Goal: Task Accomplishment & Management: Complete application form

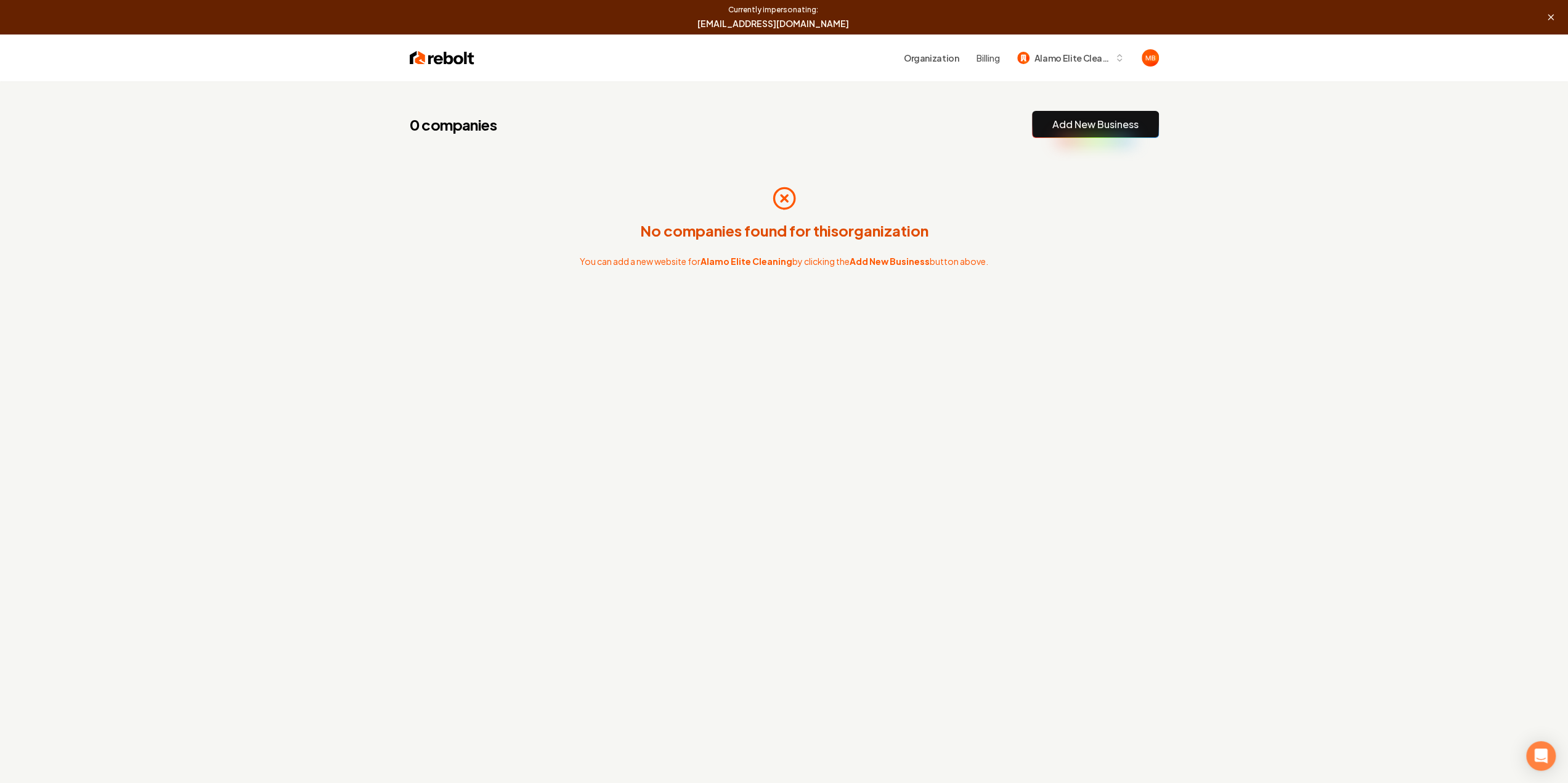
click at [1082, 127] on link "Add New Business" at bounding box center [1095, 125] width 87 height 15
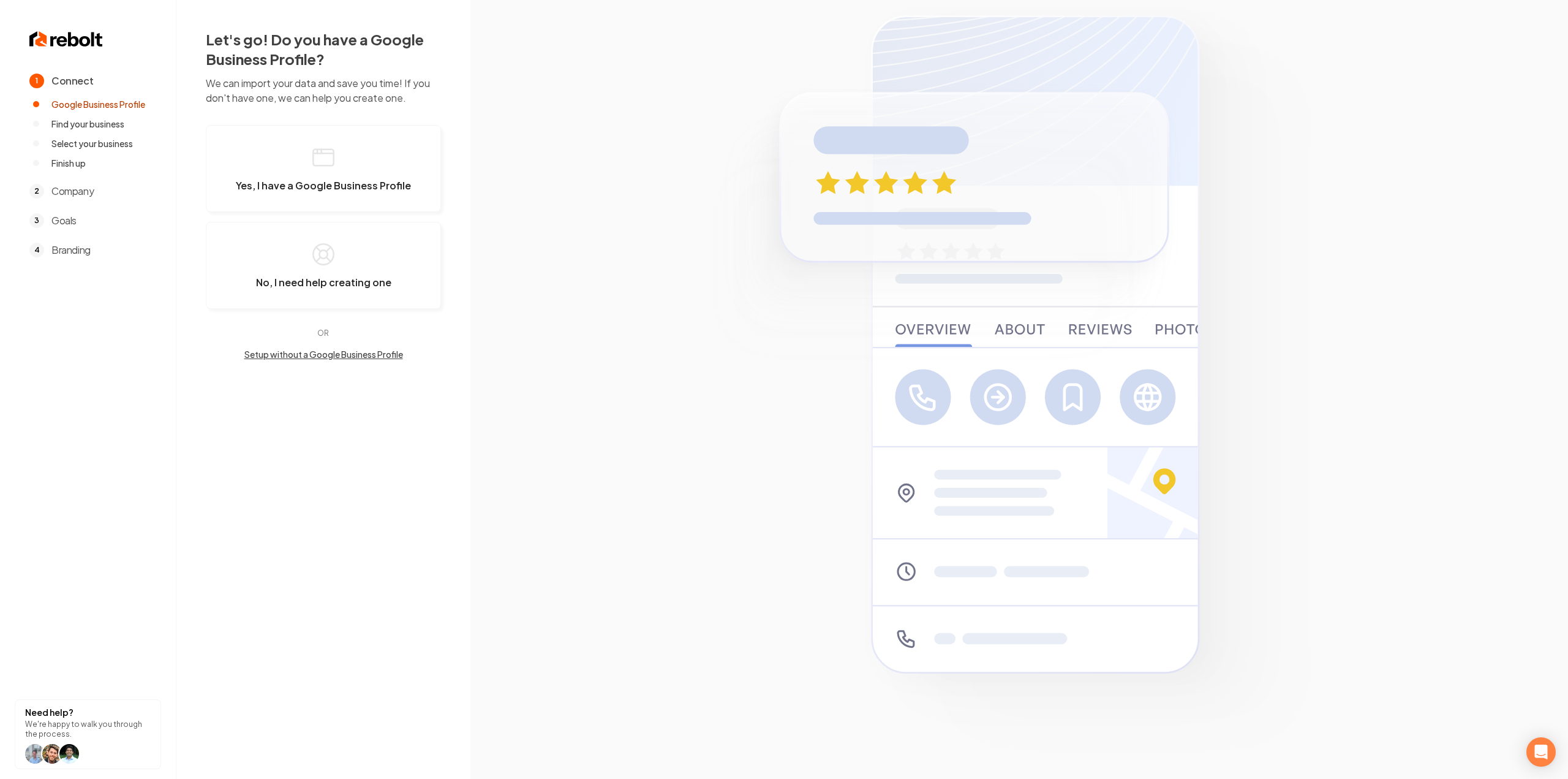
click at [313, 351] on button "Setup without a Google Business Profile" at bounding box center [323, 354] width 235 height 12
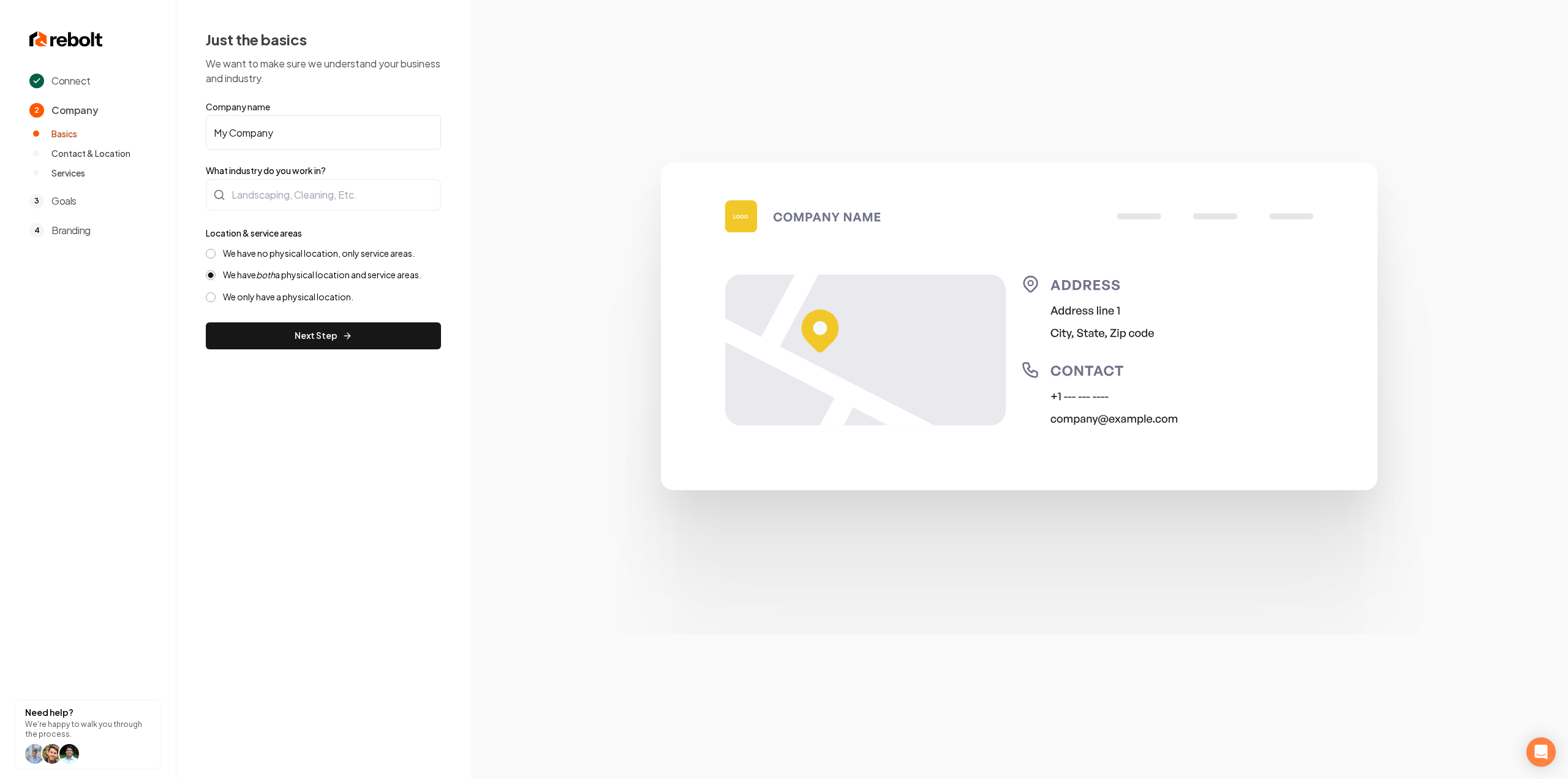
click at [346, 141] on input "My Company" at bounding box center [323, 132] width 235 height 34
paste input "Alamo Elite Cleaning"
type input "Alamo Elite Cleaning"
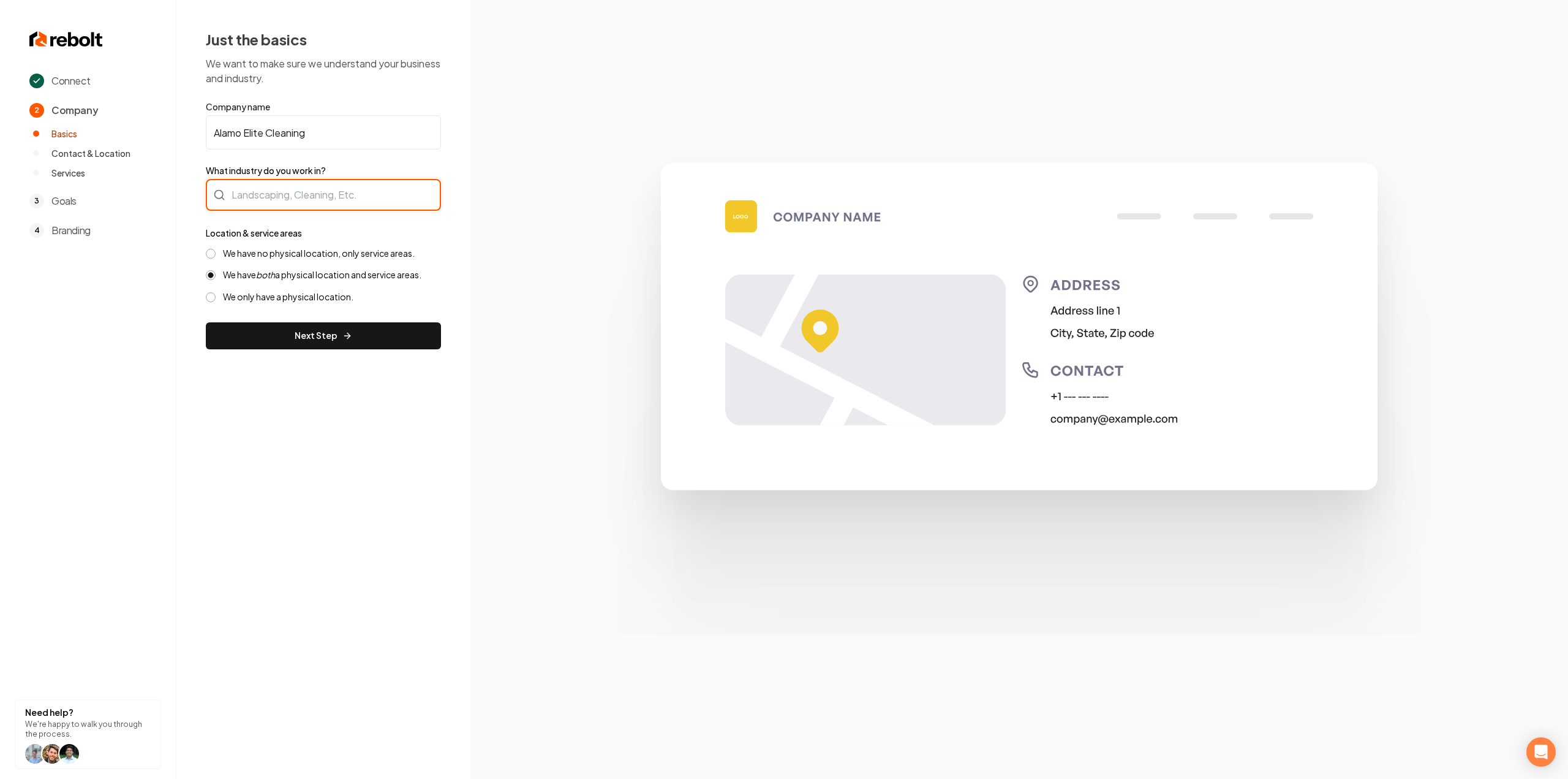
click at [278, 198] on div at bounding box center [323, 195] width 235 height 32
type input "Cleaning / Maid Service"
click at [318, 252] on label "We have no physical location, only service areas." at bounding box center [319, 253] width 192 height 11
click at [215, 252] on button "We have no physical location, only service areas." at bounding box center [211, 253] width 10 height 10
click at [305, 351] on div "Just the basics We want to make sure we understand your business and industry. …" at bounding box center [323, 189] width 294 height 379
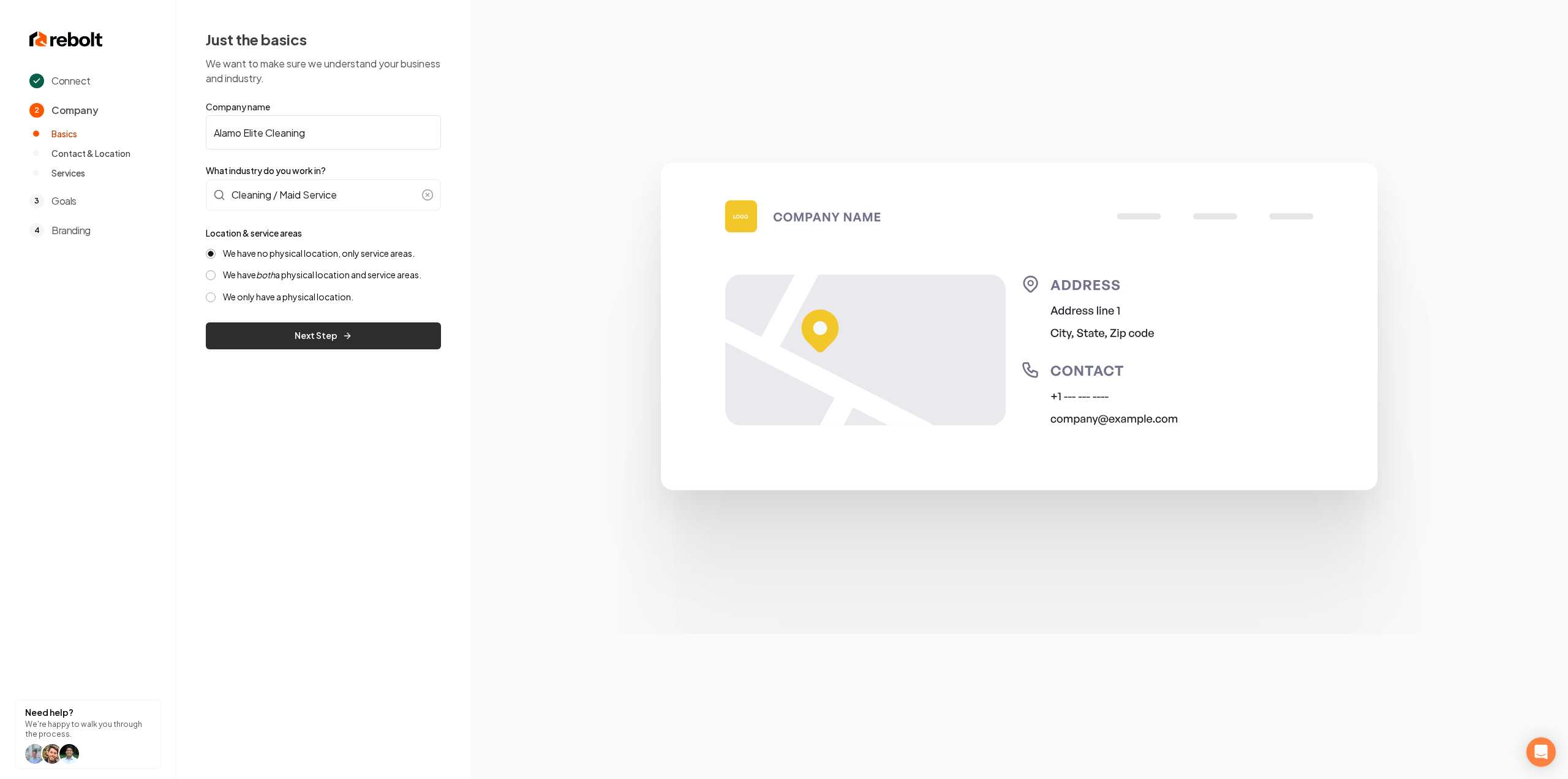
click at [266, 339] on button "Next Step" at bounding box center [323, 335] width 235 height 27
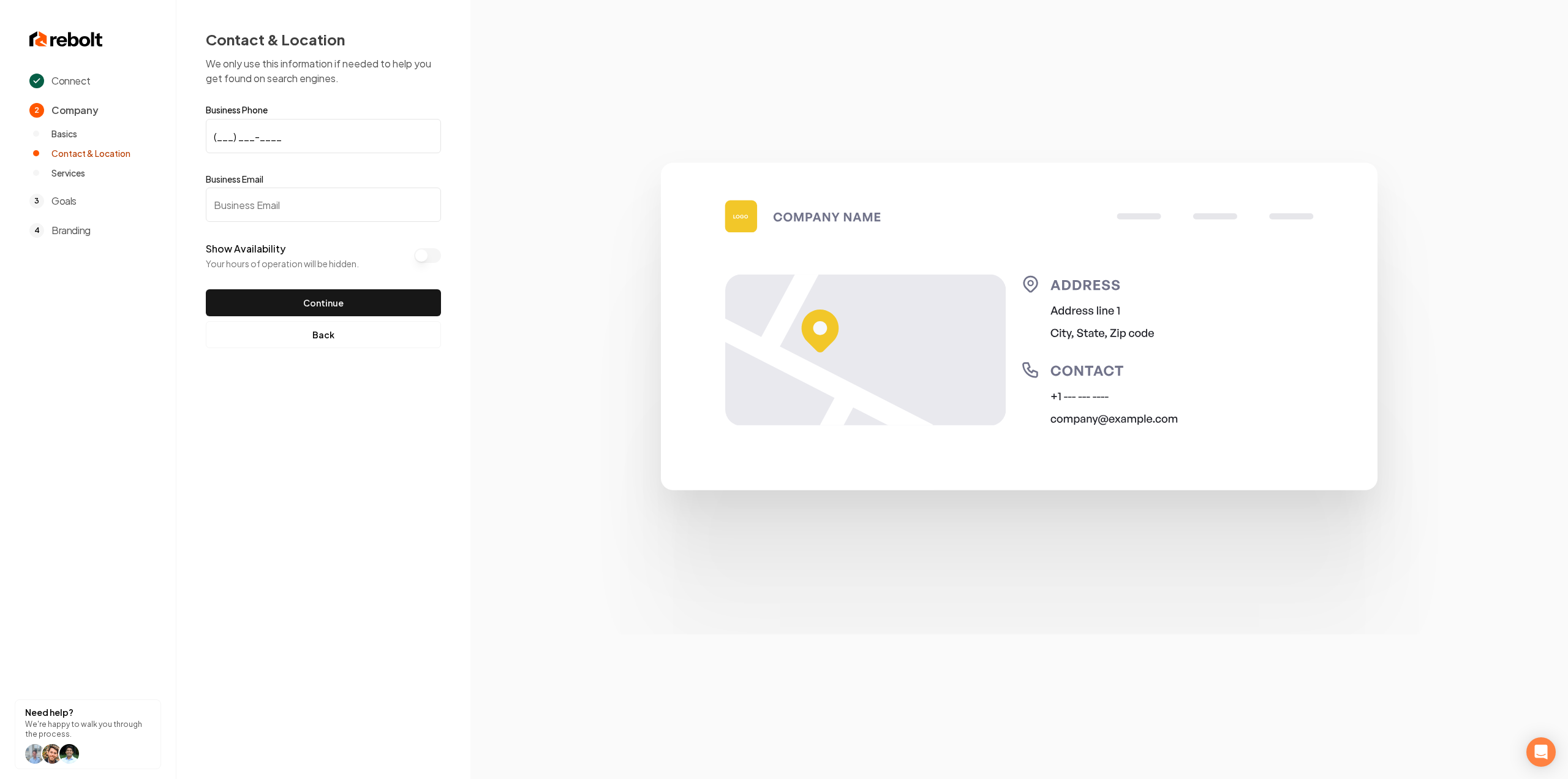
click at [273, 211] on input "Business Email" at bounding box center [323, 204] width 235 height 34
drag, startPoint x: 219, startPoint y: 135, endPoint x: 219, endPoint y: 128, distance: 7.0
click at [219, 135] on input "(___) ___-____" at bounding box center [323, 135] width 235 height 34
paste input "210) 410-6121"
type input "[PHONE_NUMBER]"
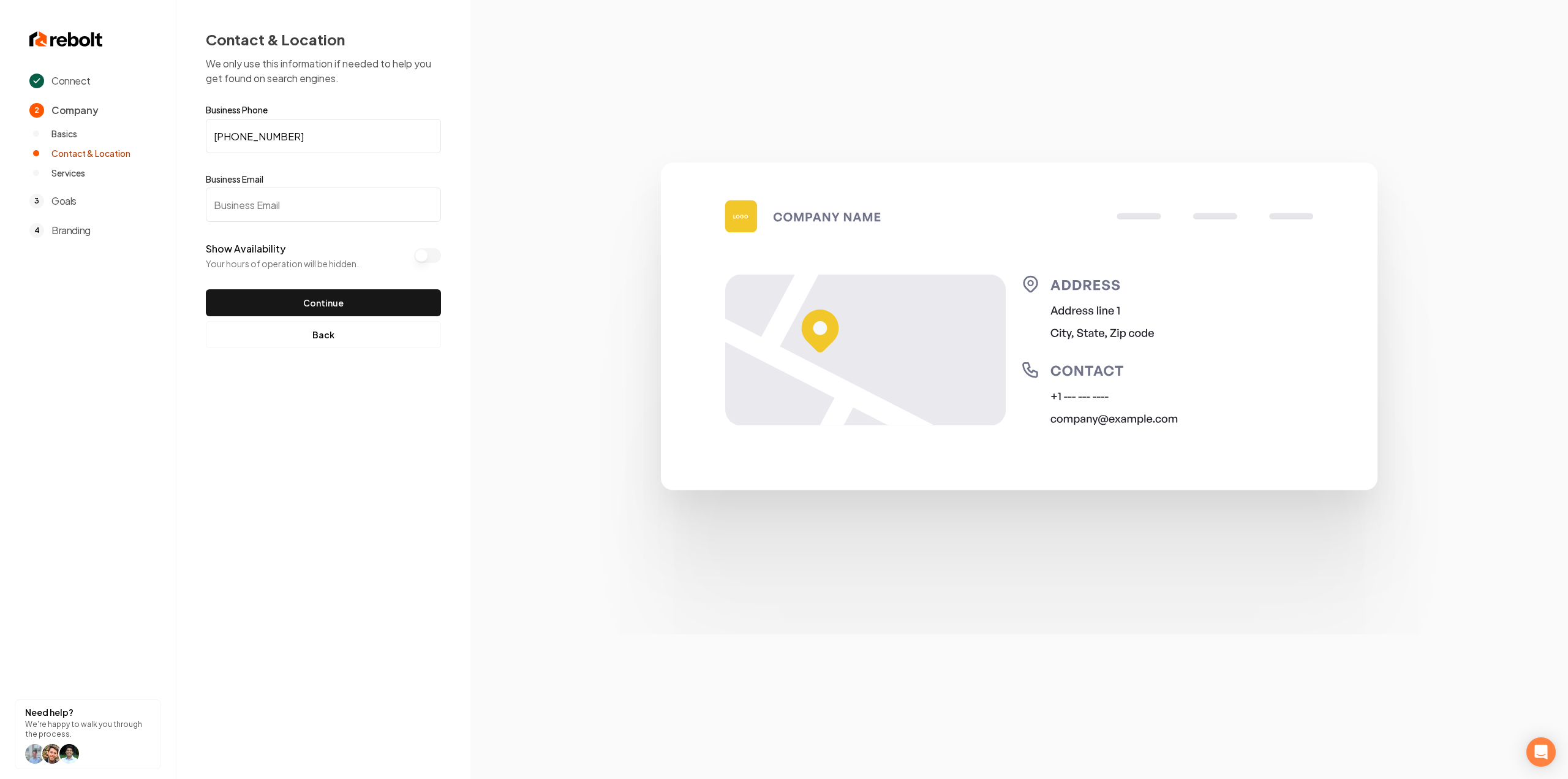
click at [283, 195] on input "Business Email" at bounding box center [323, 204] width 235 height 34
paste input "[EMAIL_ADDRESS][DOMAIN_NAME]"
type input "[EMAIL_ADDRESS][DOMAIN_NAME]"
click at [305, 295] on button "Continue" at bounding box center [323, 303] width 235 height 27
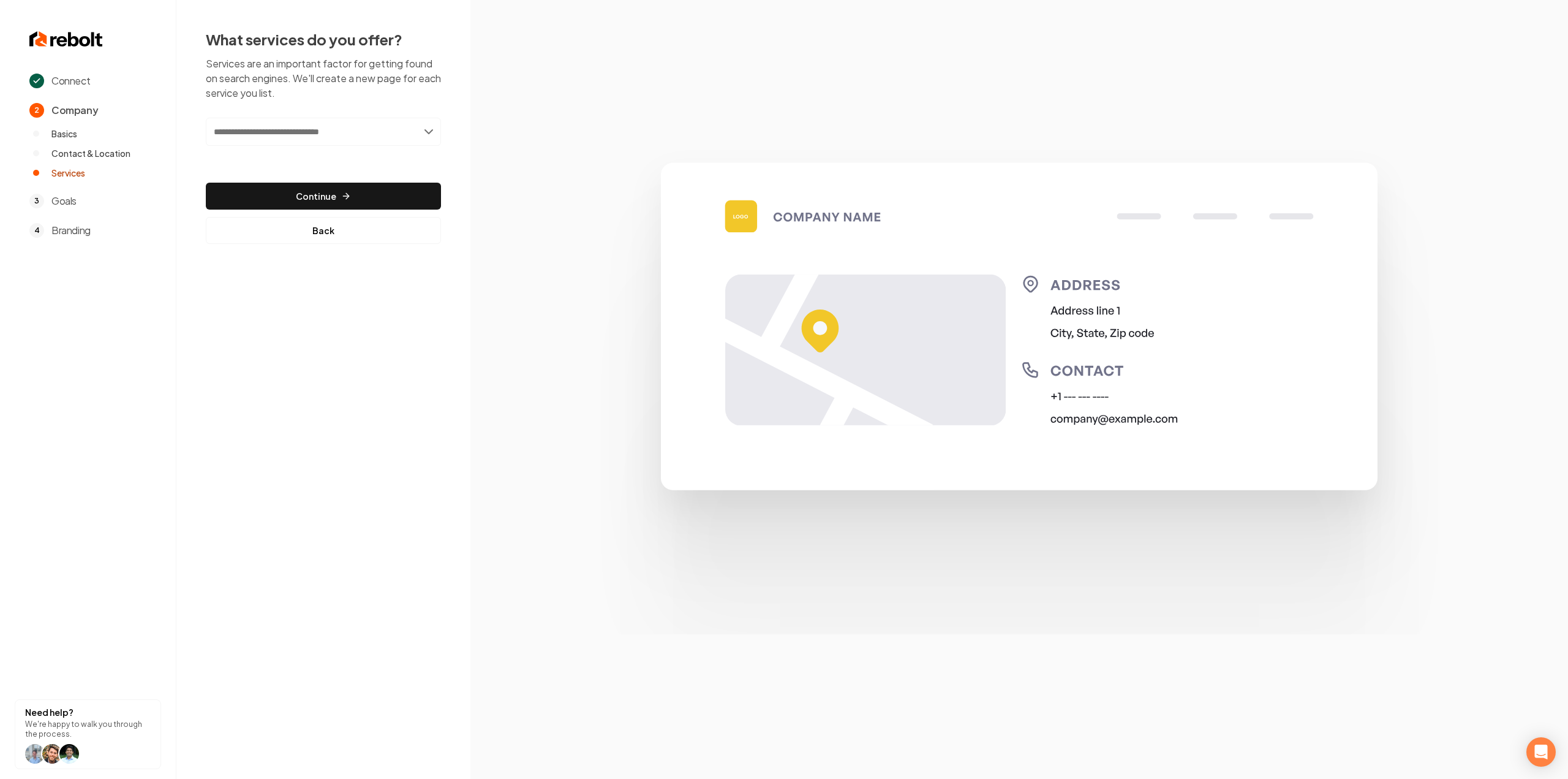
click at [266, 125] on input "text" at bounding box center [323, 131] width 235 height 28
paste input "**********"
type input "**********"
click at [310, 154] on div "Add House Cleaning Services" at bounding box center [323, 158] width 233 height 19
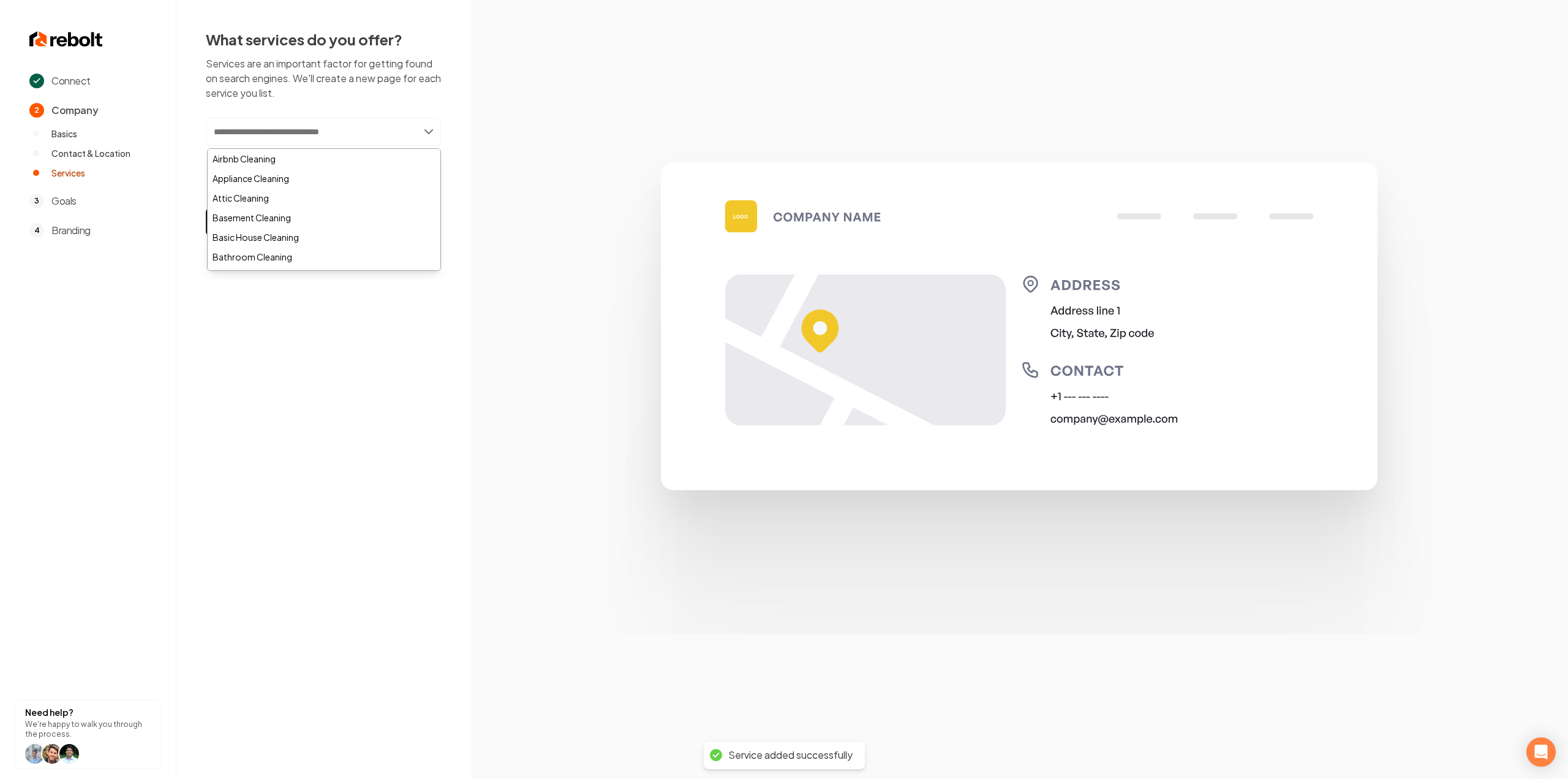
click at [548, 271] on section at bounding box center [1019, 390] width 1097 height 779
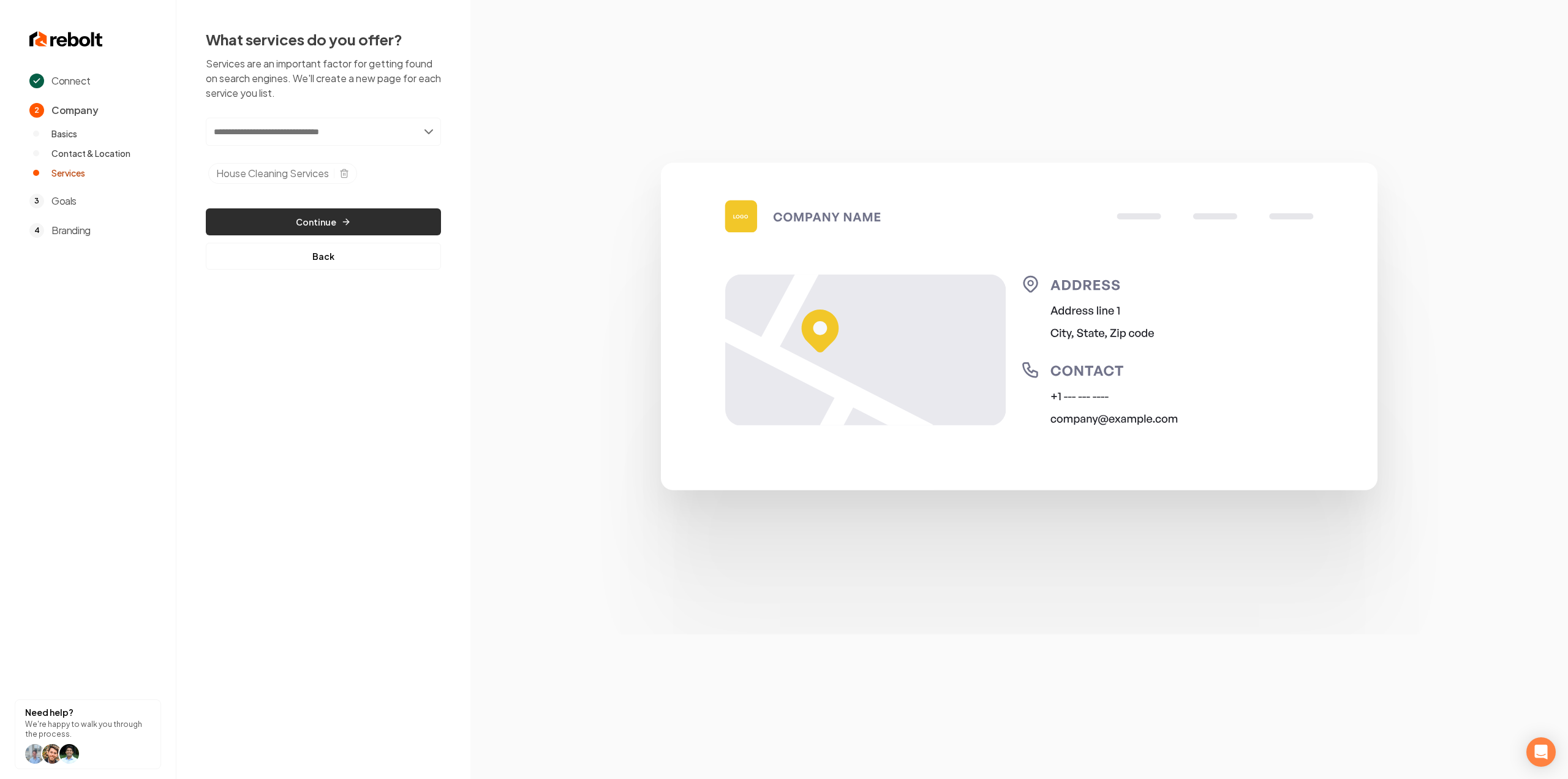
click at [419, 228] on button "Continue" at bounding box center [323, 221] width 235 height 27
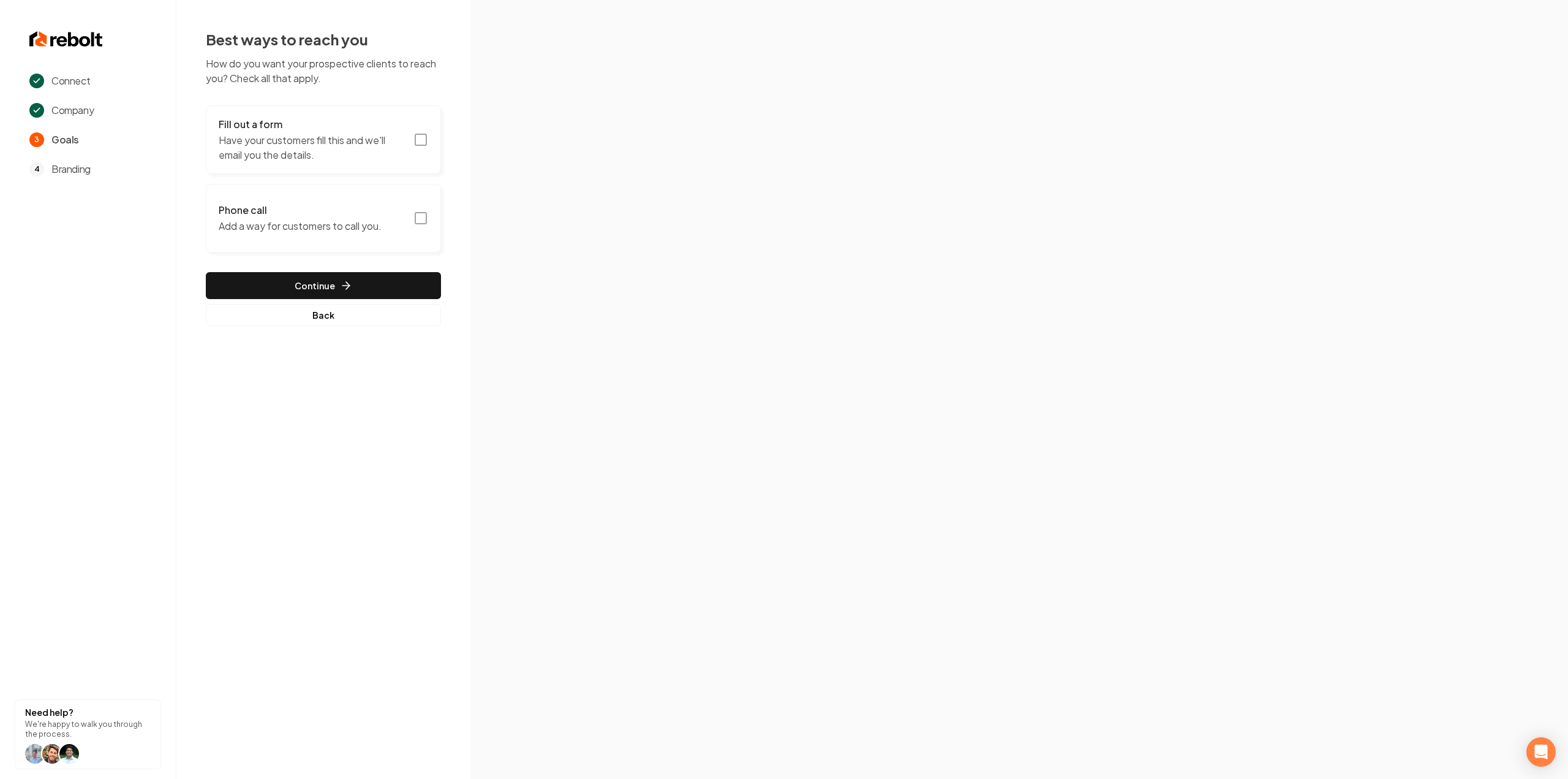
click at [405, 154] on p "Have your customers fill this and we'll email you the details." at bounding box center [312, 147] width 187 height 29
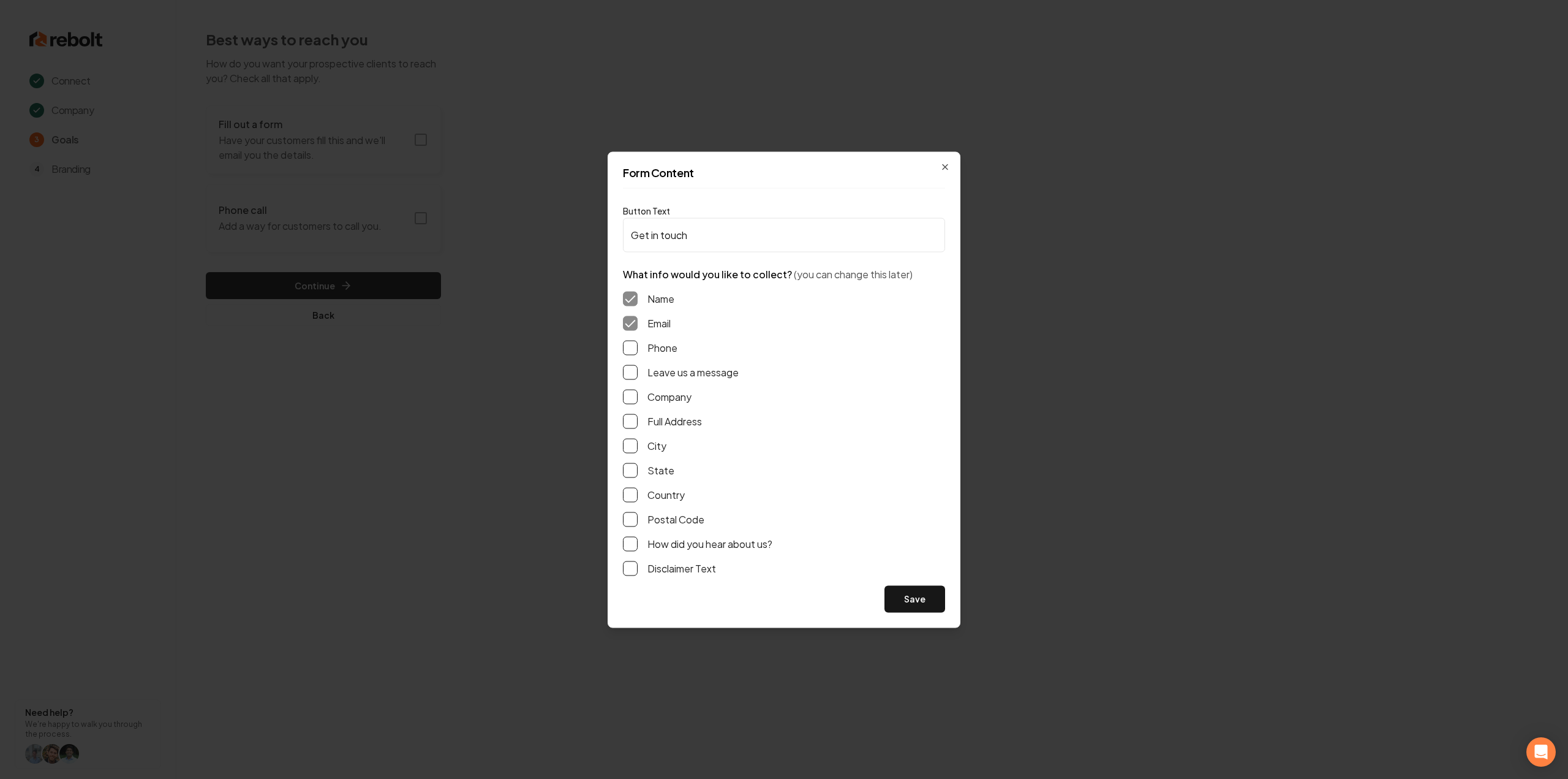
click at [635, 351] on button "Phone" at bounding box center [630, 347] width 15 height 15
drag, startPoint x: 629, startPoint y: 372, endPoint x: 629, endPoint y: 397, distance: 25.0
click at [629, 372] on button "Leave us a message" at bounding box center [630, 372] width 15 height 15
click at [633, 420] on button "Full Address" at bounding box center [630, 421] width 15 height 15
click at [649, 576] on div "Name Email Phone Leave us a message Company Full Address City State Country Pos…" at bounding box center [783, 434] width 322 height 304
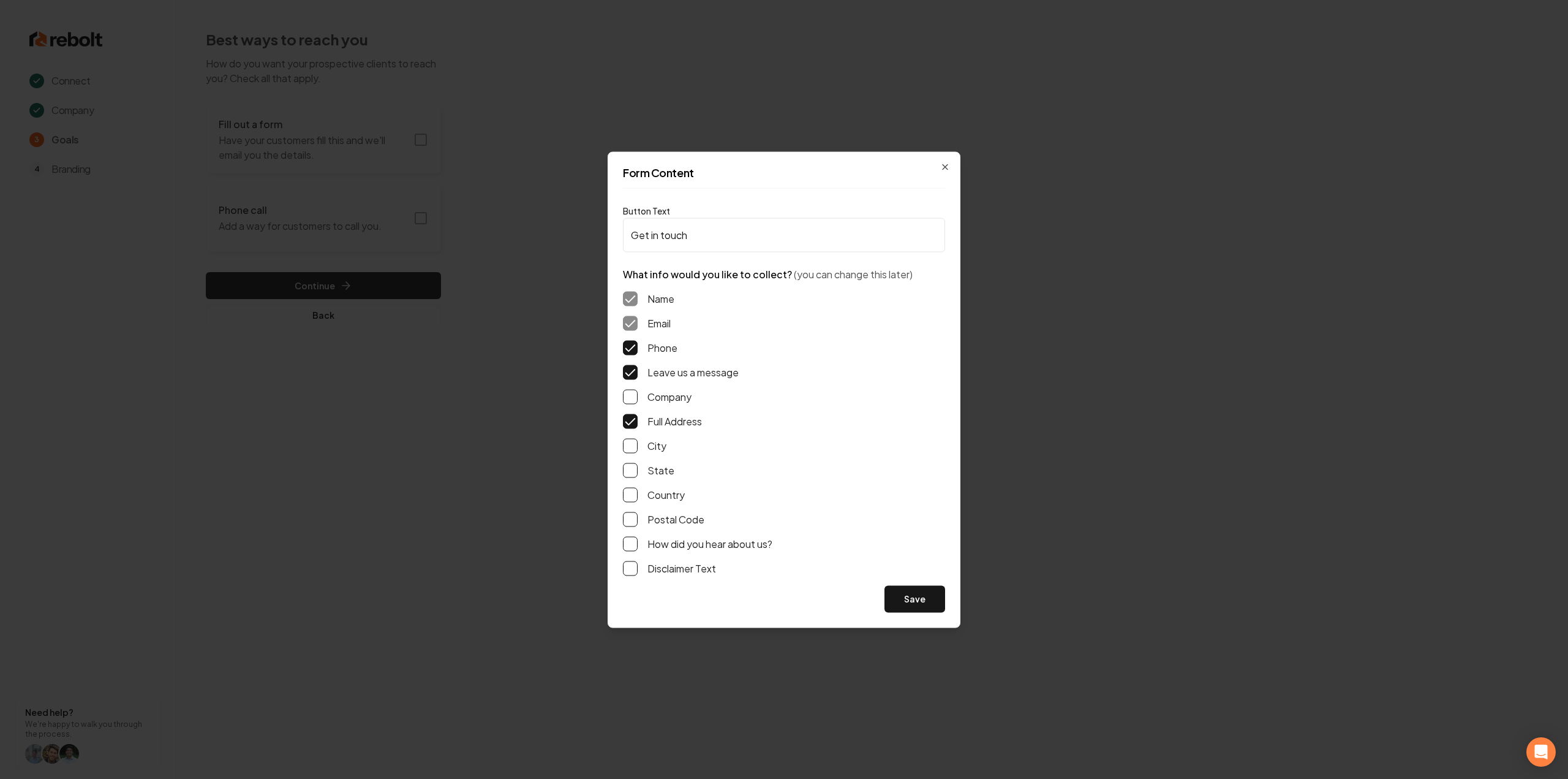
click at [635, 569] on button "Disclaimer Text" at bounding box center [630, 568] width 15 height 15
click at [921, 592] on button "Save" at bounding box center [914, 598] width 61 height 27
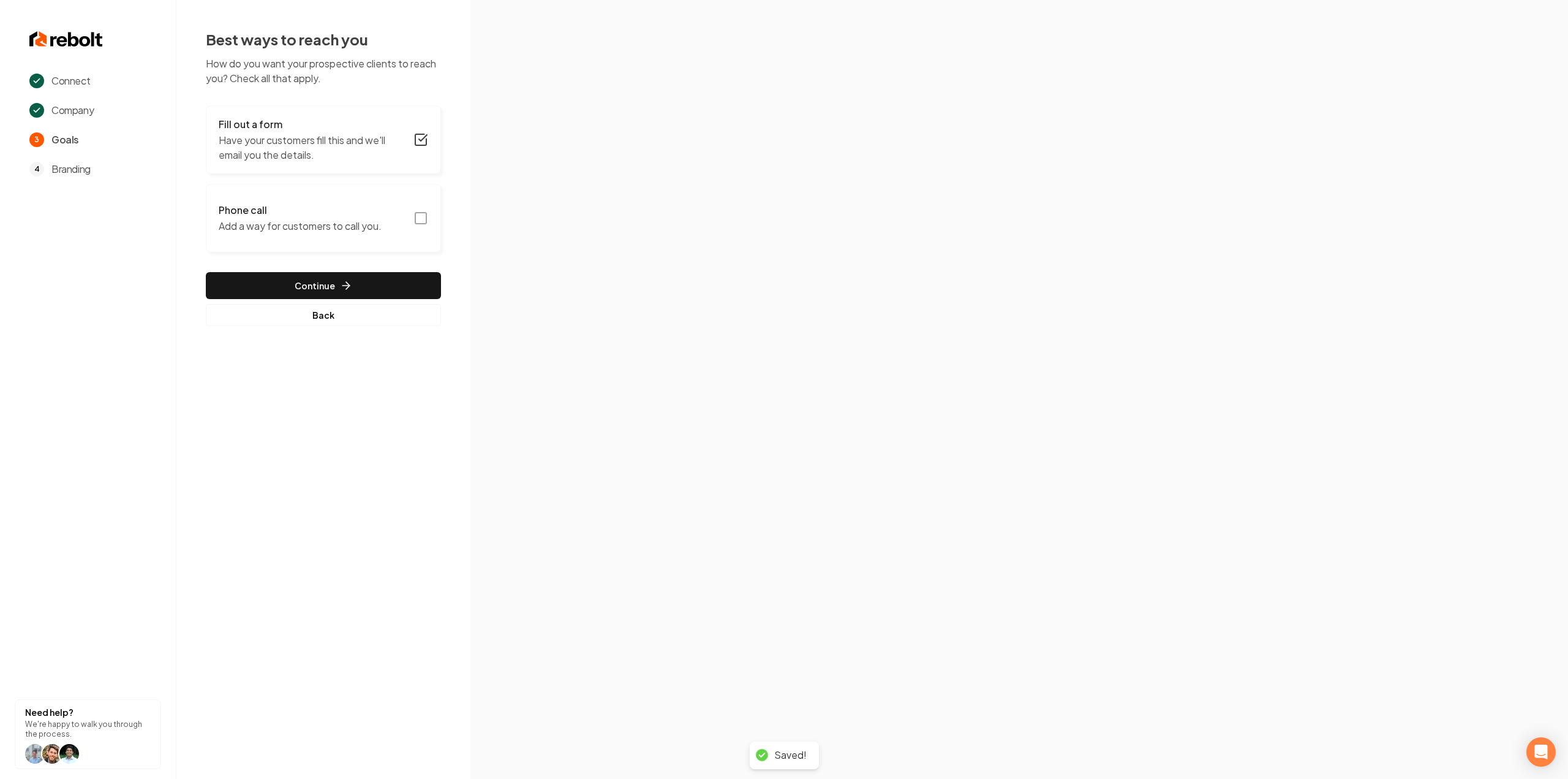
click at [401, 226] on button "Phone call Add a way for customers to call you." at bounding box center [323, 218] width 235 height 69
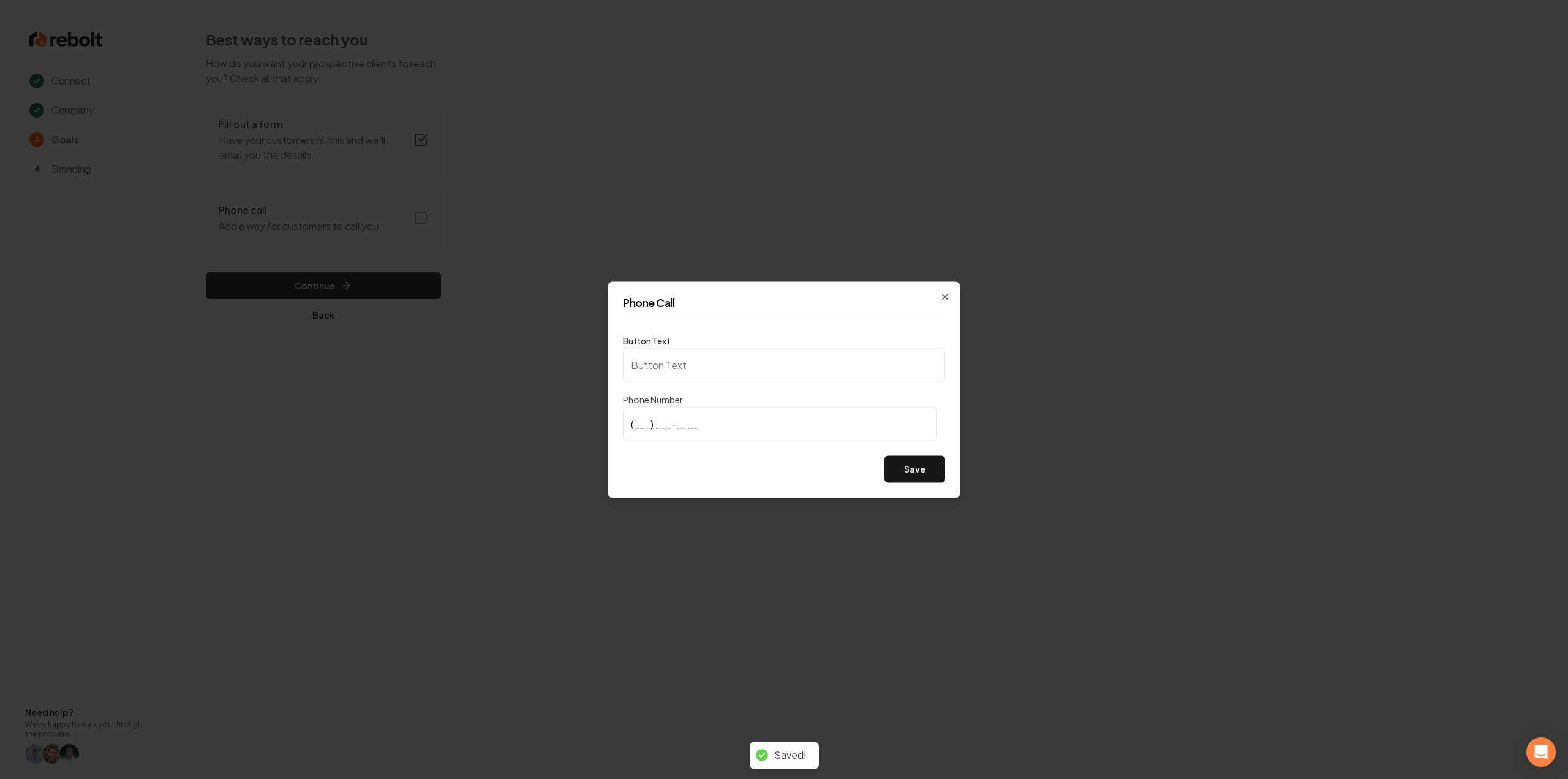
type input "Call us"
type input "[PHONE_NUMBER]"
click at [905, 467] on button "Save" at bounding box center [914, 469] width 61 height 27
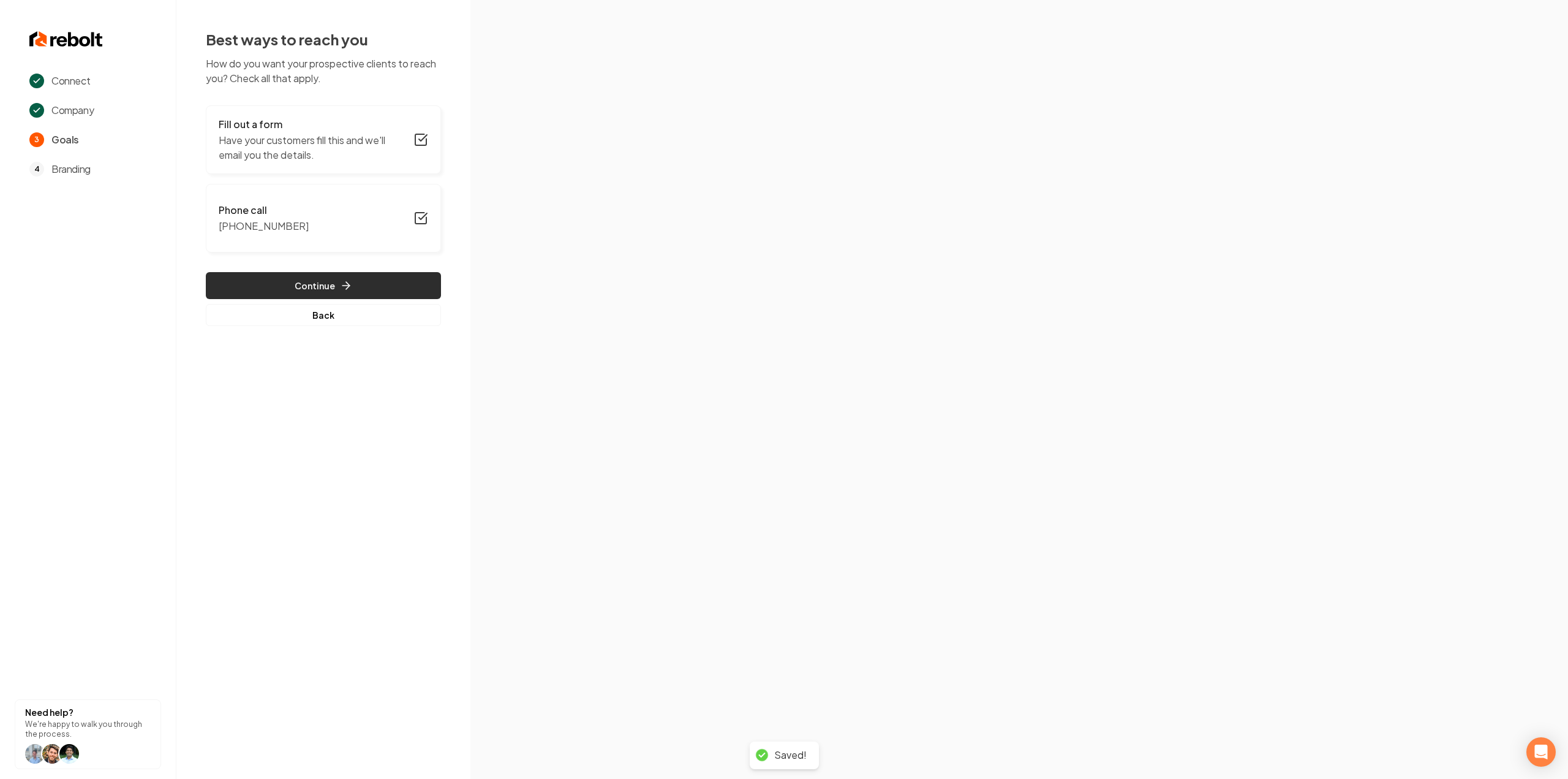
click at [316, 290] on button "Continue" at bounding box center [323, 285] width 235 height 27
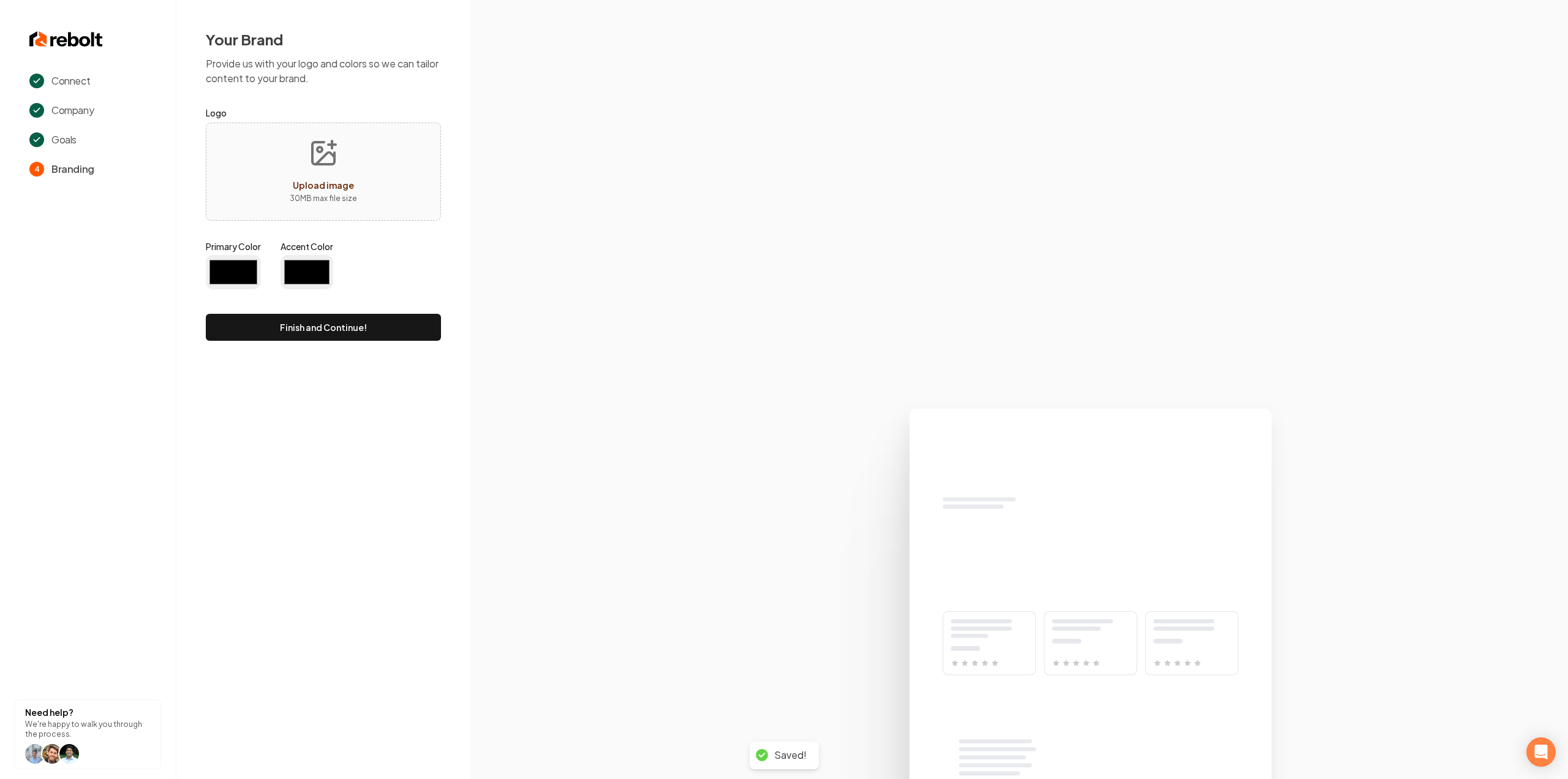
type input "#194d33"
type input "#70be00"
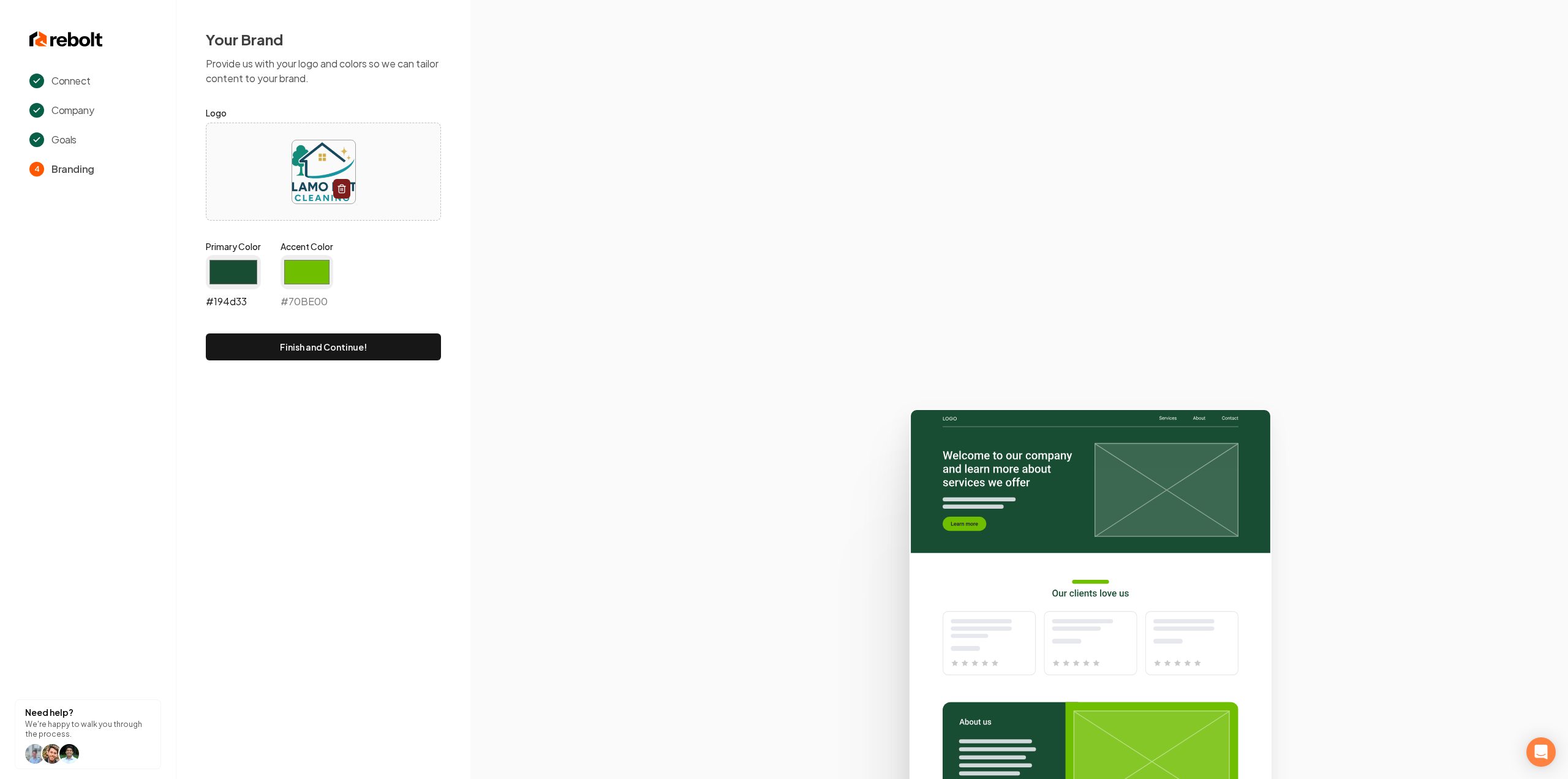
click at [250, 261] on input "#194d33" at bounding box center [233, 271] width 55 height 34
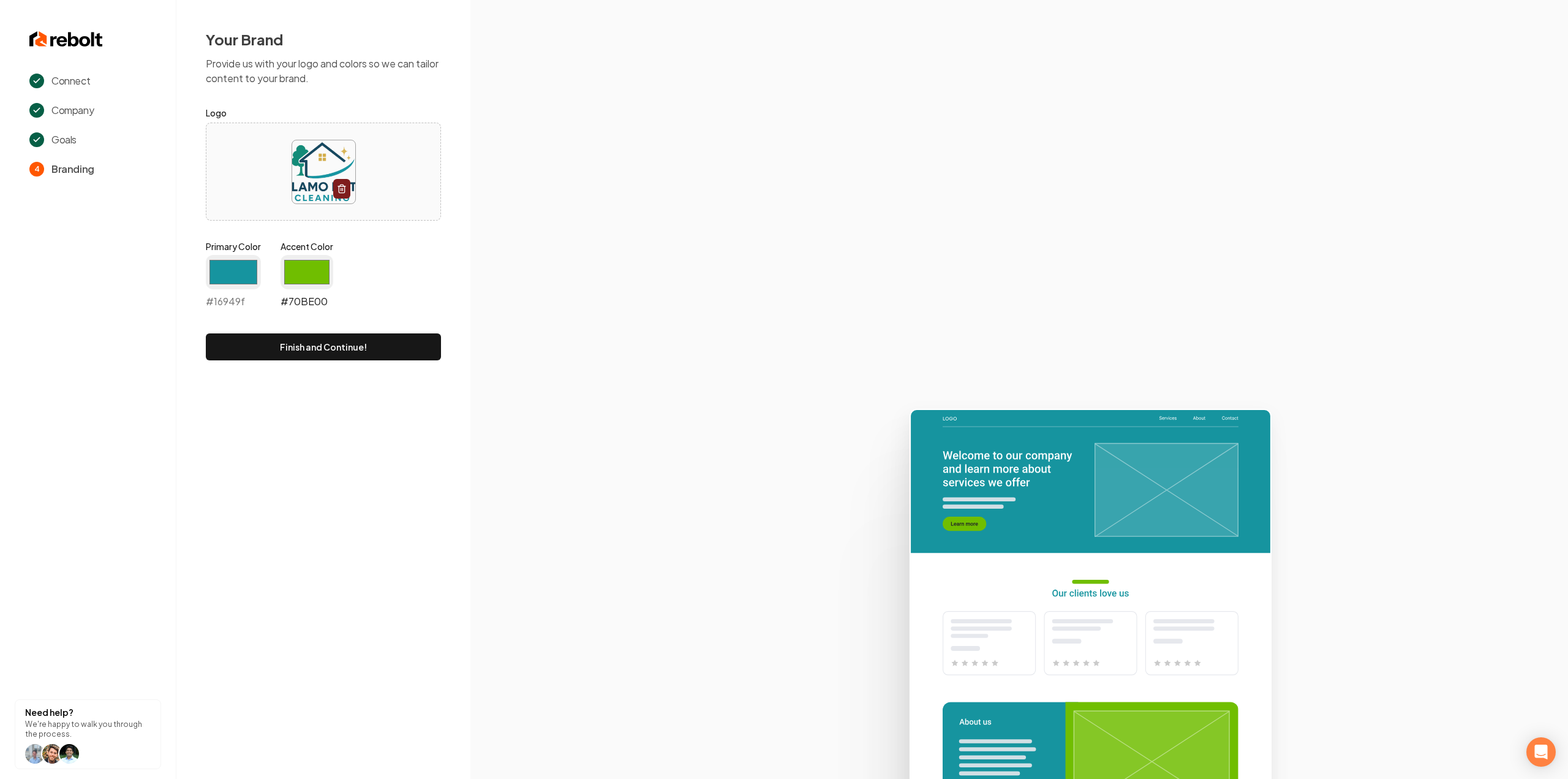
type input "#16949f"
click at [309, 276] on input "#70be00" at bounding box center [307, 271] width 53 height 34
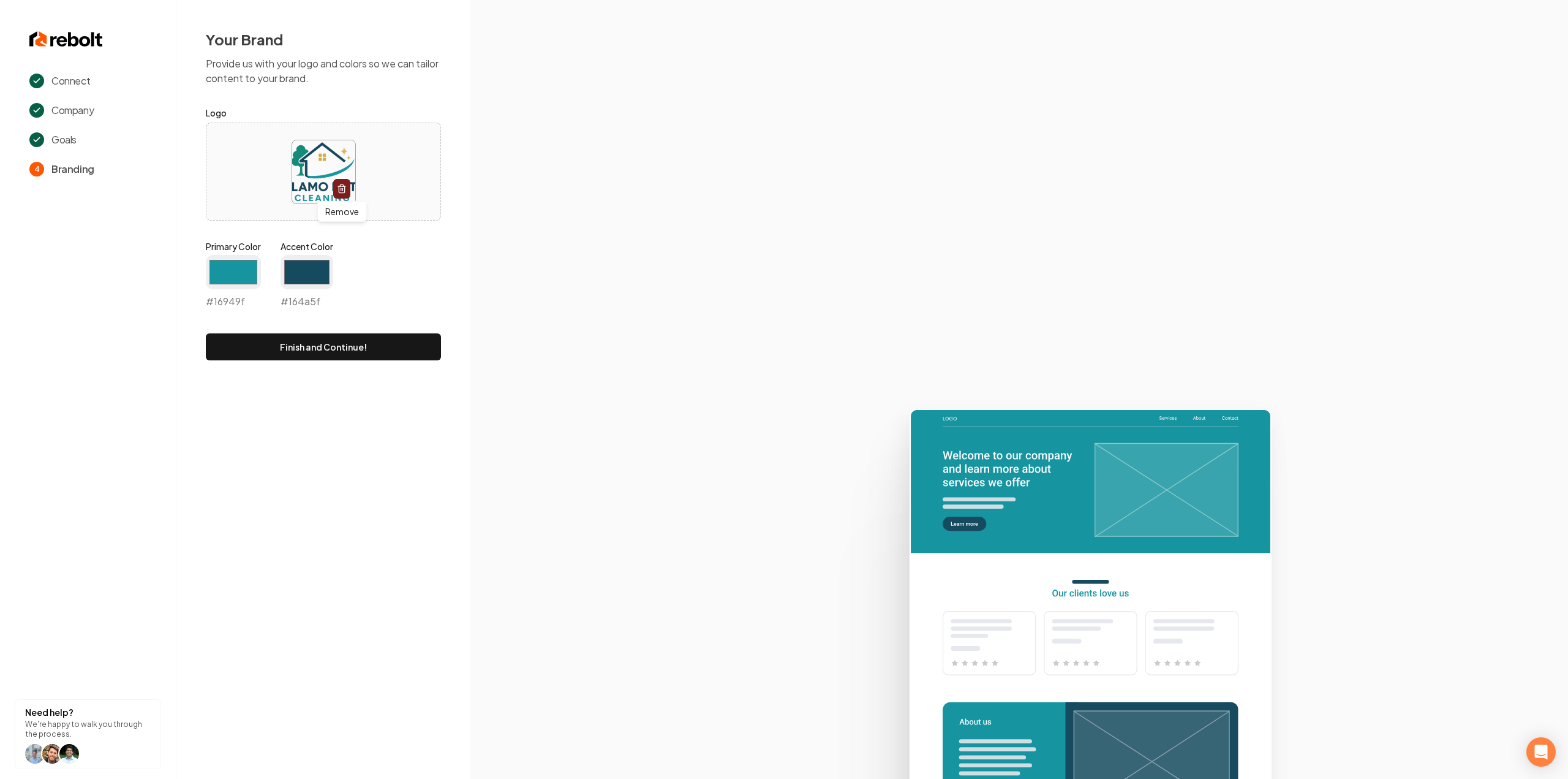
type input "#164a5f"
click at [688, 243] on section at bounding box center [1019, 390] width 1097 height 779
click at [260, 350] on button "Finish and Continue!" at bounding box center [323, 347] width 235 height 27
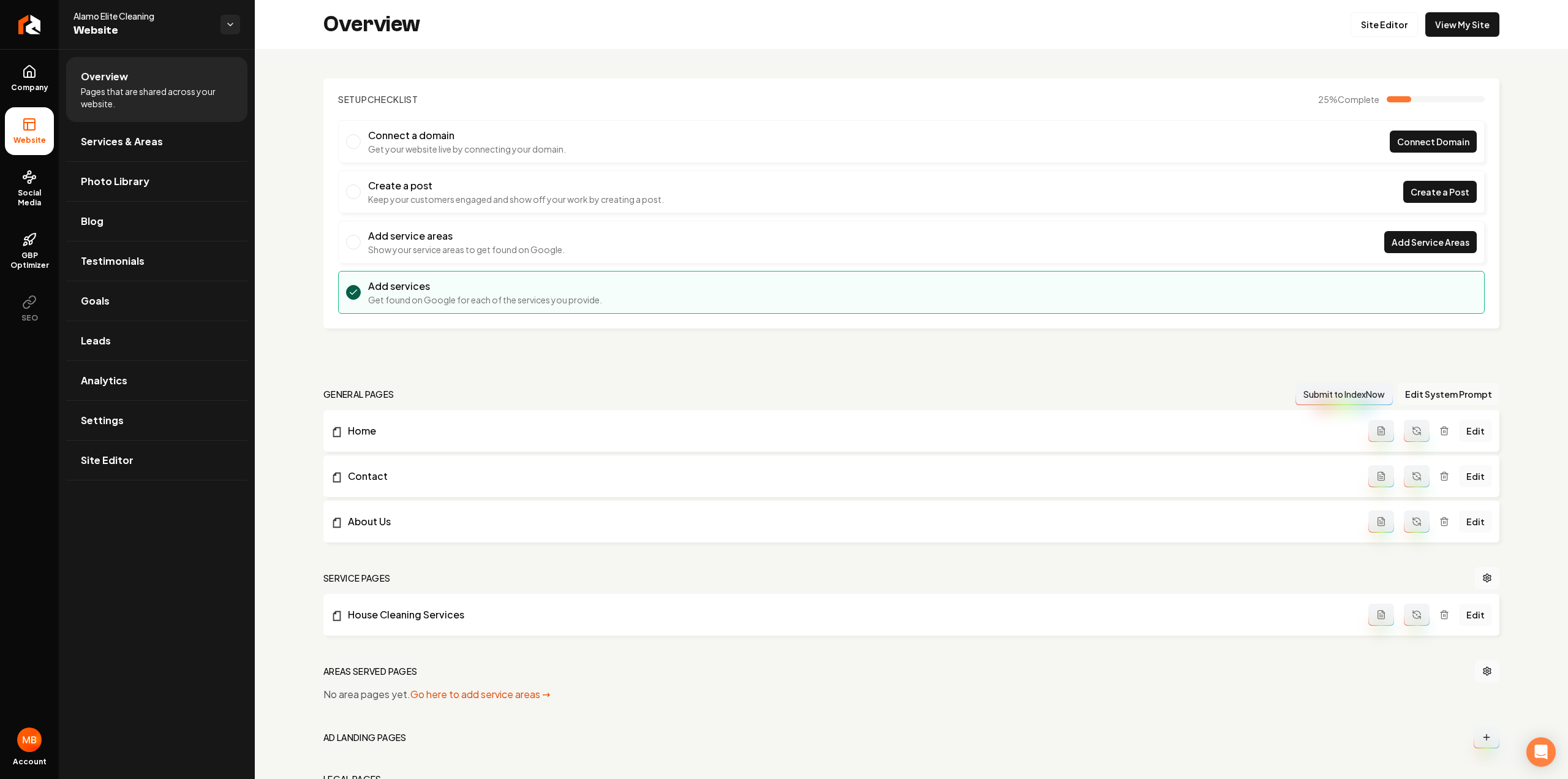
click at [1421, 394] on button "Edit System Prompt" at bounding box center [1448, 394] width 101 height 22
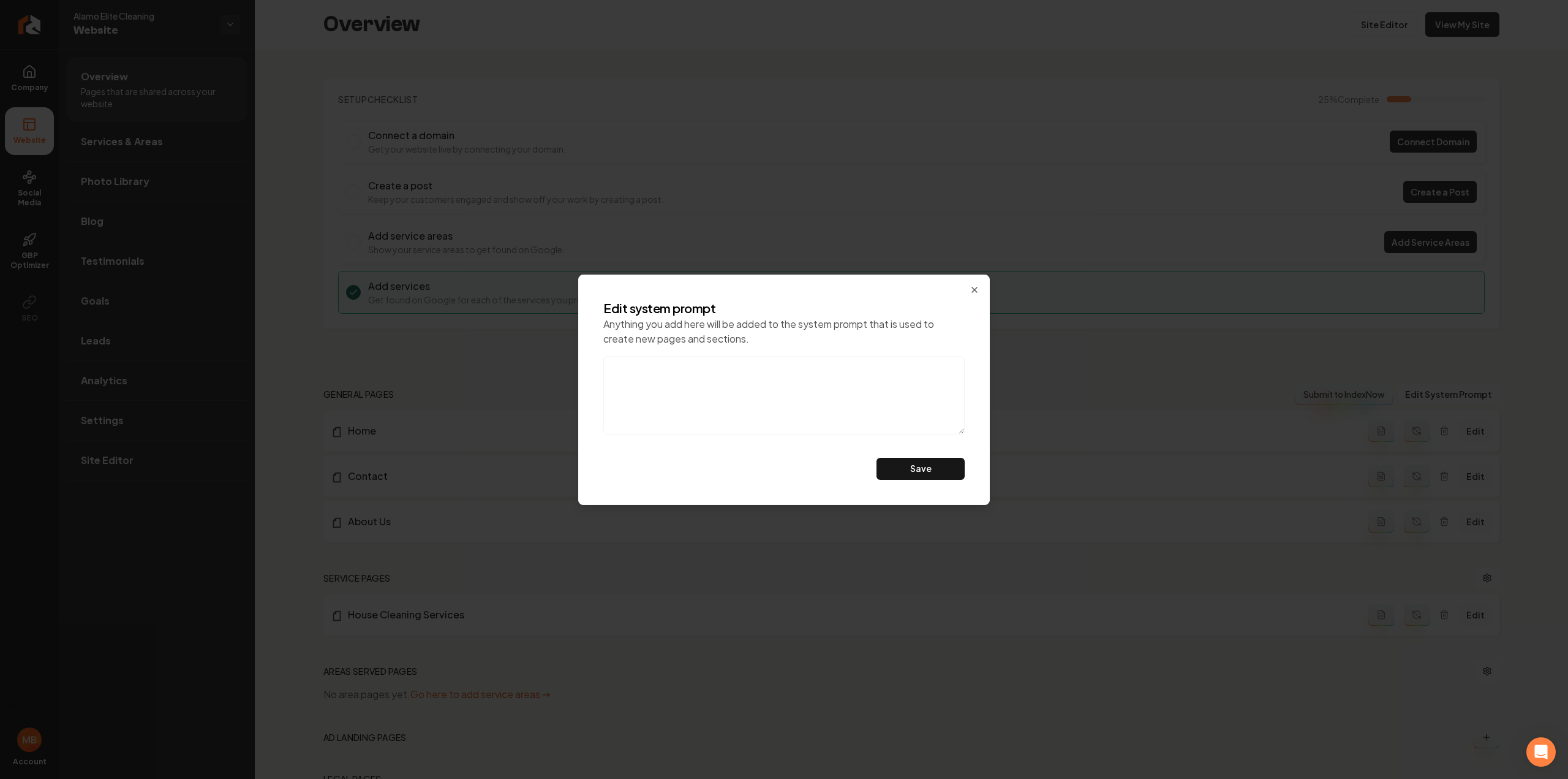
click at [739, 425] on textarea at bounding box center [784, 396] width 361 height 79
type textarea "do not mention eco-friendly products, also, this is a referral agency. don't ca…"
click at [947, 470] on button "Save" at bounding box center [921, 468] width 88 height 22
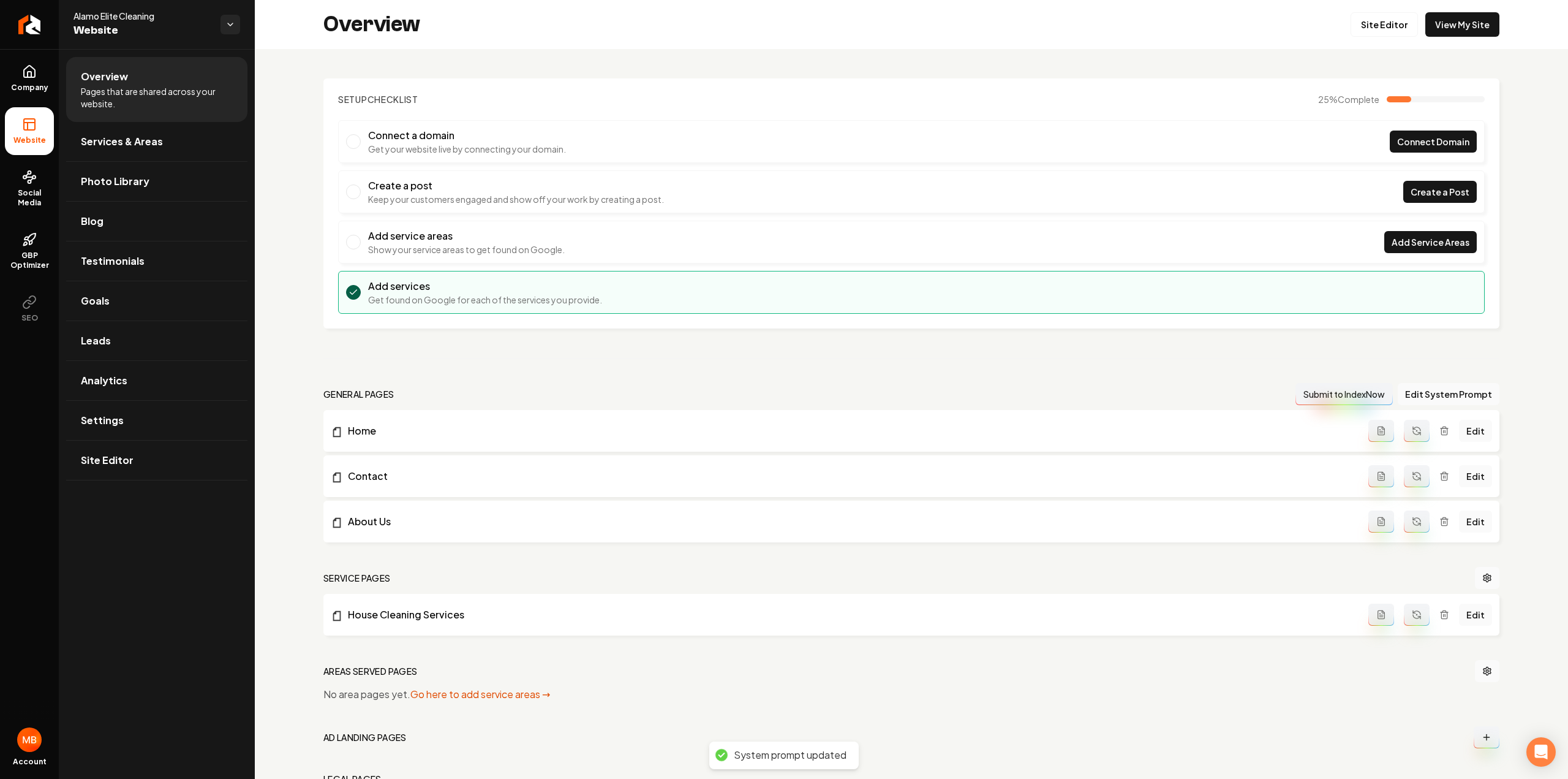
click at [1413, 431] on icon "Main content area" at bounding box center [1416, 433] width 7 height 4
click at [1410, 469] on button "Main content area" at bounding box center [1416, 476] width 26 height 22
click at [1417, 525] on button "Main content area" at bounding box center [1416, 521] width 26 height 22
click at [1409, 618] on button "Main content area" at bounding box center [1416, 614] width 26 height 22
click at [108, 155] on link "Services & Areas" at bounding box center [157, 141] width 181 height 39
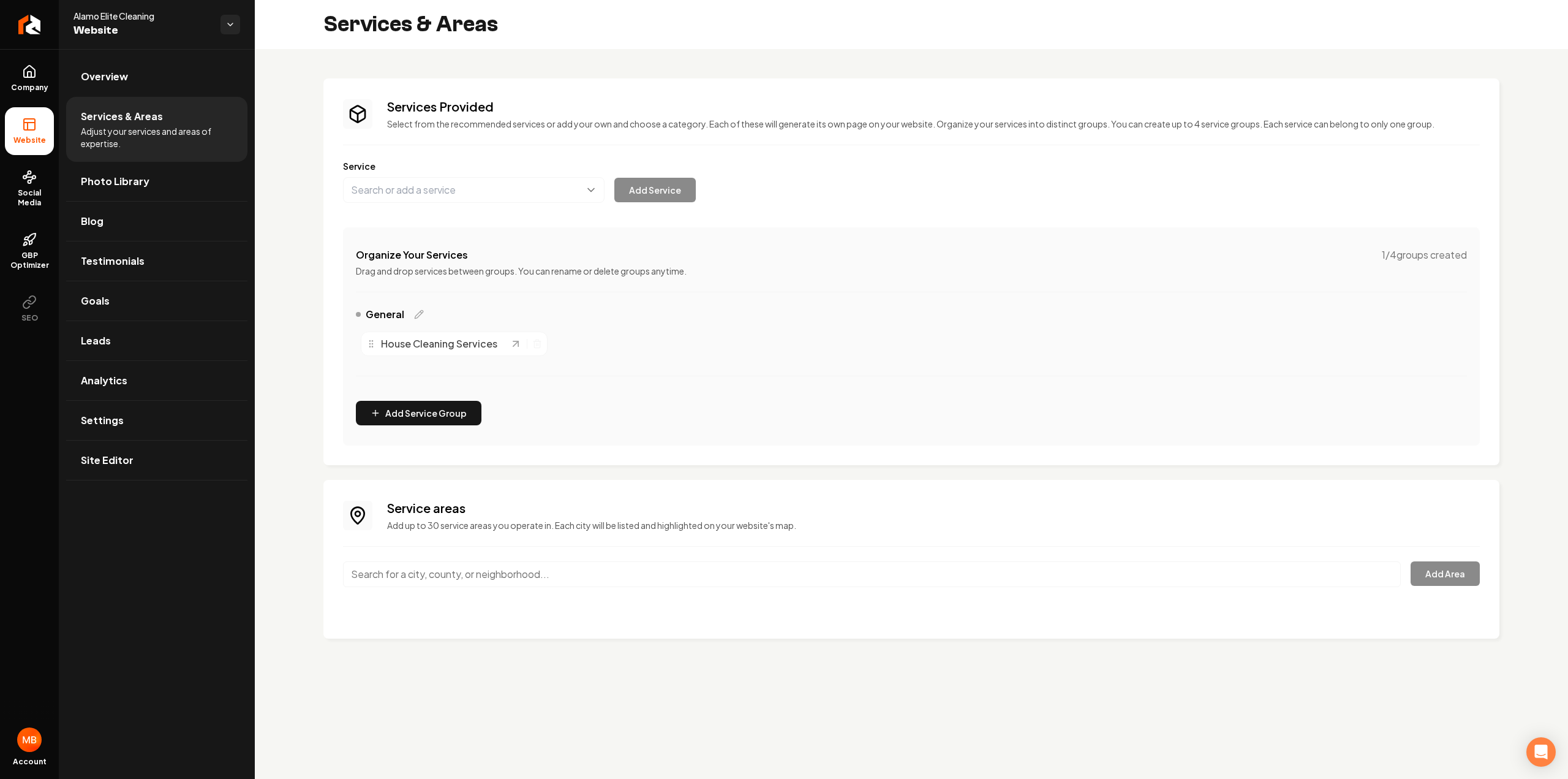
click at [599, 589] on div "Main content area" at bounding box center [871, 581] width 1057 height 41
click at [594, 578] on input "Main content area" at bounding box center [871, 574] width 1057 height 26
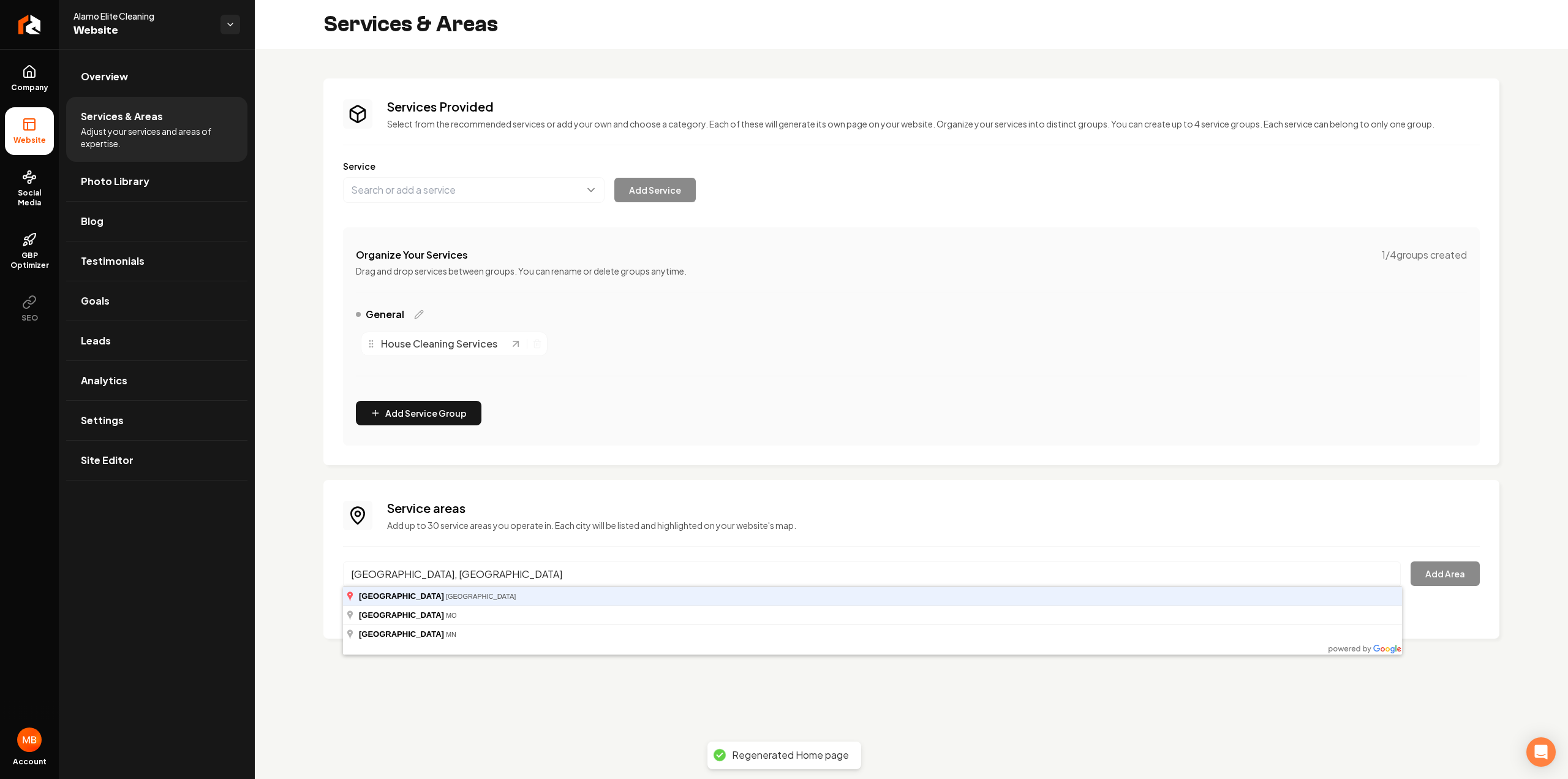
type input "[GEOGRAPHIC_DATA], [GEOGRAPHIC_DATA]"
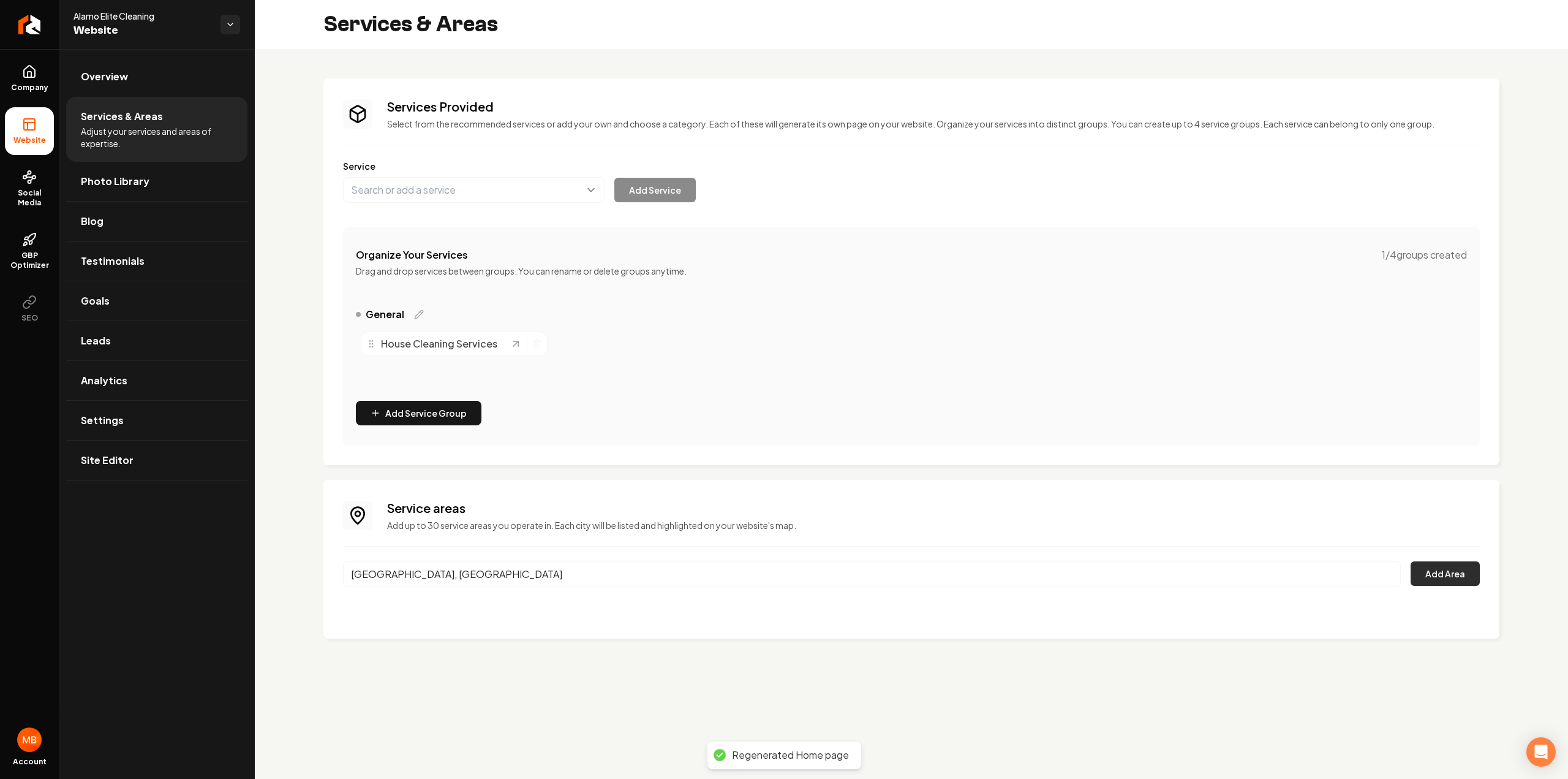
click at [1463, 584] on button "Add Area" at bounding box center [1445, 573] width 69 height 25
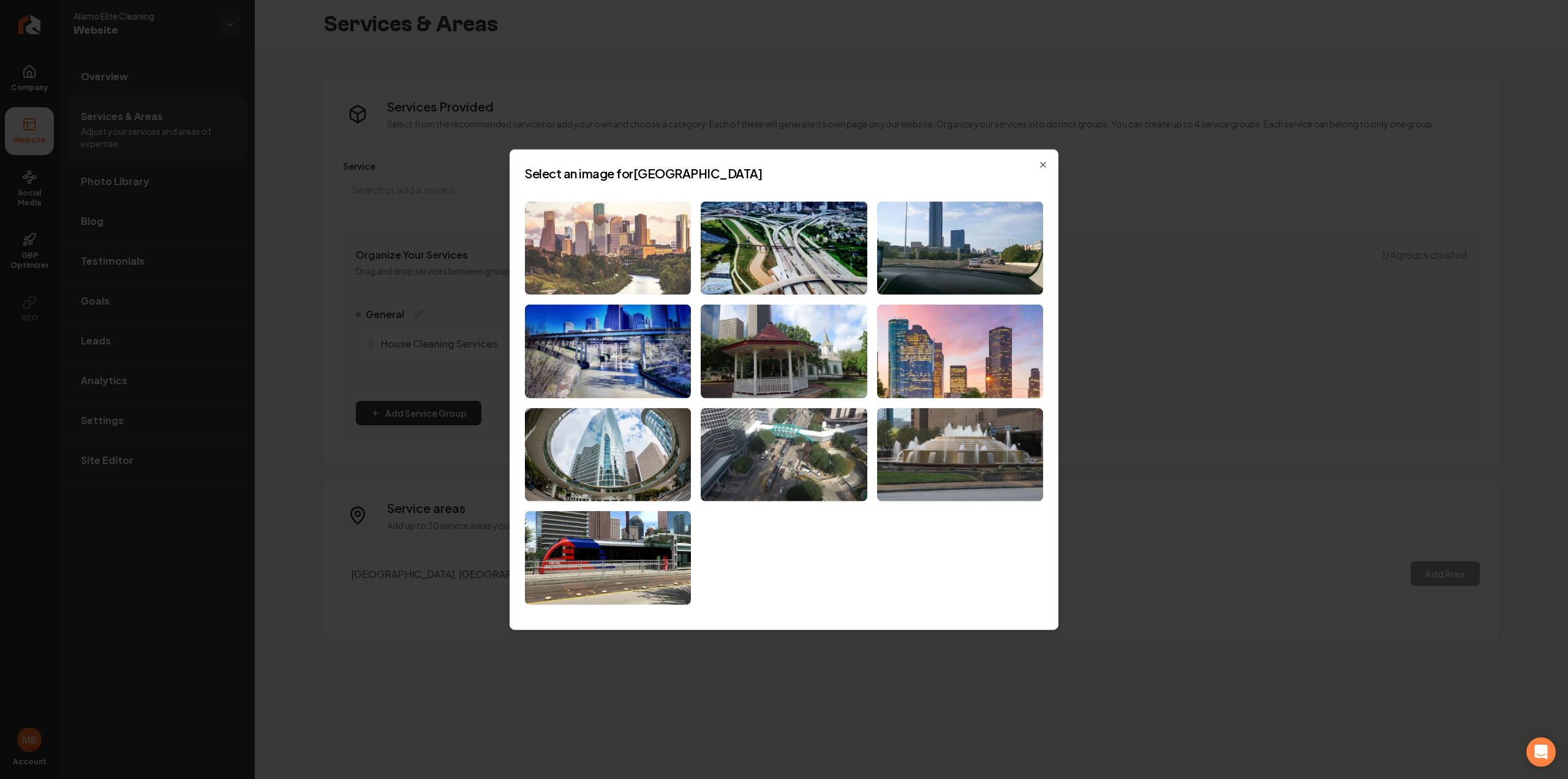
click at [631, 269] on img at bounding box center [607, 247] width 166 height 94
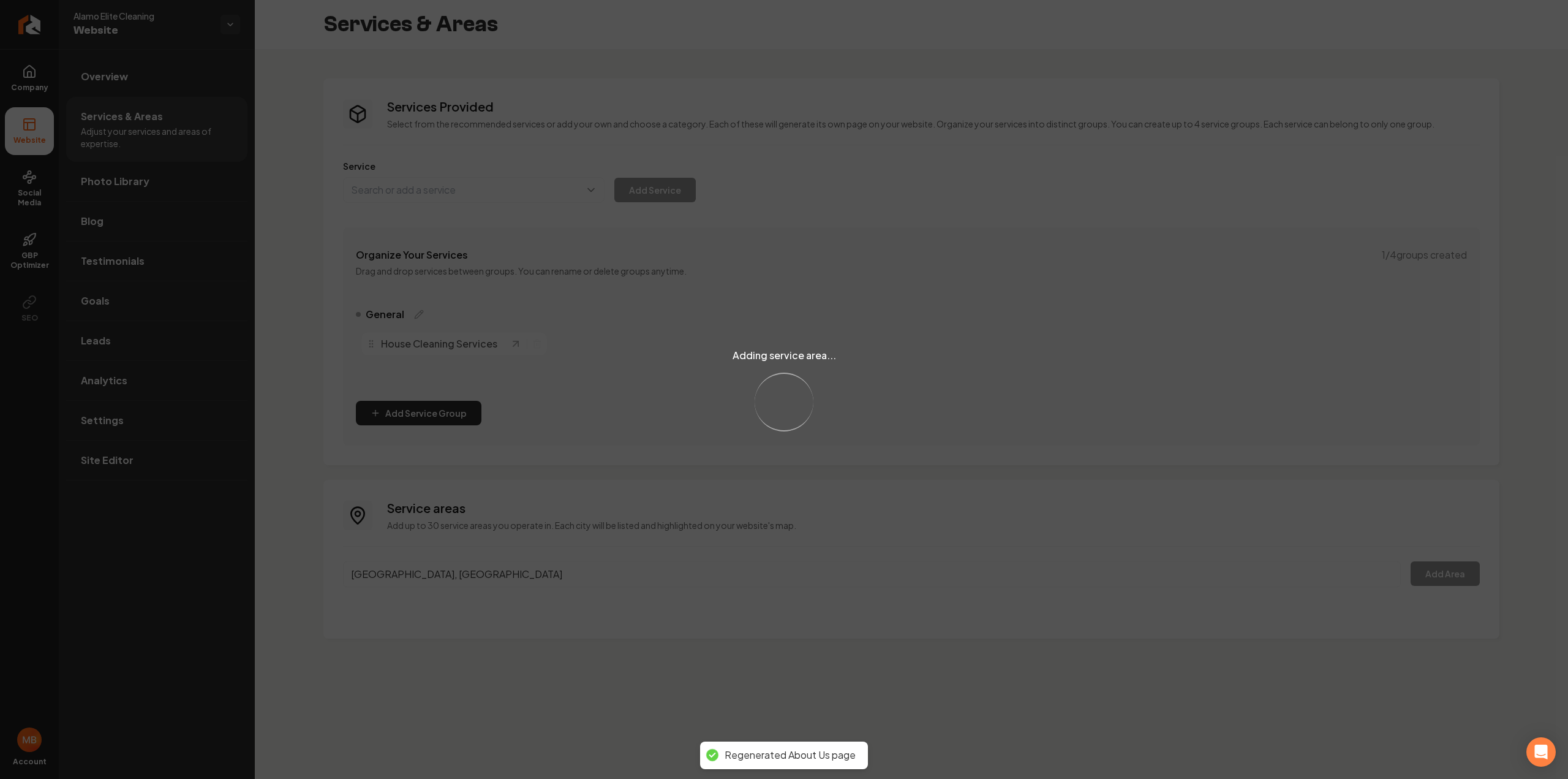
click at [463, 201] on div "Adding service area... Loading..." at bounding box center [784, 390] width 1568 height 779
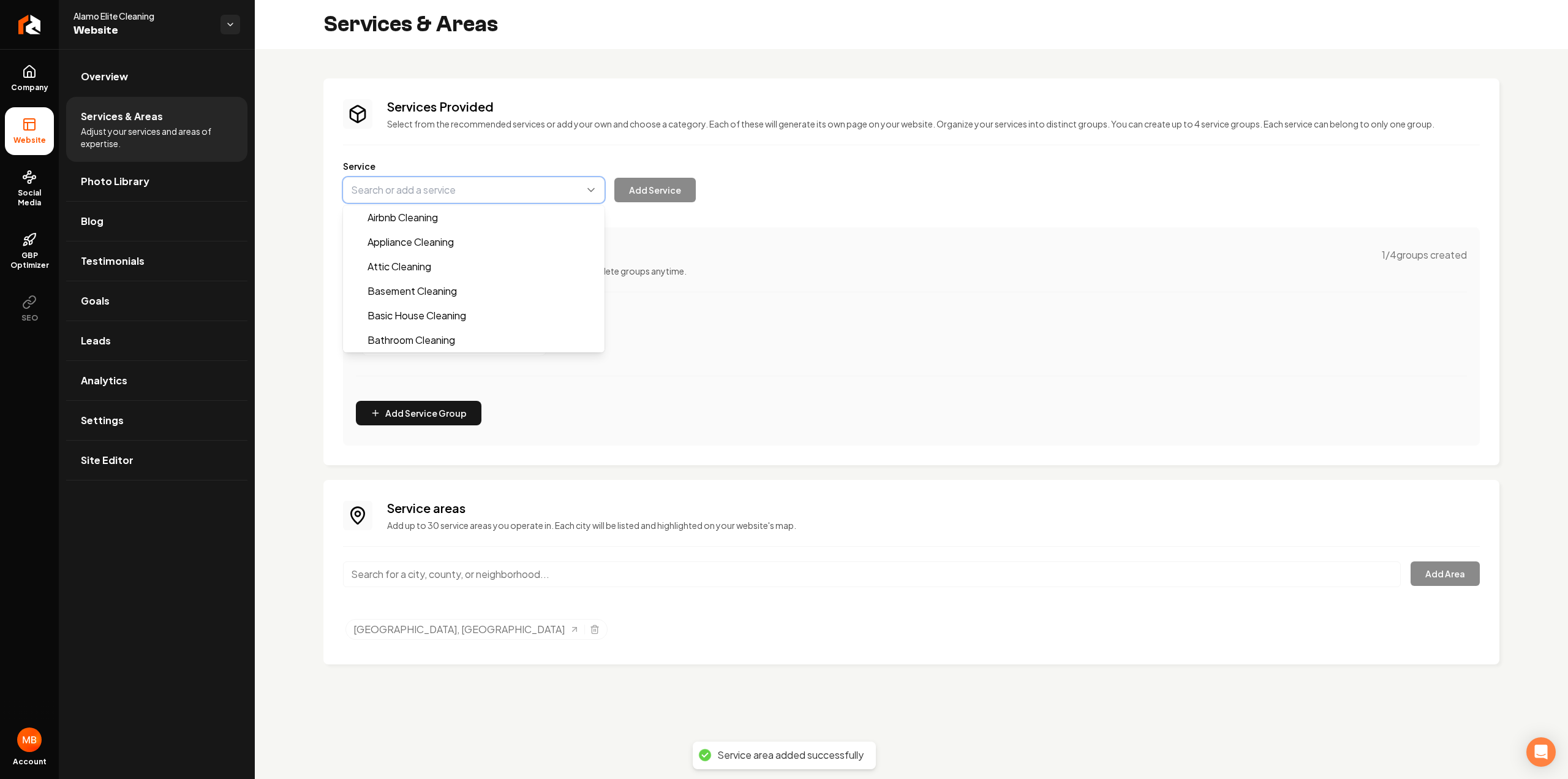
click at [455, 190] on button "Main content area" at bounding box center [473, 189] width 261 height 26
paste input "Deep Cleaning Services"
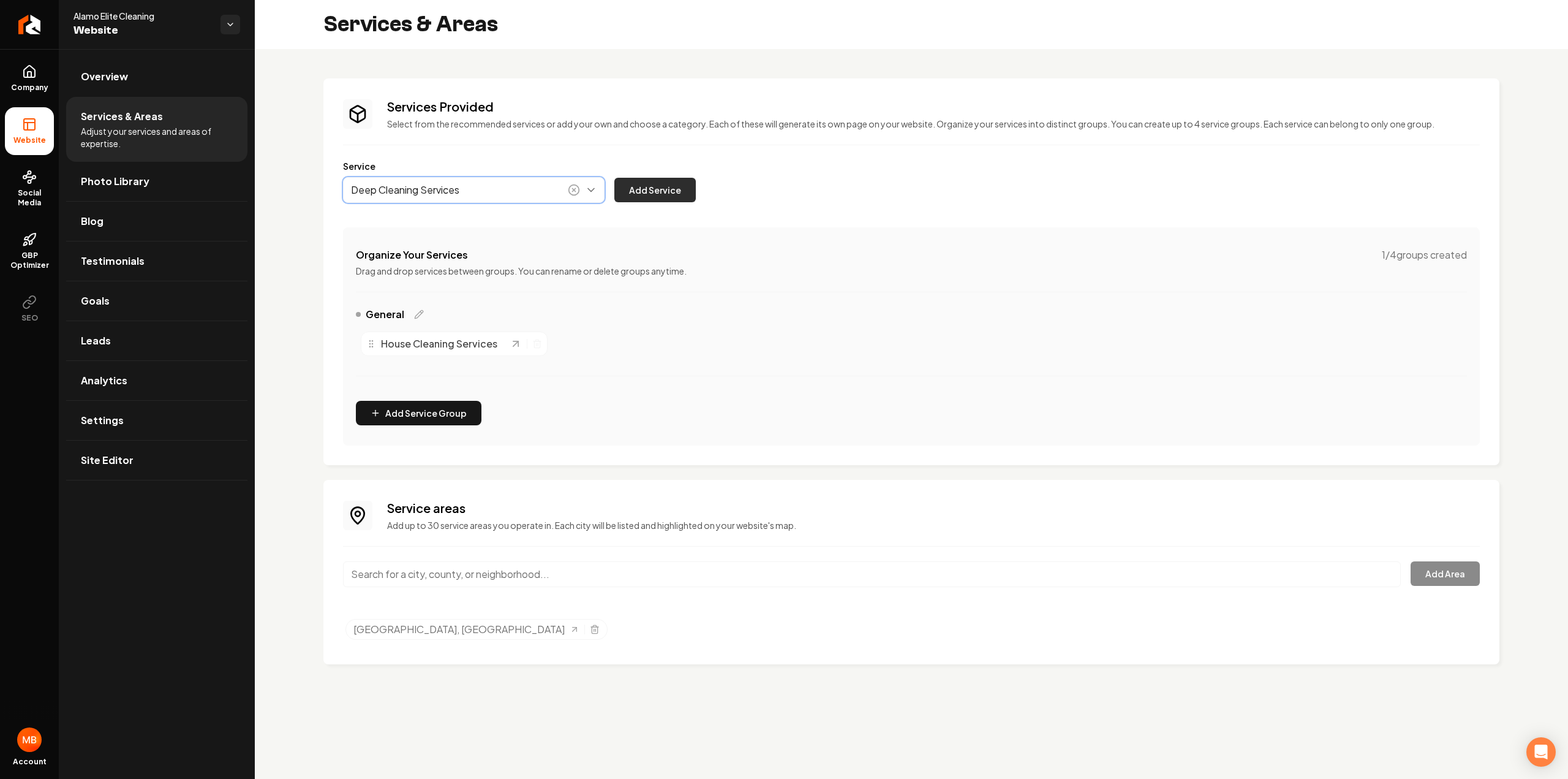
type input "Deep Cleaning Services"
click at [667, 199] on button "Add Service" at bounding box center [655, 189] width 81 height 25
click at [458, 197] on button "Main content area" at bounding box center [473, 189] width 261 height 26
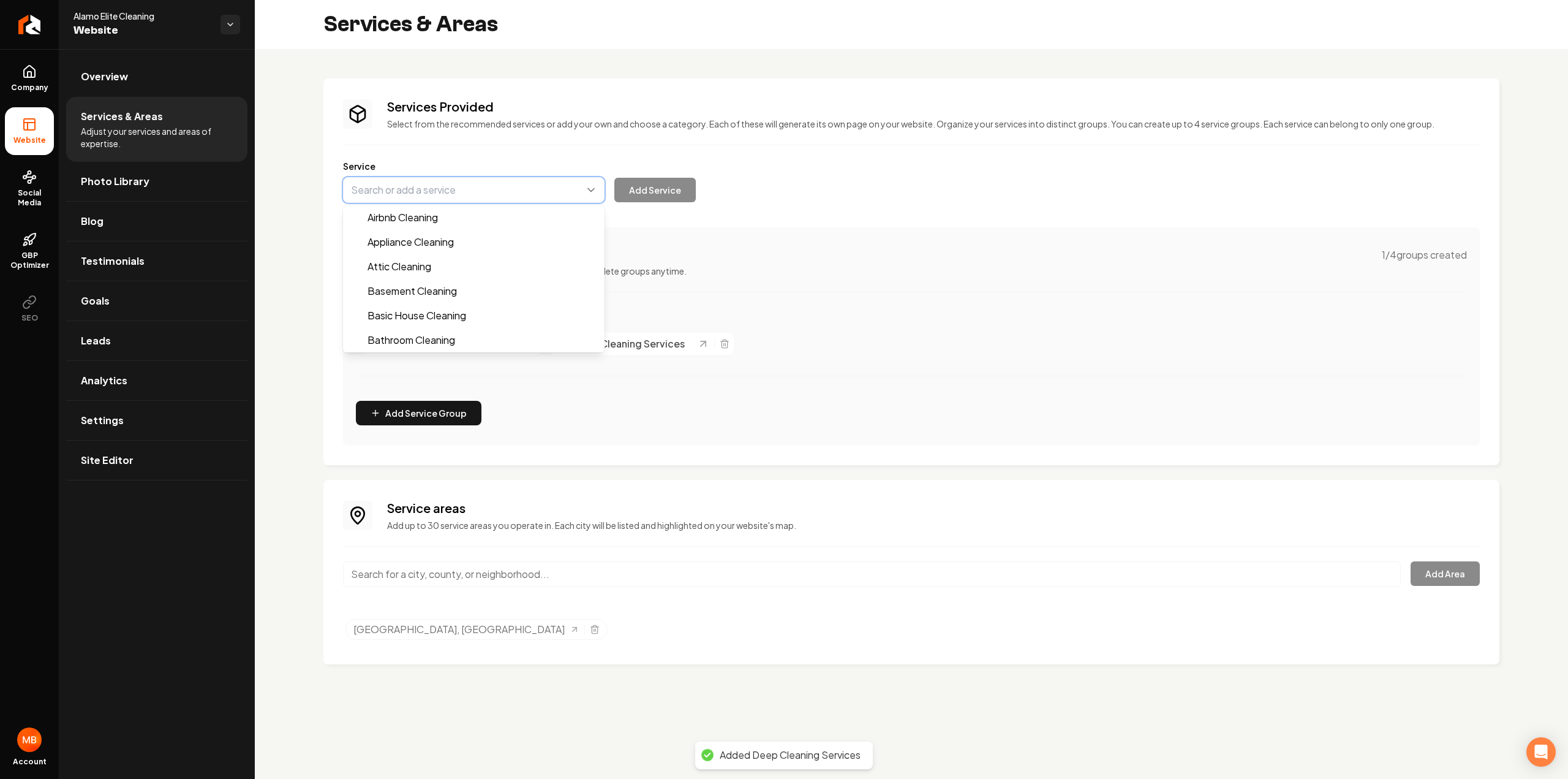
paste input "Move-In/Move-Out Cleaning Services"
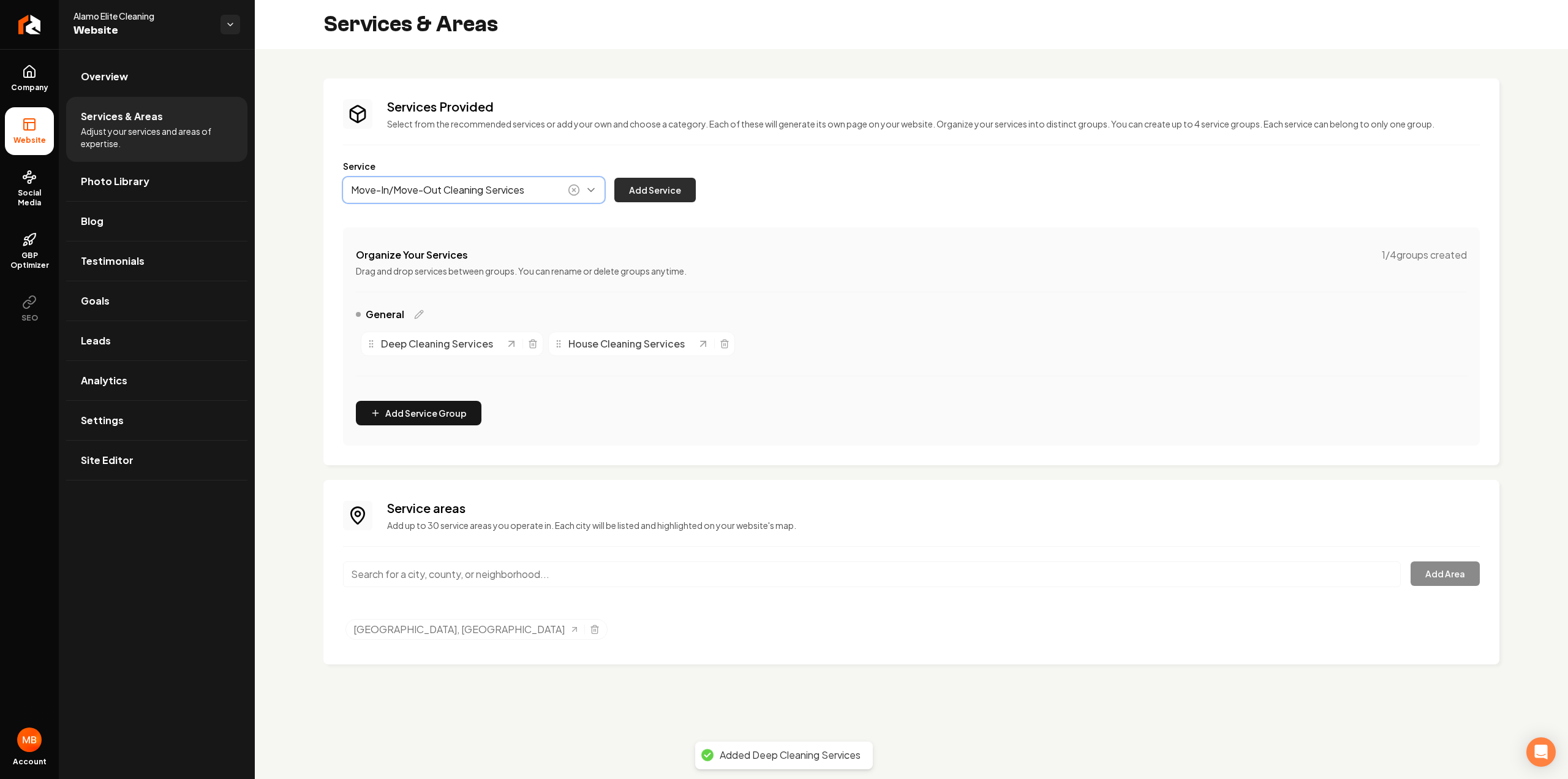
type input "Move-In/Move-Out Cleaning Services"
click at [629, 196] on button "Add Service" at bounding box center [655, 189] width 81 height 25
click at [441, 195] on button "Main content area" at bounding box center [473, 189] width 261 height 26
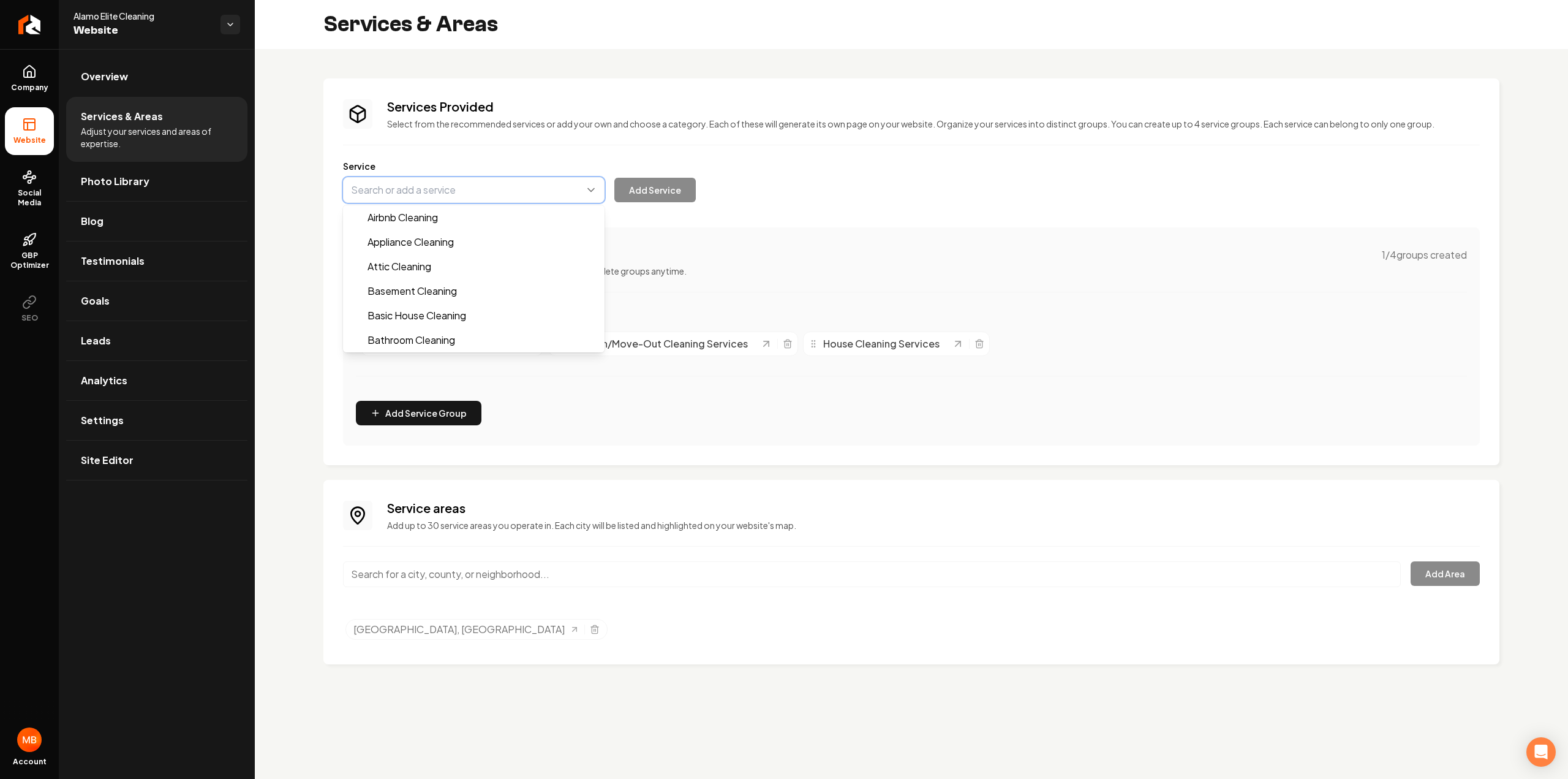
paste input "Recurring Maid Services"
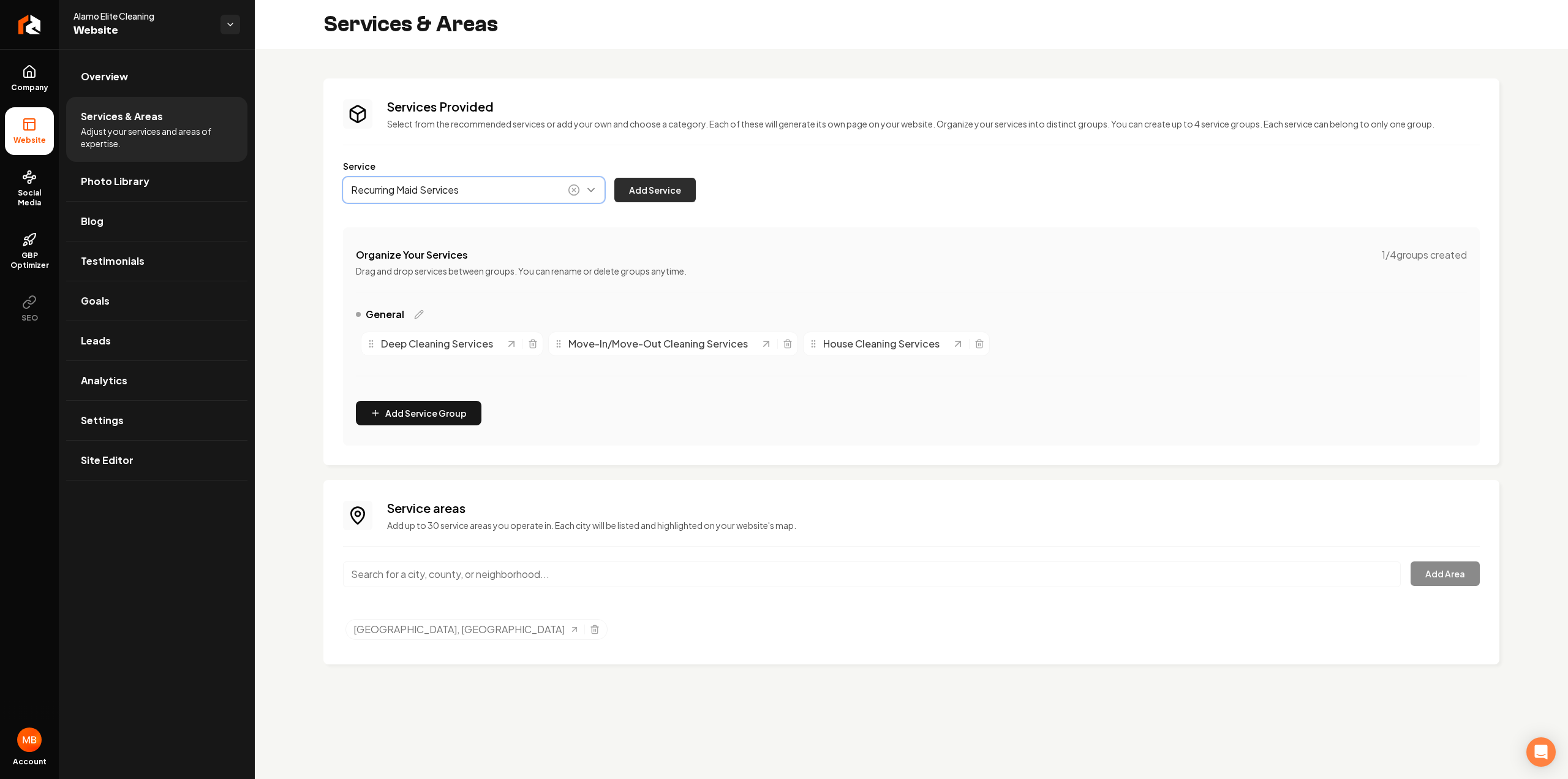
type input "Recurring Maid Services"
click at [642, 193] on button "Add Service" at bounding box center [655, 189] width 81 height 25
click at [457, 197] on button "Main content area" at bounding box center [473, 189] width 261 height 26
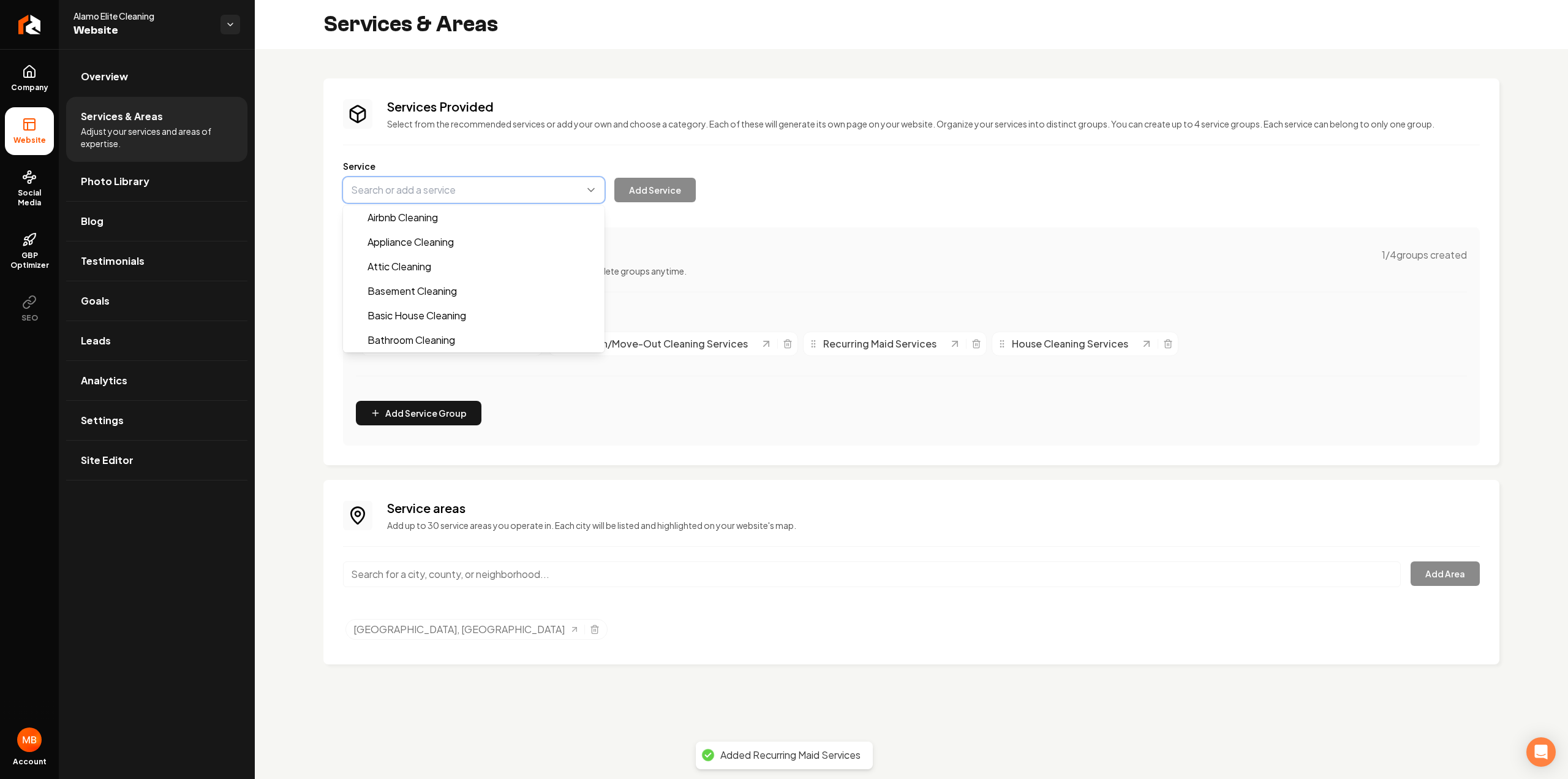
paste input "Airbnb Cleaning Services"
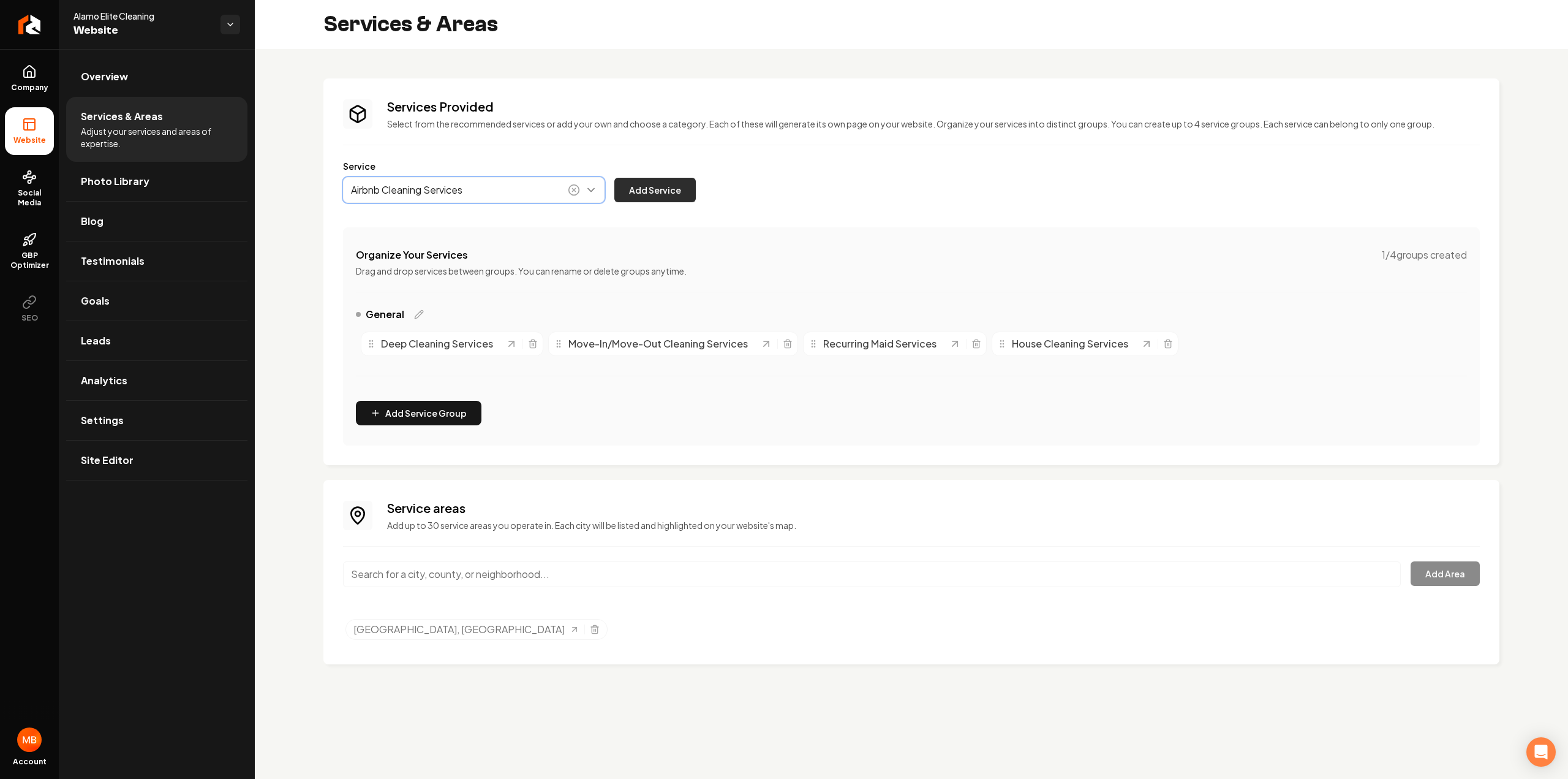
type input "Airbnb Cleaning Services"
click at [663, 184] on button "Add Service" at bounding box center [655, 189] width 81 height 25
click at [28, 73] on icon at bounding box center [29, 71] width 15 height 15
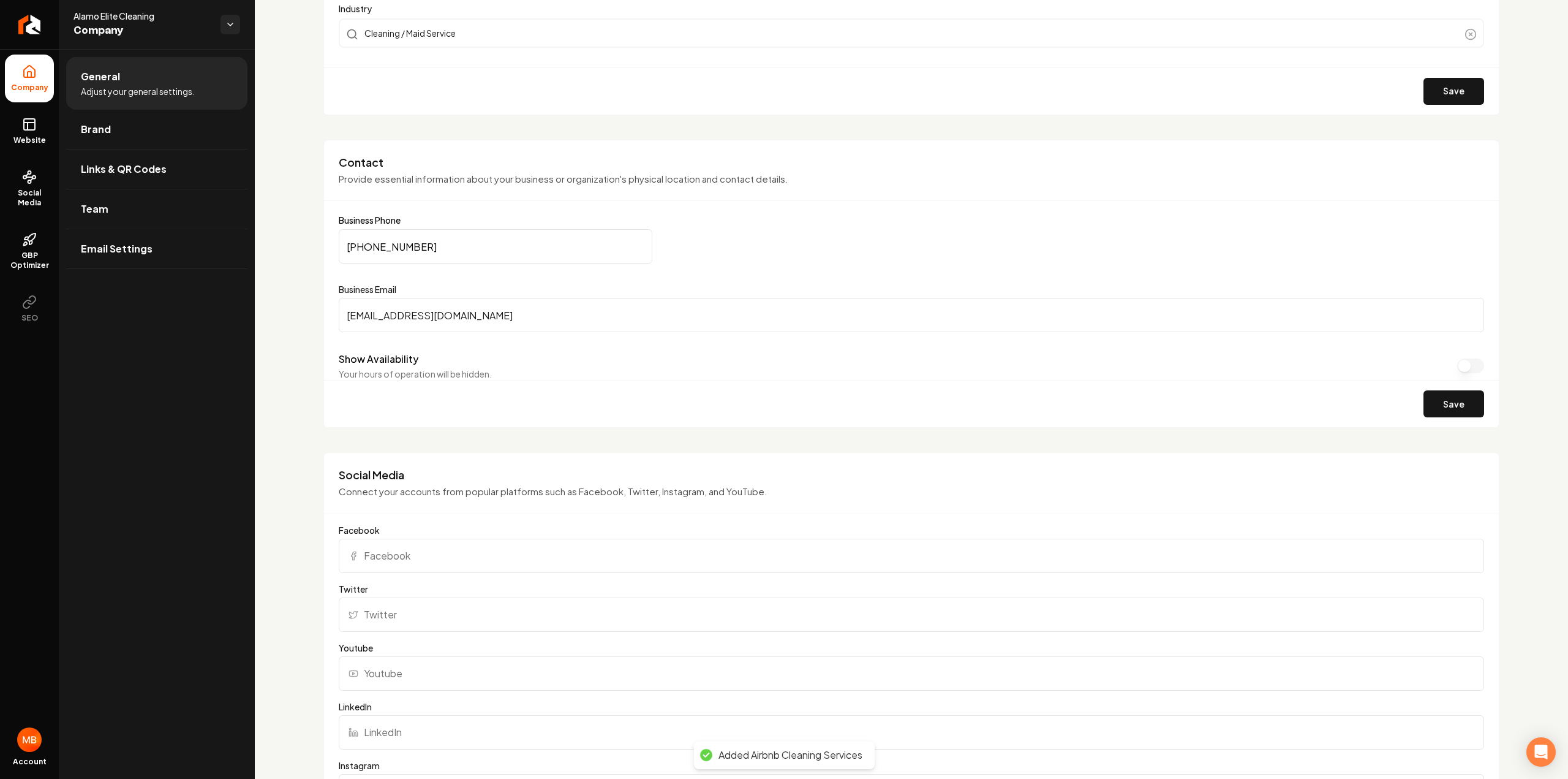
scroll to position [613, 0]
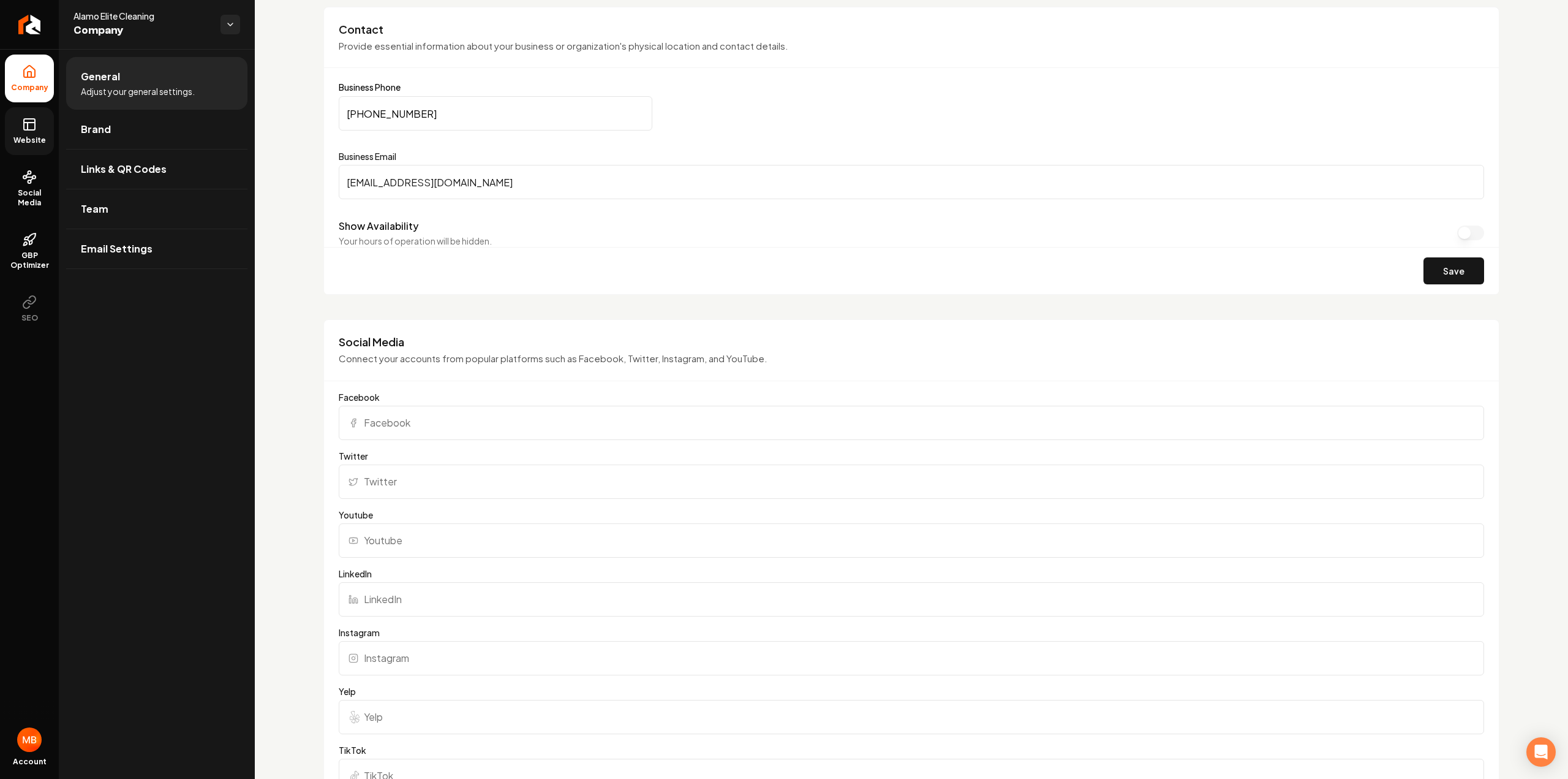
click at [37, 131] on link "Website" at bounding box center [29, 131] width 49 height 48
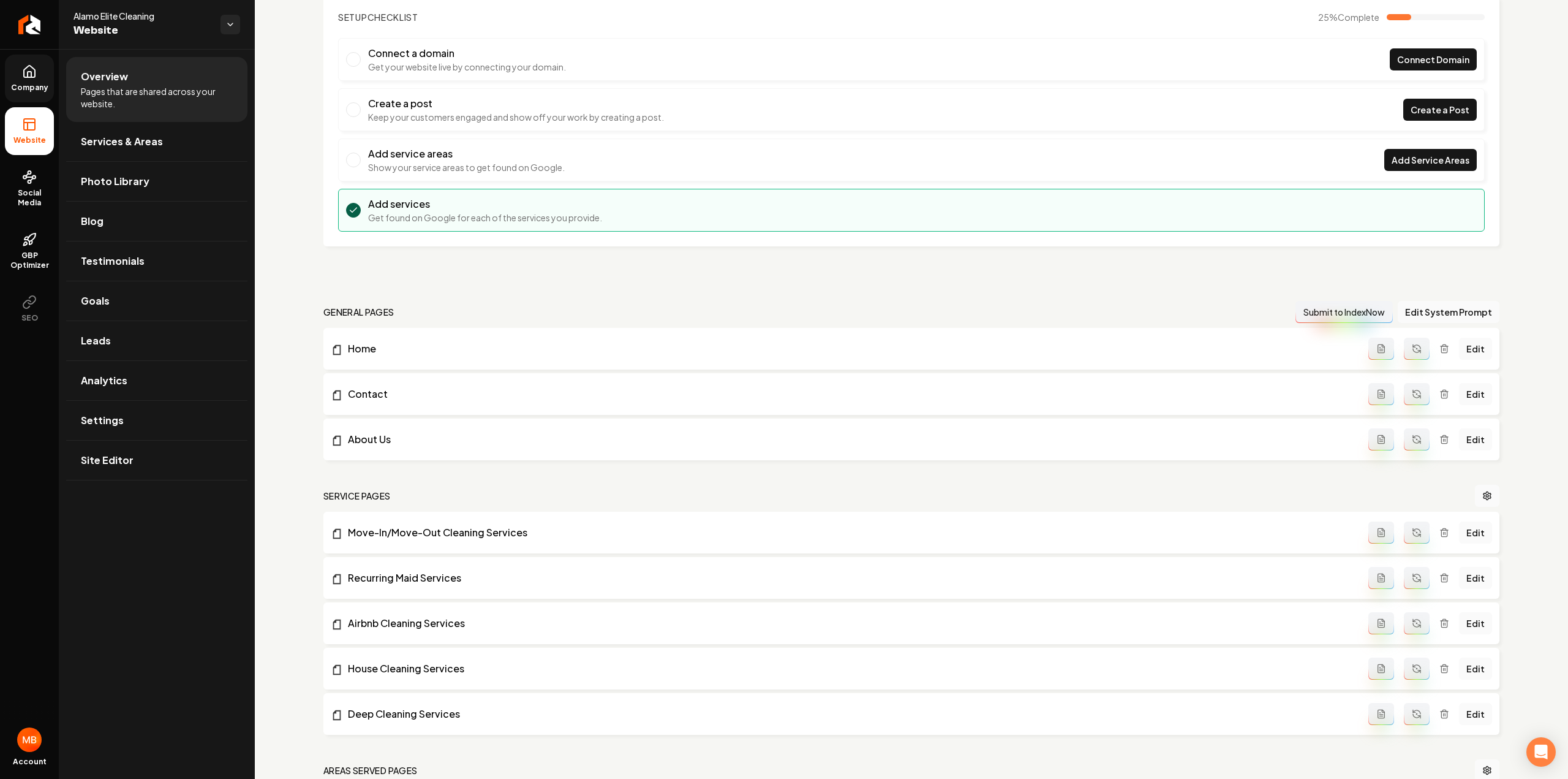
scroll to position [290, 0]
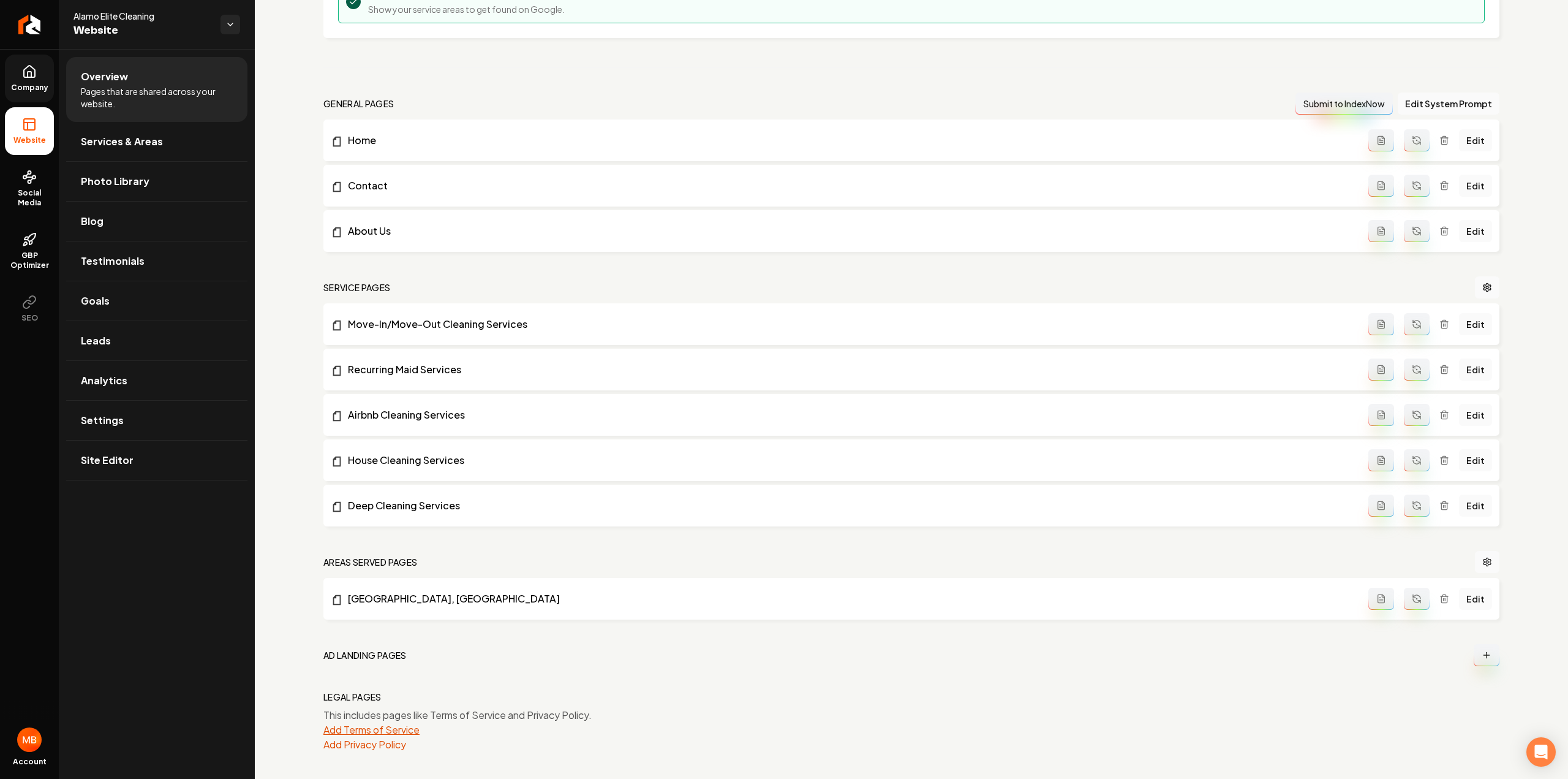
click at [367, 722] on button "Add Terms of Service" at bounding box center [371, 730] width 96 height 15
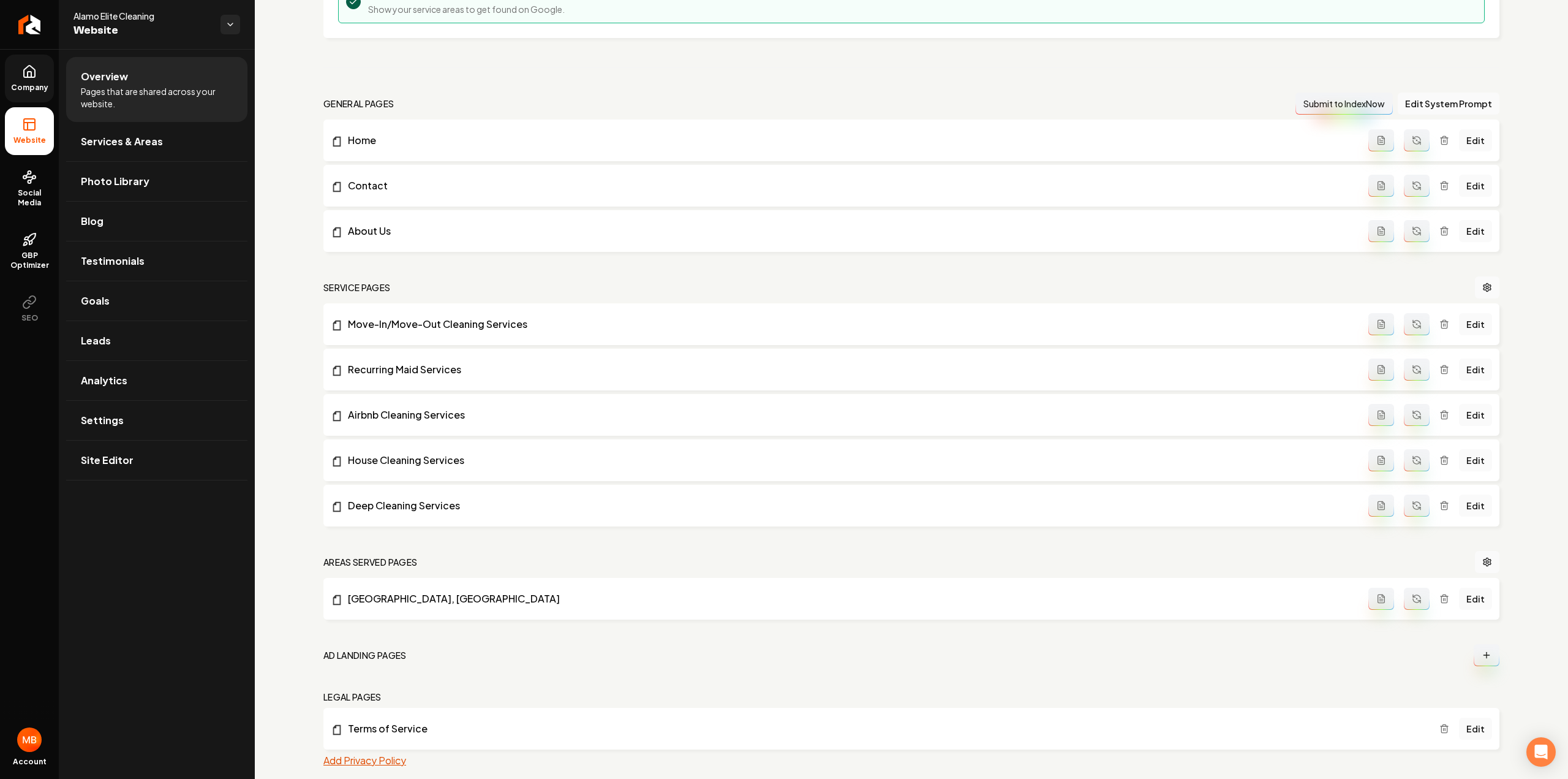
click at [351, 762] on button "Add Privacy Policy" at bounding box center [365, 760] width 83 height 15
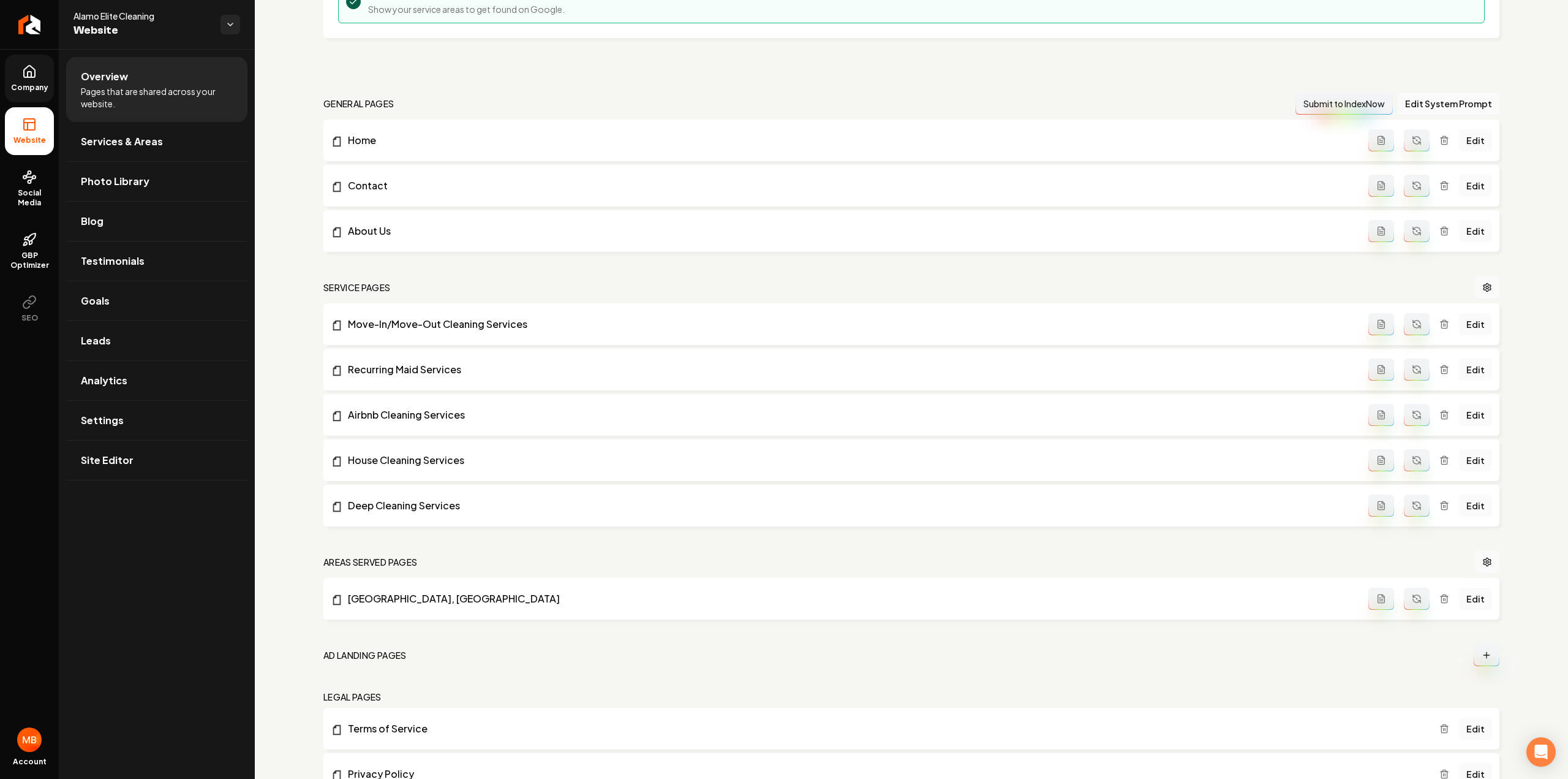
scroll to position [0, 0]
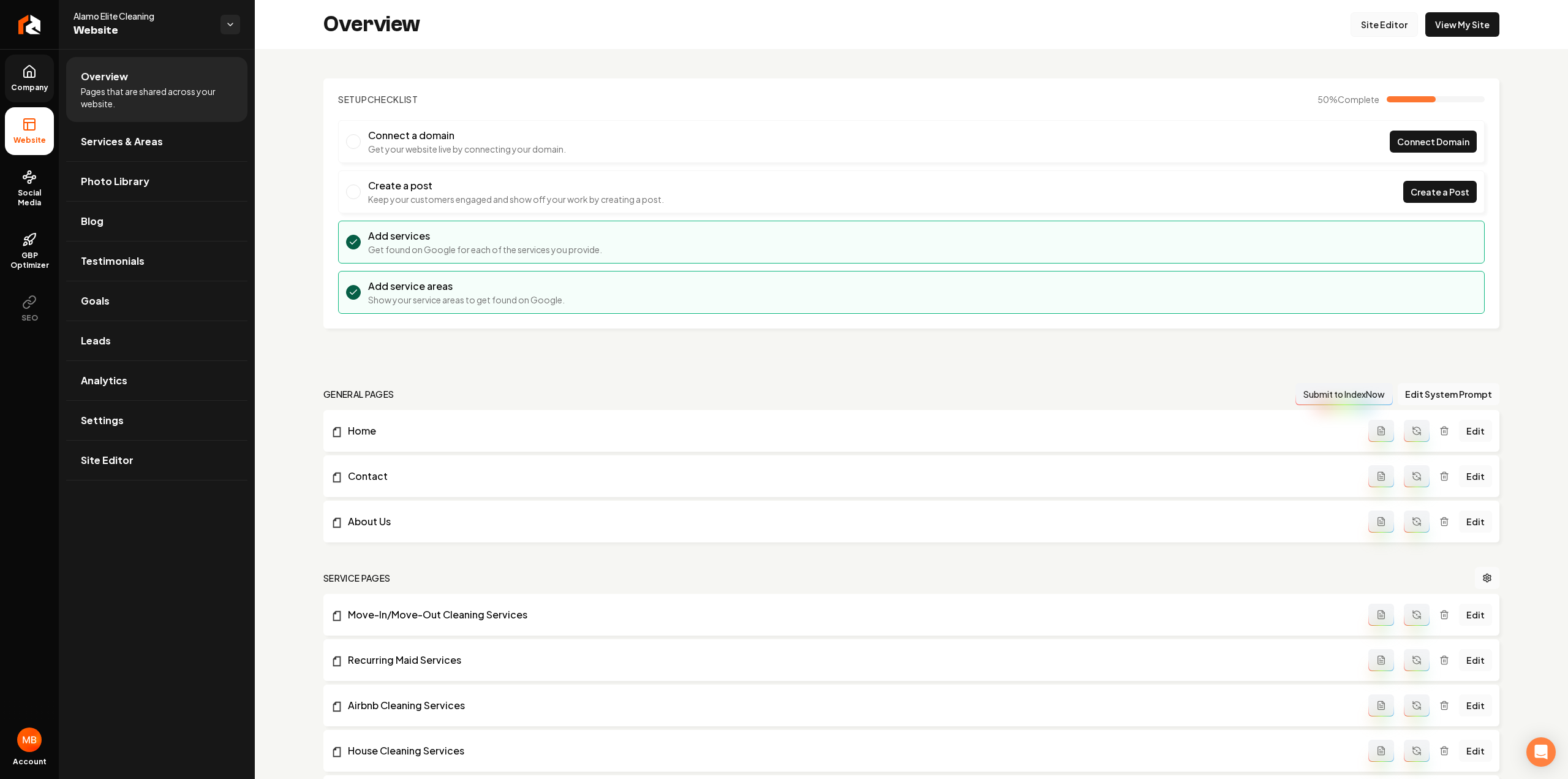
click at [1394, 23] on link "Site Editor" at bounding box center [1384, 24] width 67 height 25
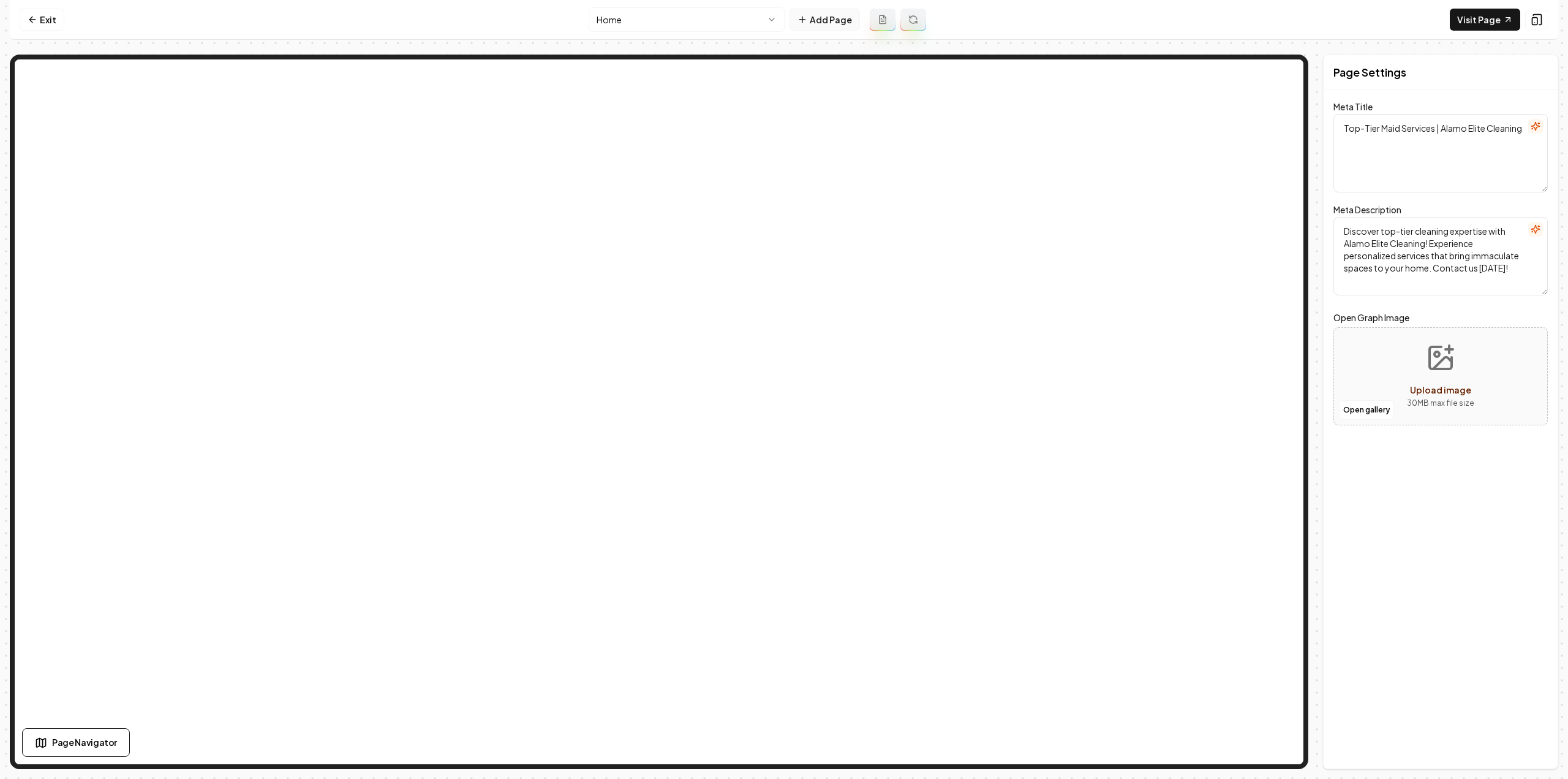
click at [848, 27] on button "Add Page" at bounding box center [825, 19] width 71 height 22
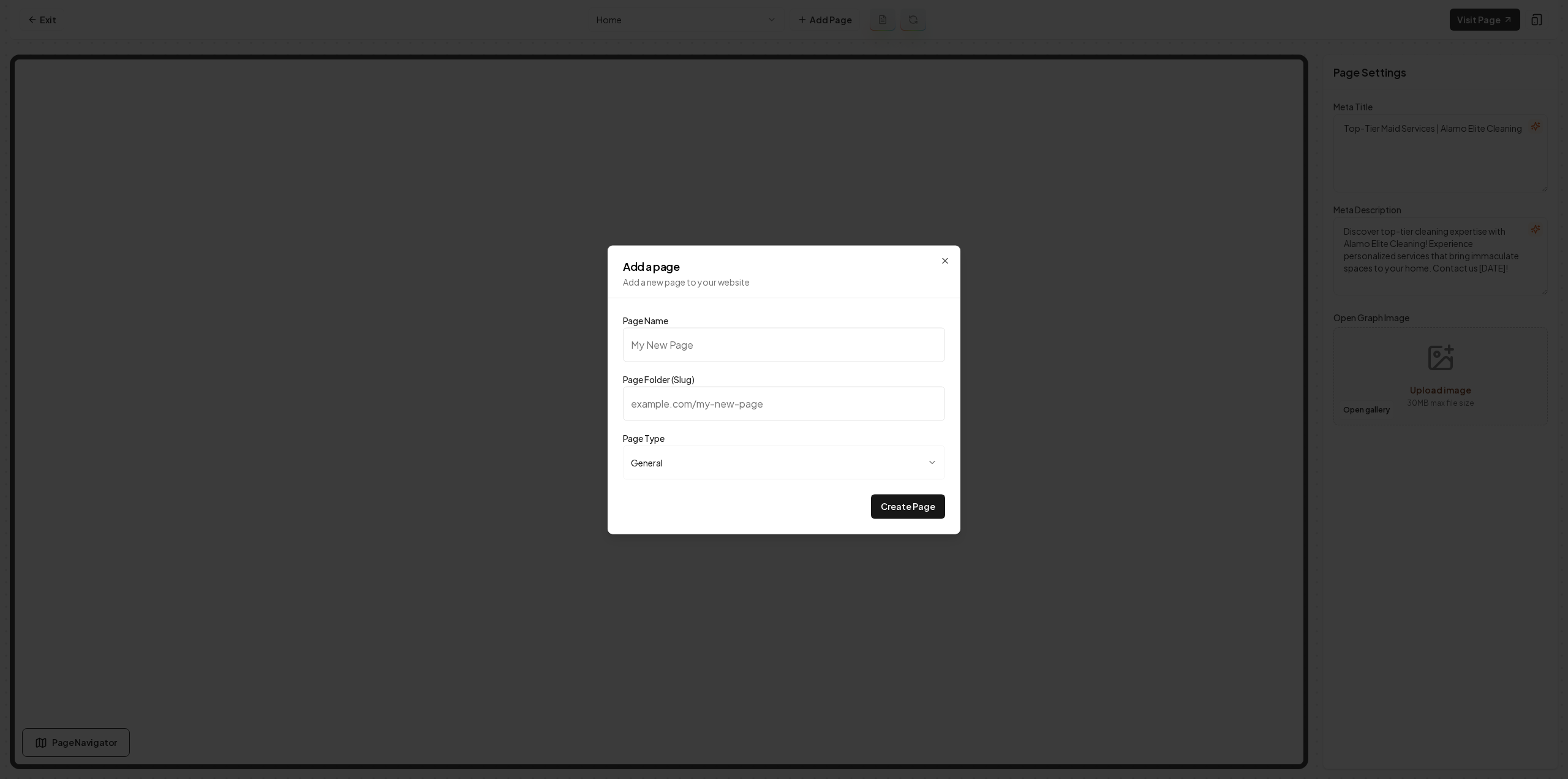
type input "C"
type input "c"
type input "Cl"
type input "cl"
type input "Cle"
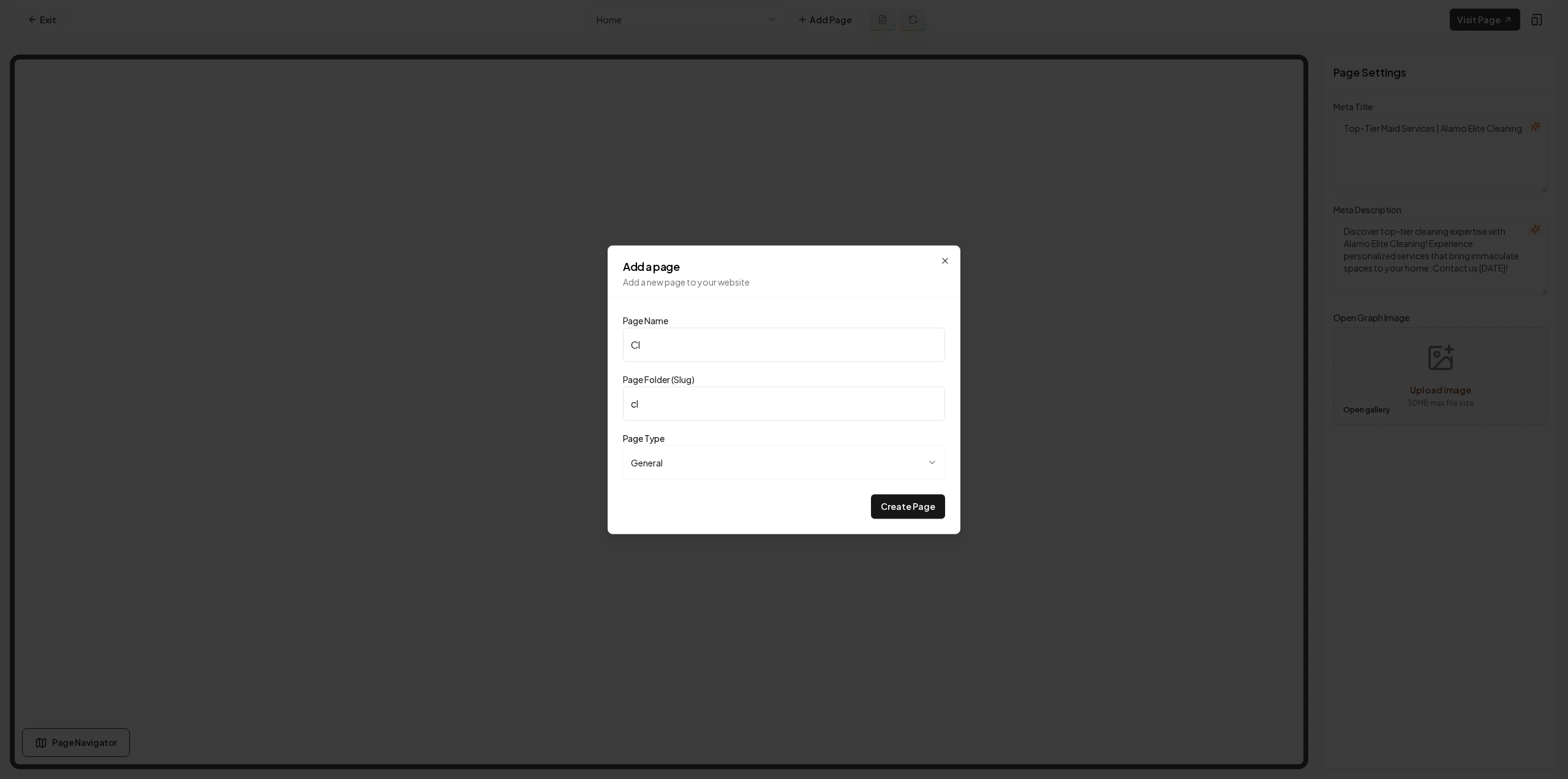
type input "cle"
type input "Clea"
type input "clea"
type input "Clean"
type input "clean"
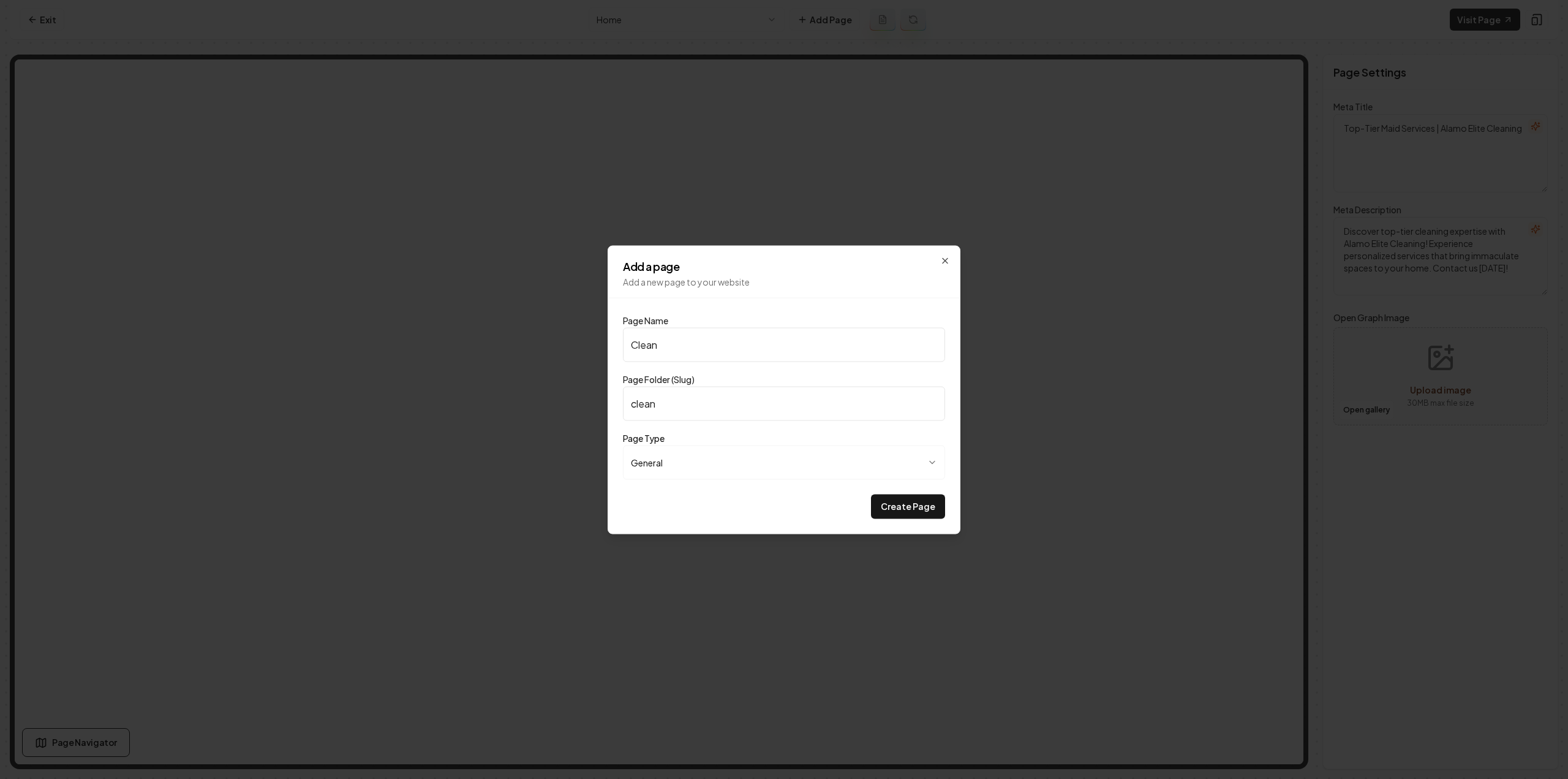
type input "Cleani"
type input "cleani"
type input "Cleanin"
type input "cleanin"
type input "Cleaning"
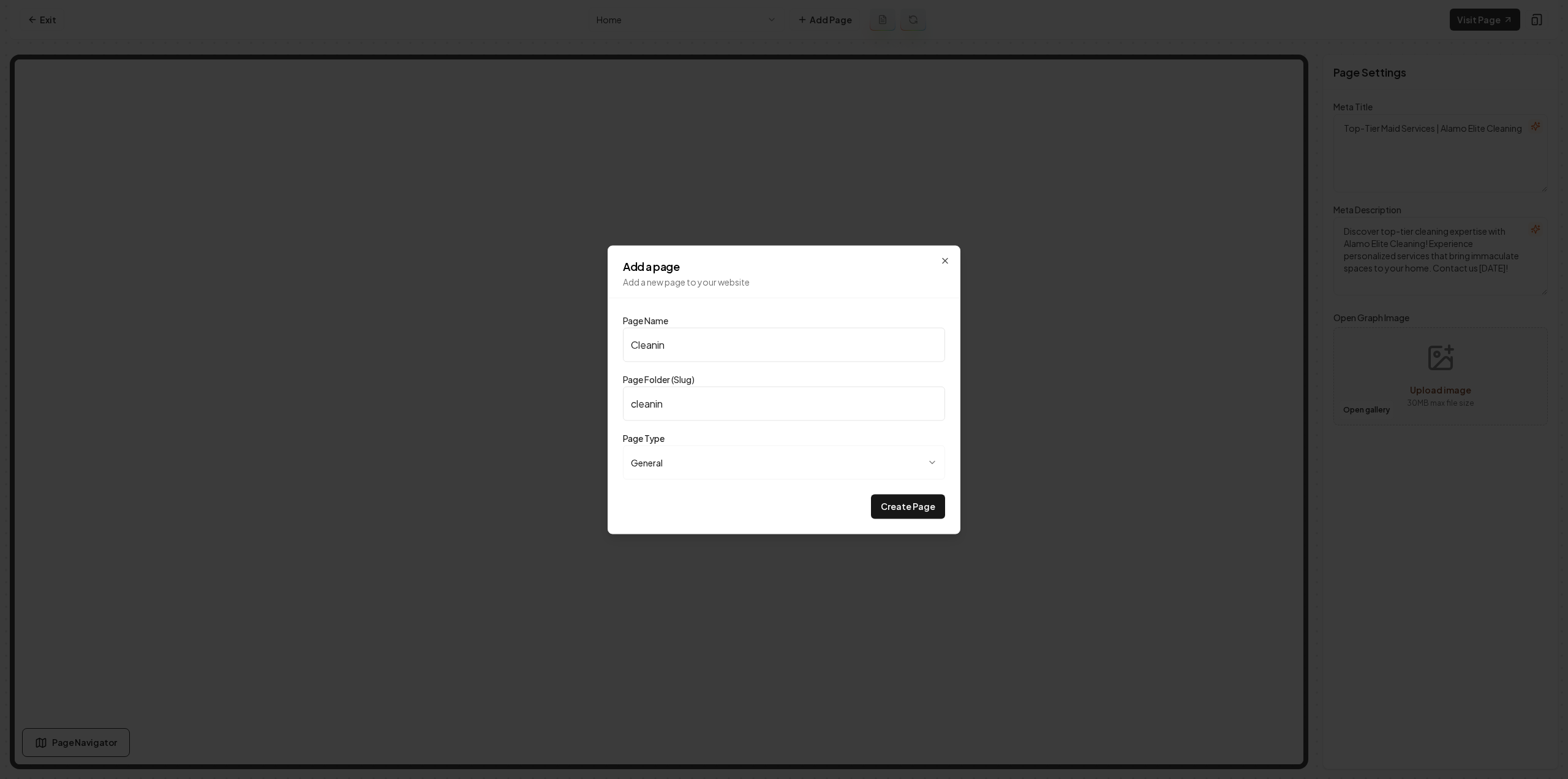
type input "cleaning"
type input "Cleaning C"
type input "cleaning-c"
type input "Cleaning Ch"
type input "cleaning-ch"
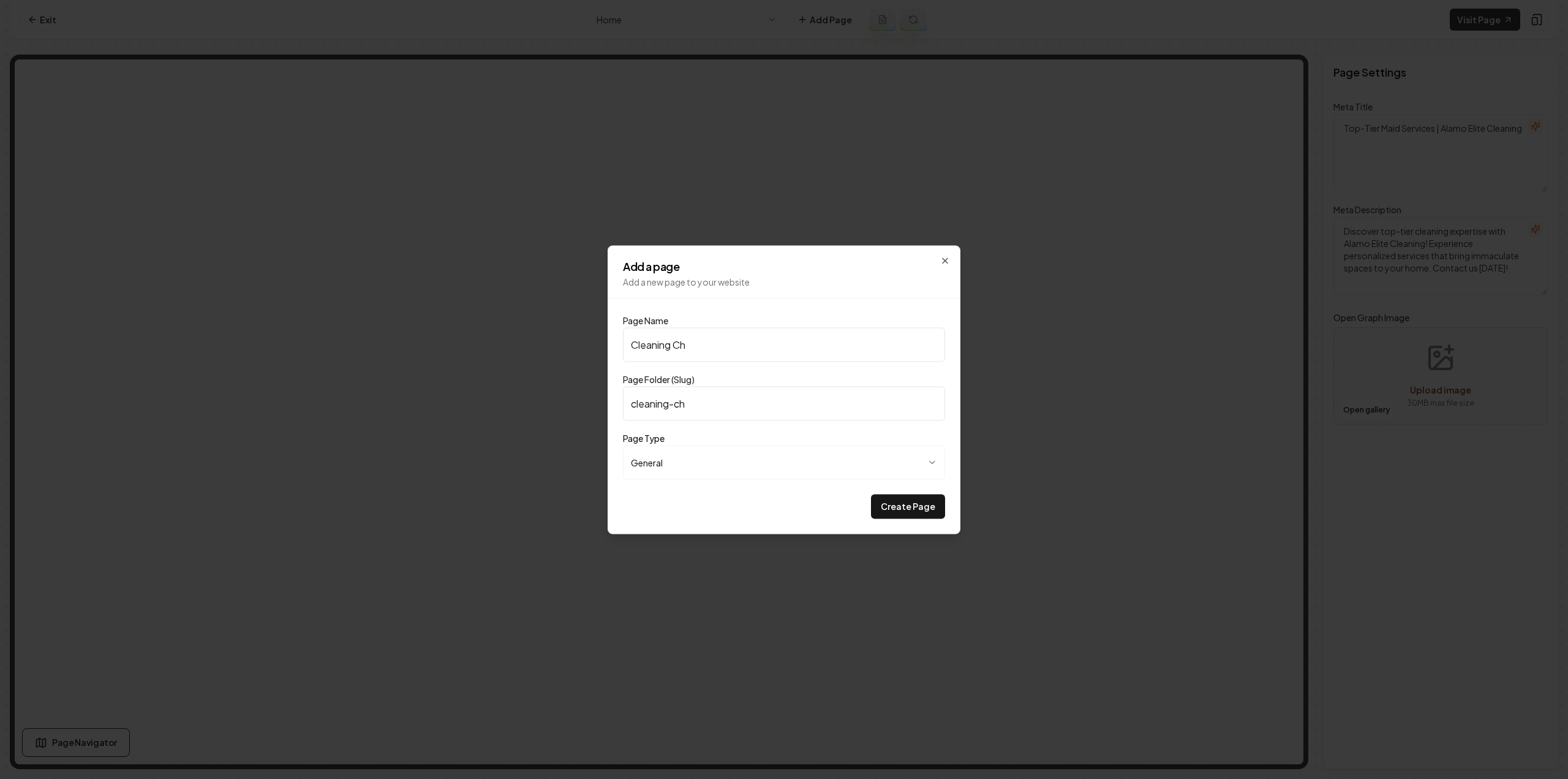
type input "Cleaning Che"
type input "cleaning-che"
type input "Cleaning Chec"
type input "cleaning-chec"
type input "Cleaning Check"
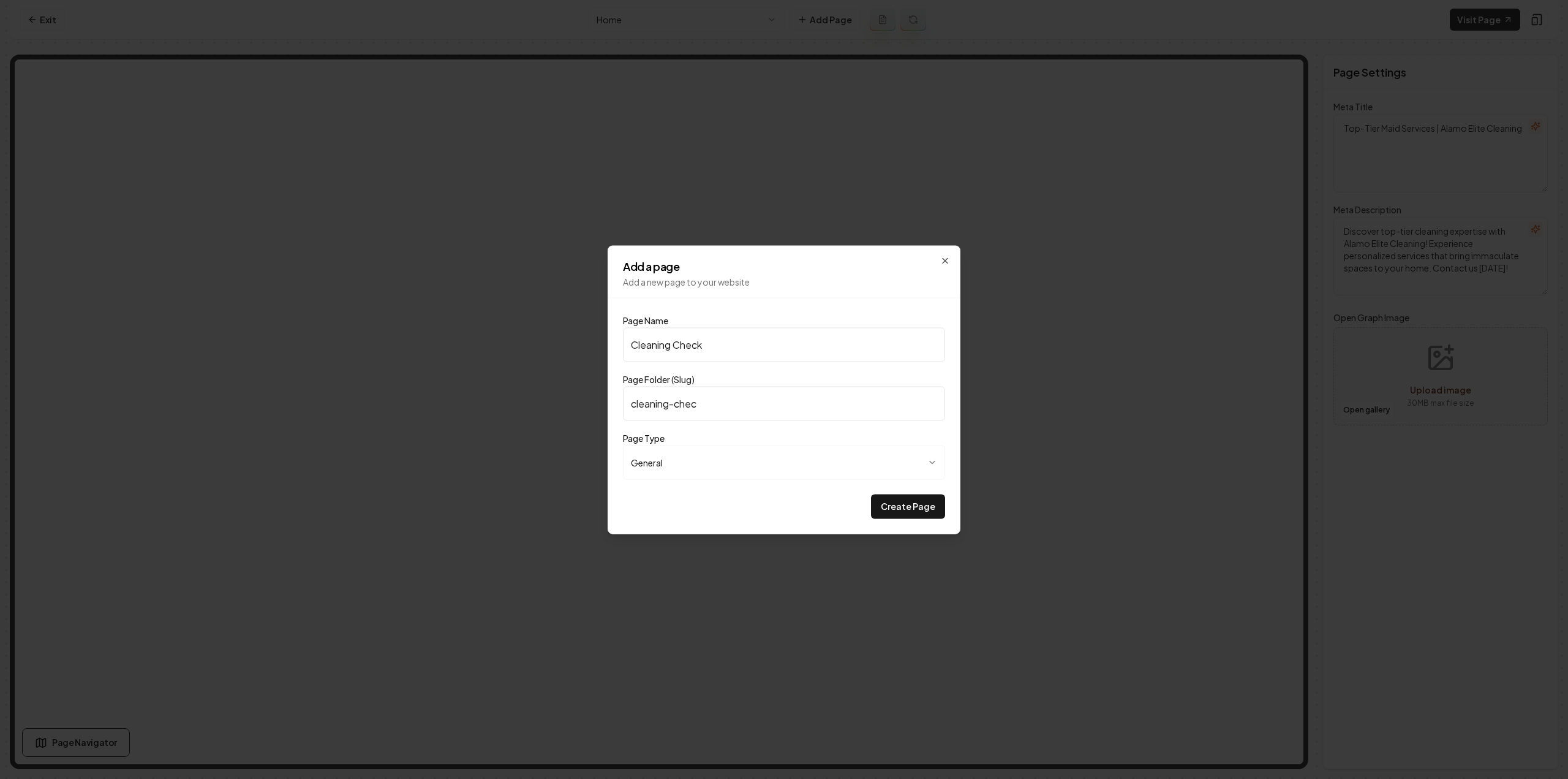
type input "cleaning-check"
type input "Cleaning Checkl"
type input "cleaning-checkl"
type input "Cleaning Checkli"
type input "cleaning-checkli"
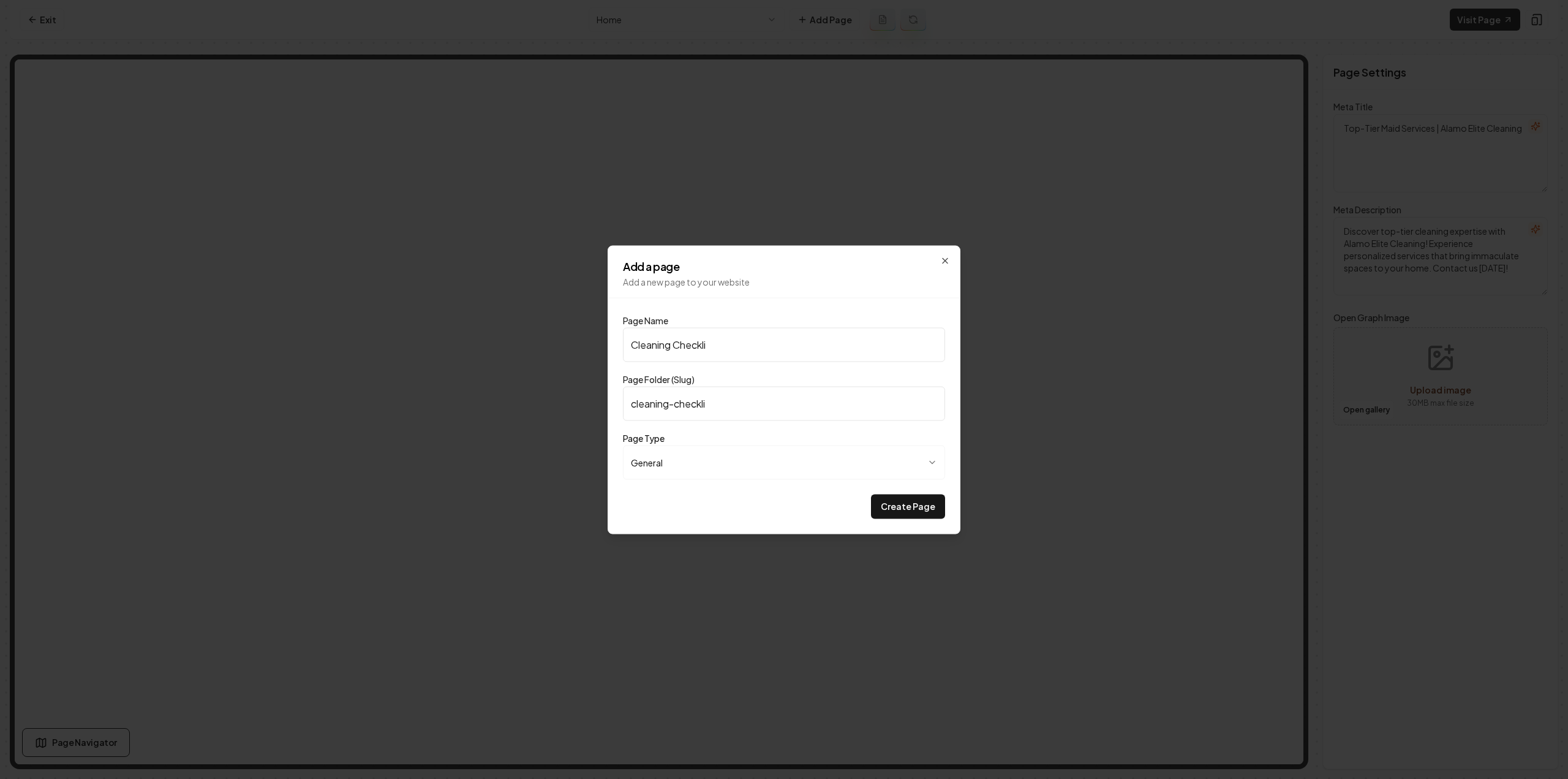
type input "Cleaning Checklis"
type input "cleaning-checklis"
type input "Cleaning Checklist"
type input "cleaning-checklist"
type input "Cleaning Checklist"
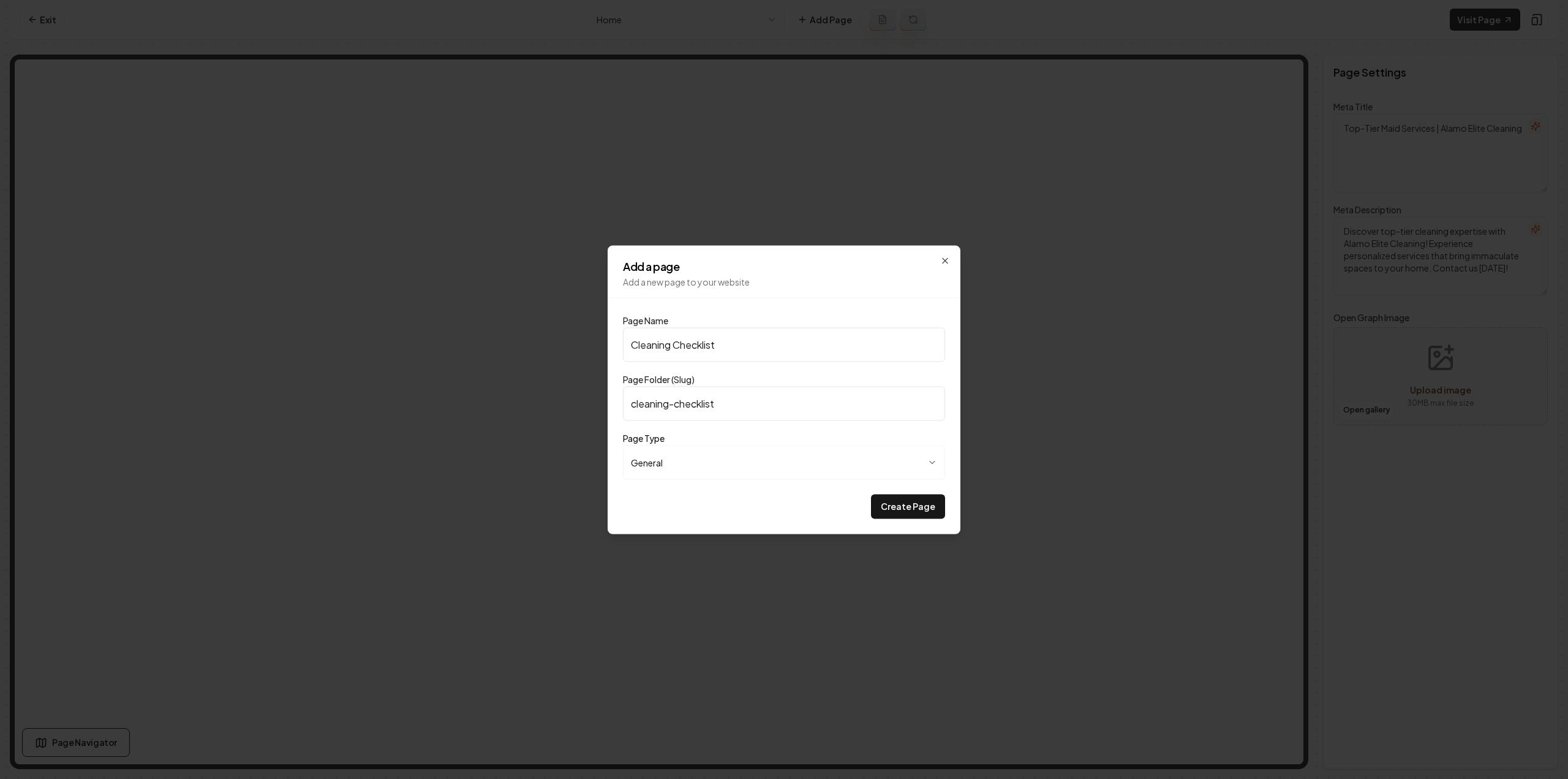
click at [871, 494] on button "Create Page" at bounding box center [907, 506] width 74 height 25
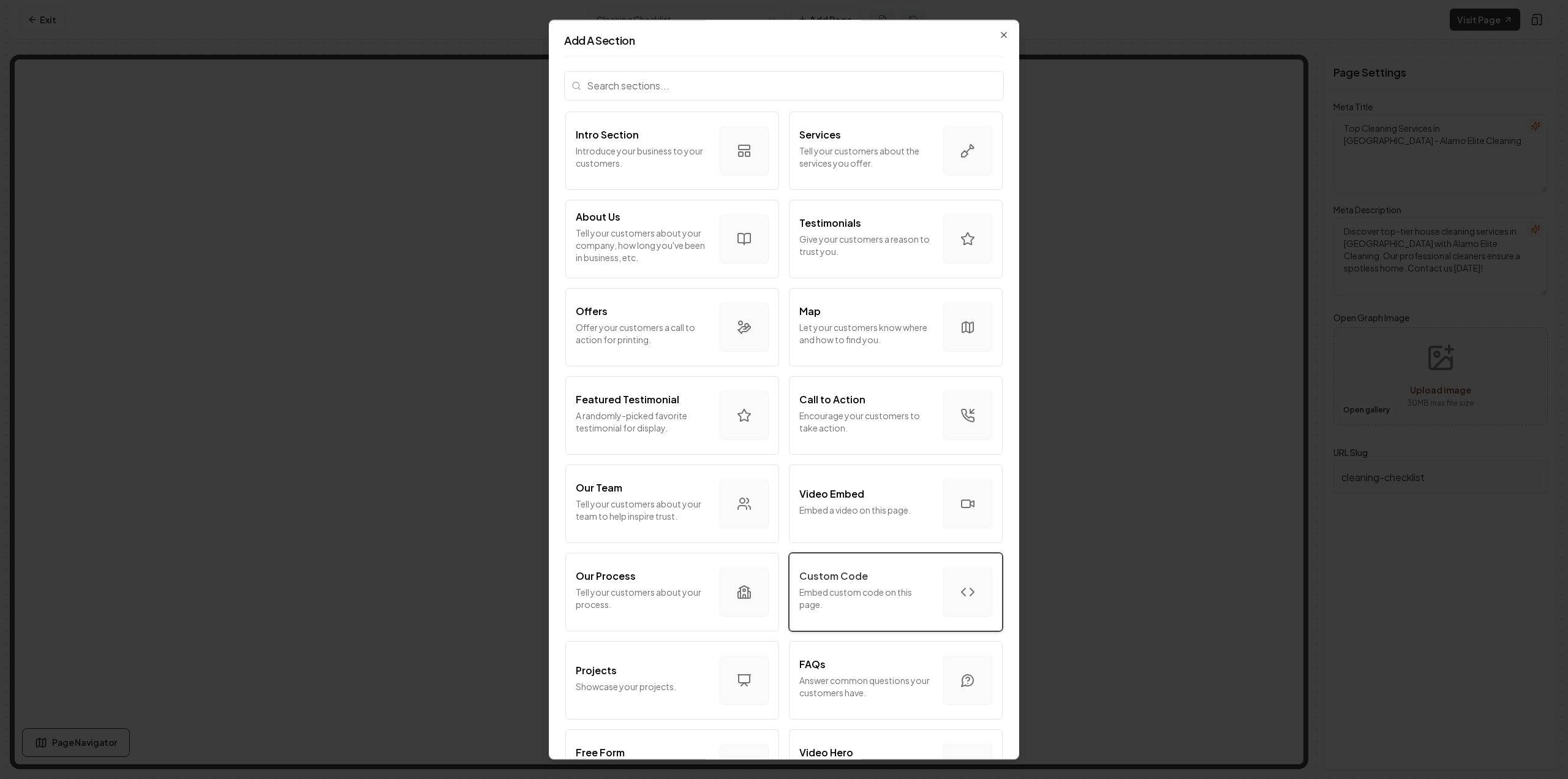
click at [879, 568] on div "Custom Code" at bounding box center [866, 576] width 134 height 15
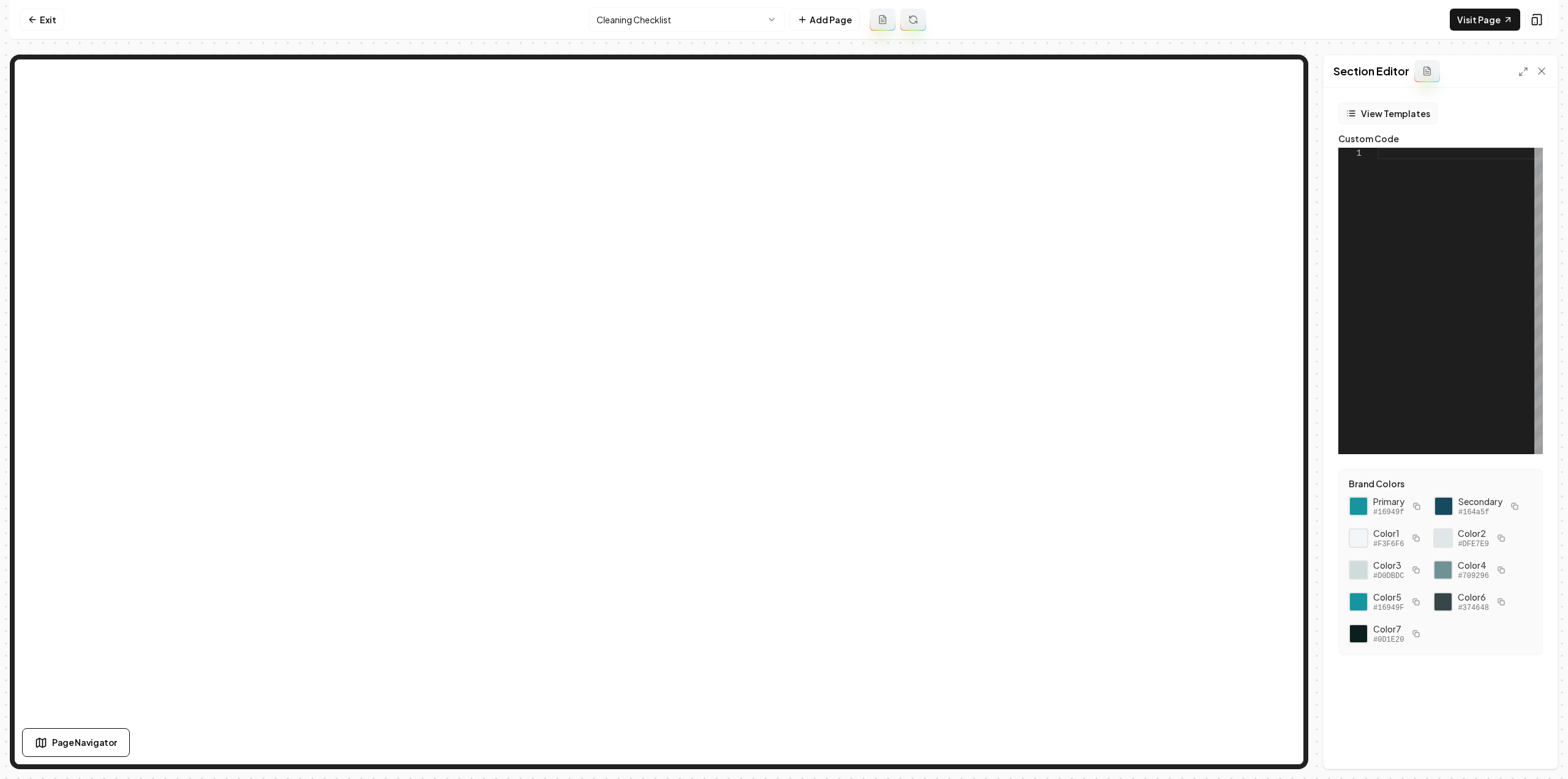
click at [1378, 107] on button "View Templates" at bounding box center [1388, 113] width 100 height 22
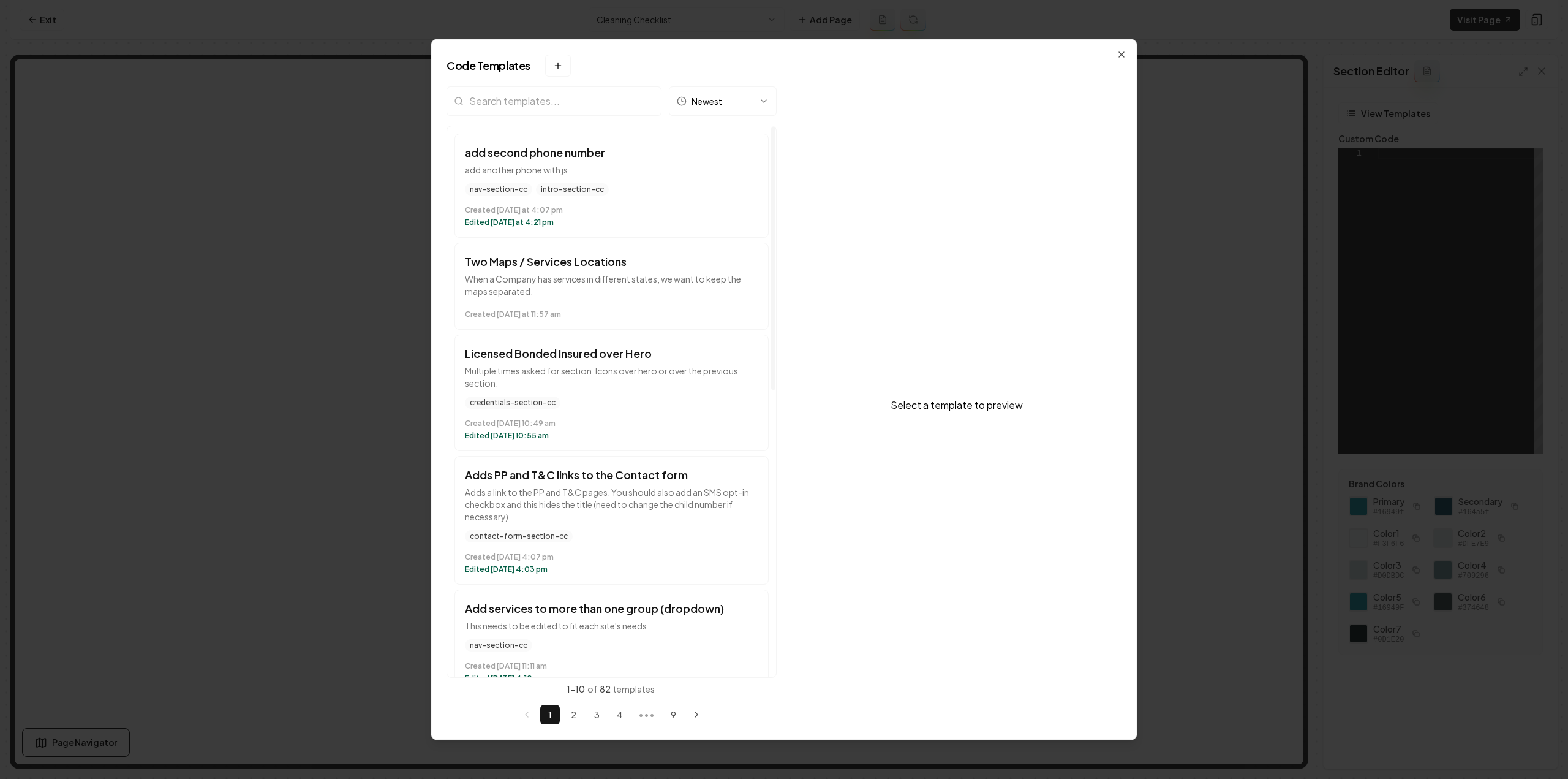
click at [605, 101] on input "search" at bounding box center [554, 101] width 215 height 29
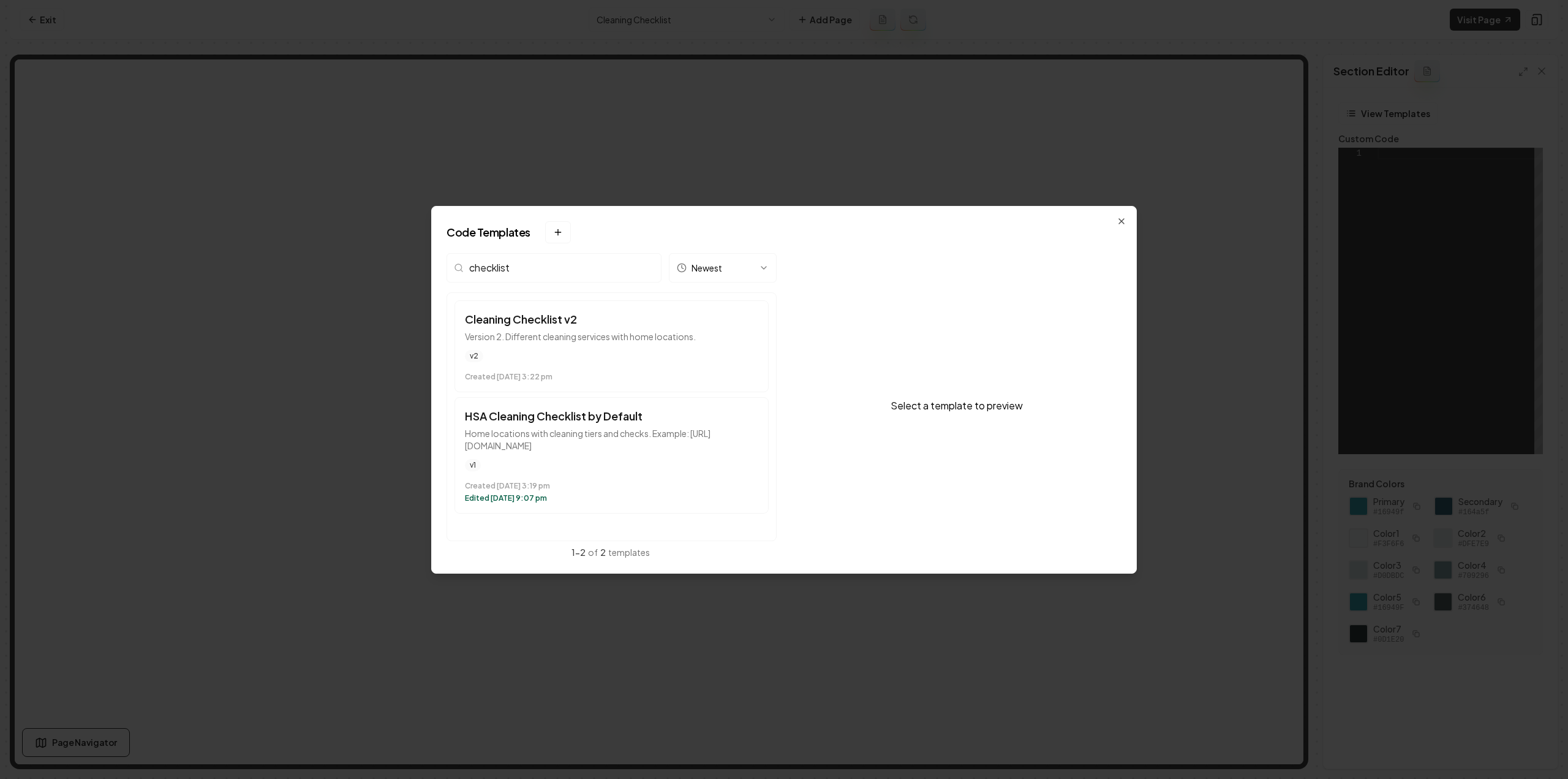
type input "checklist"
click at [556, 426] on button "HSA Cleaning Checklist by Default Home locations with cleaning tiers and checks…" at bounding box center [611, 455] width 314 height 117
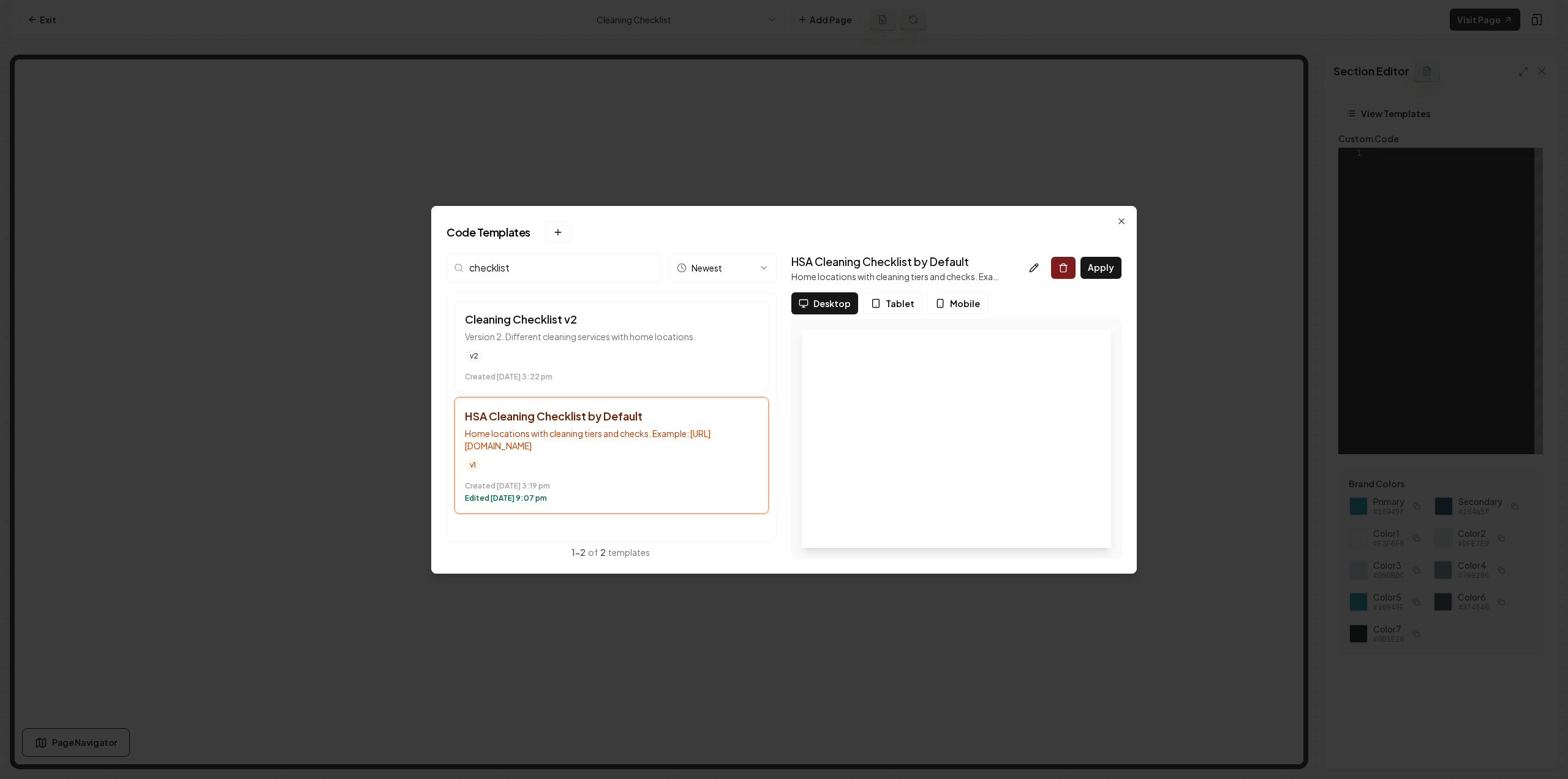
click at [1094, 272] on button "Apply" at bounding box center [1101, 267] width 41 height 22
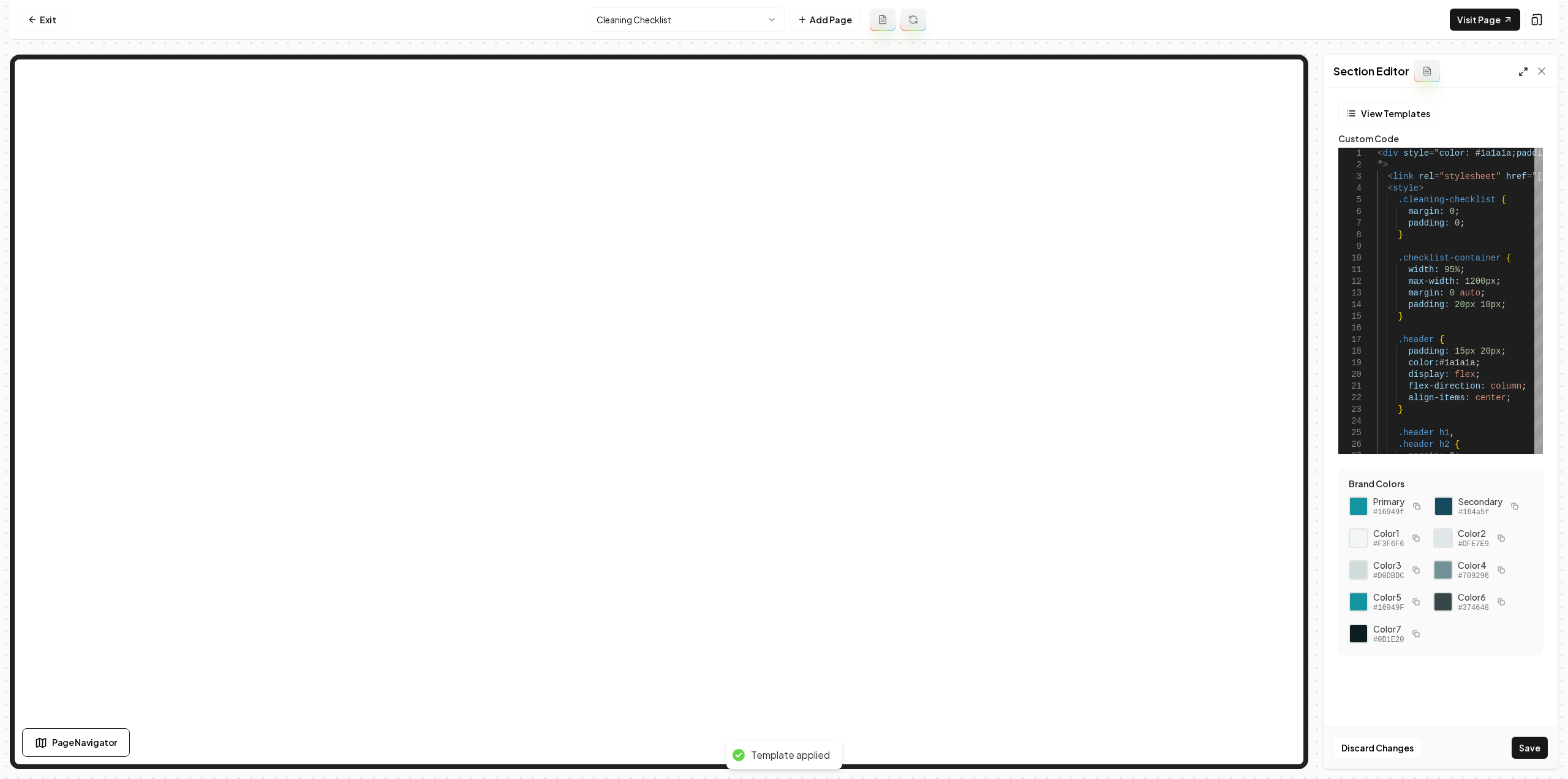
click at [1522, 68] on icon at bounding box center [1523, 71] width 10 height 10
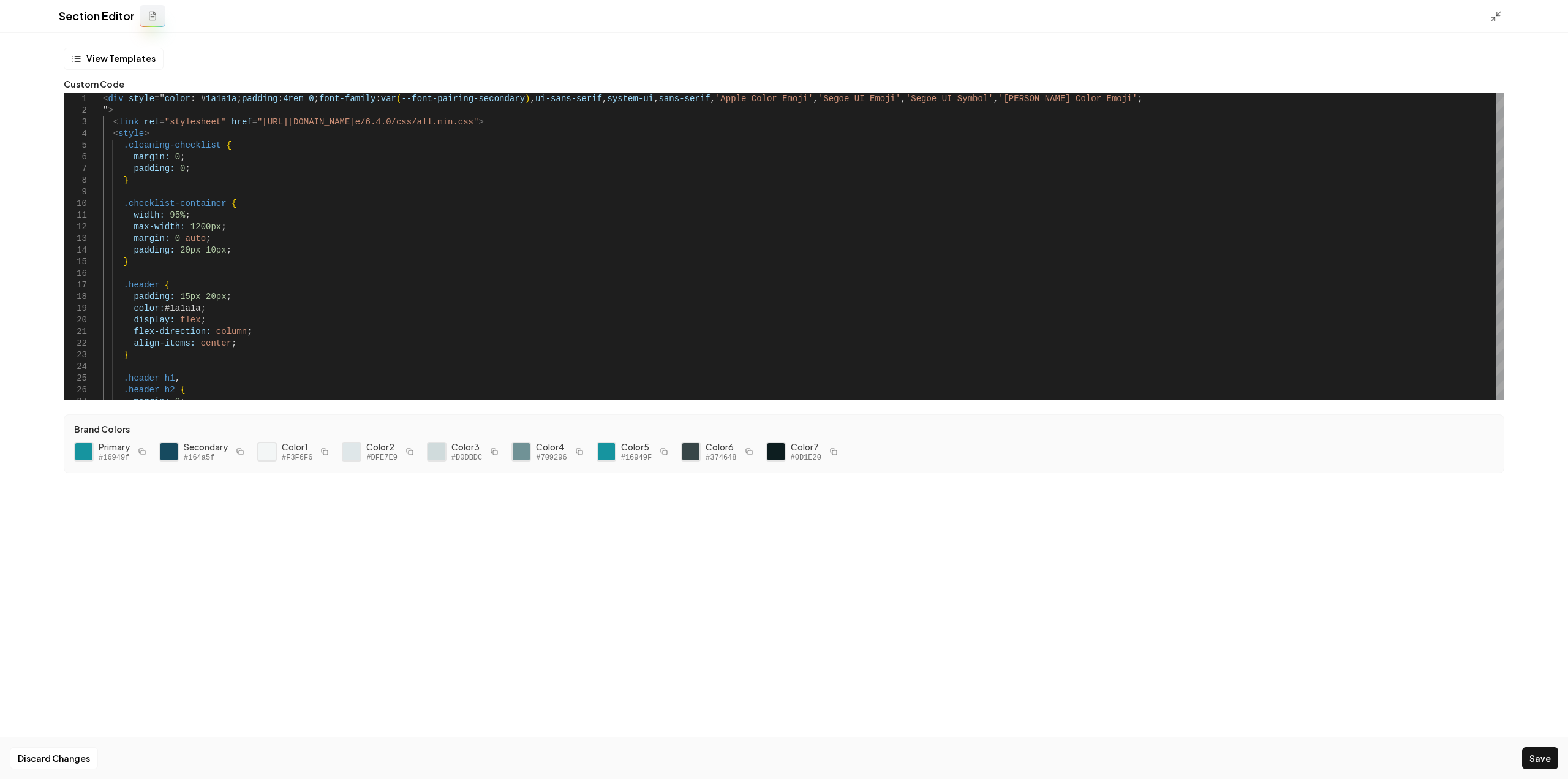
click at [145, 452] on rect "button" at bounding box center [143, 452] width 4 height 4
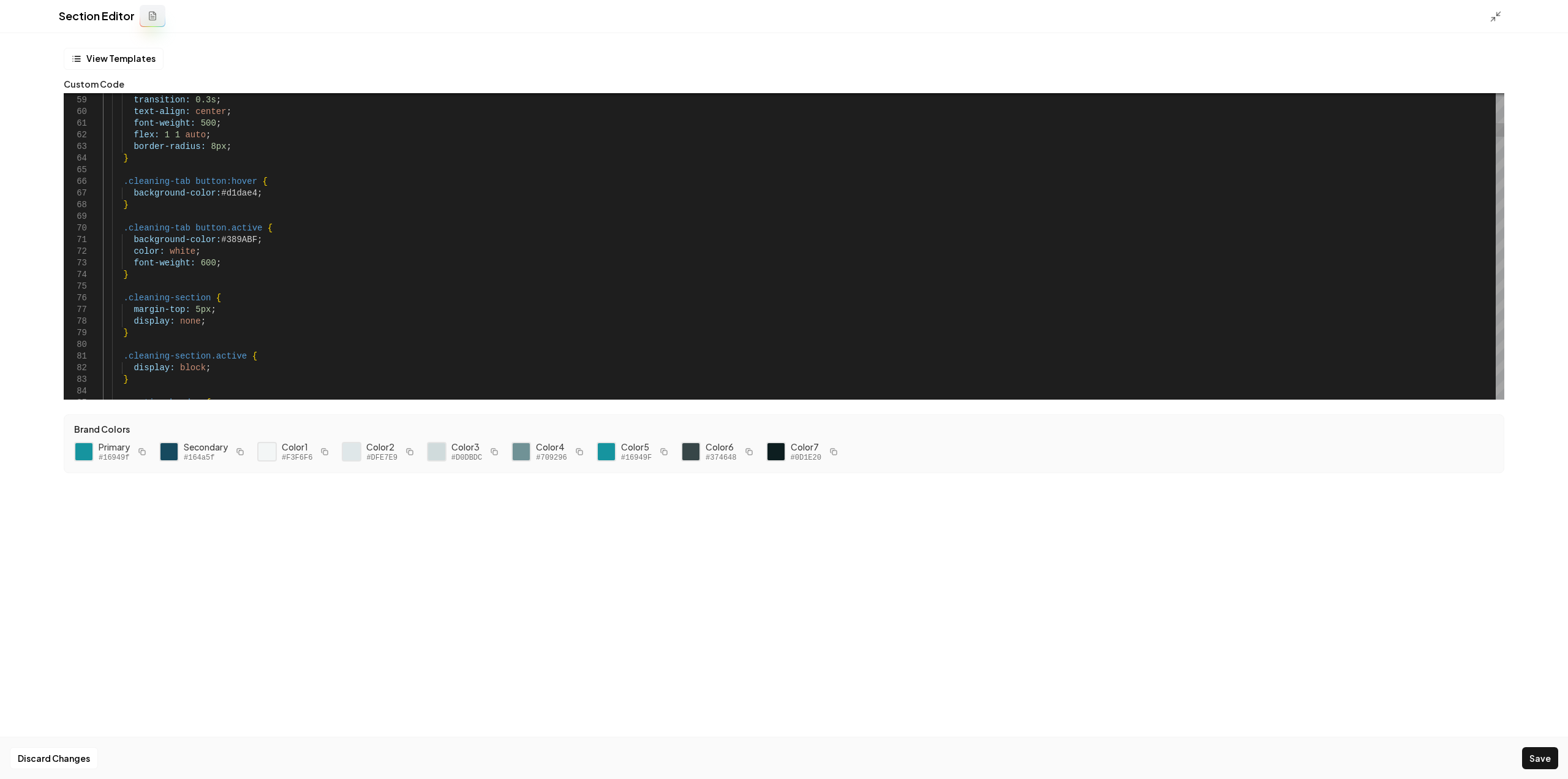
scroll to position [0, 27]
drag, startPoint x: 216, startPoint y: 190, endPoint x: 251, endPoint y: 193, distance: 35.1
drag, startPoint x: 217, startPoint y: 198, endPoint x: 249, endPoint y: 199, distance: 32.0
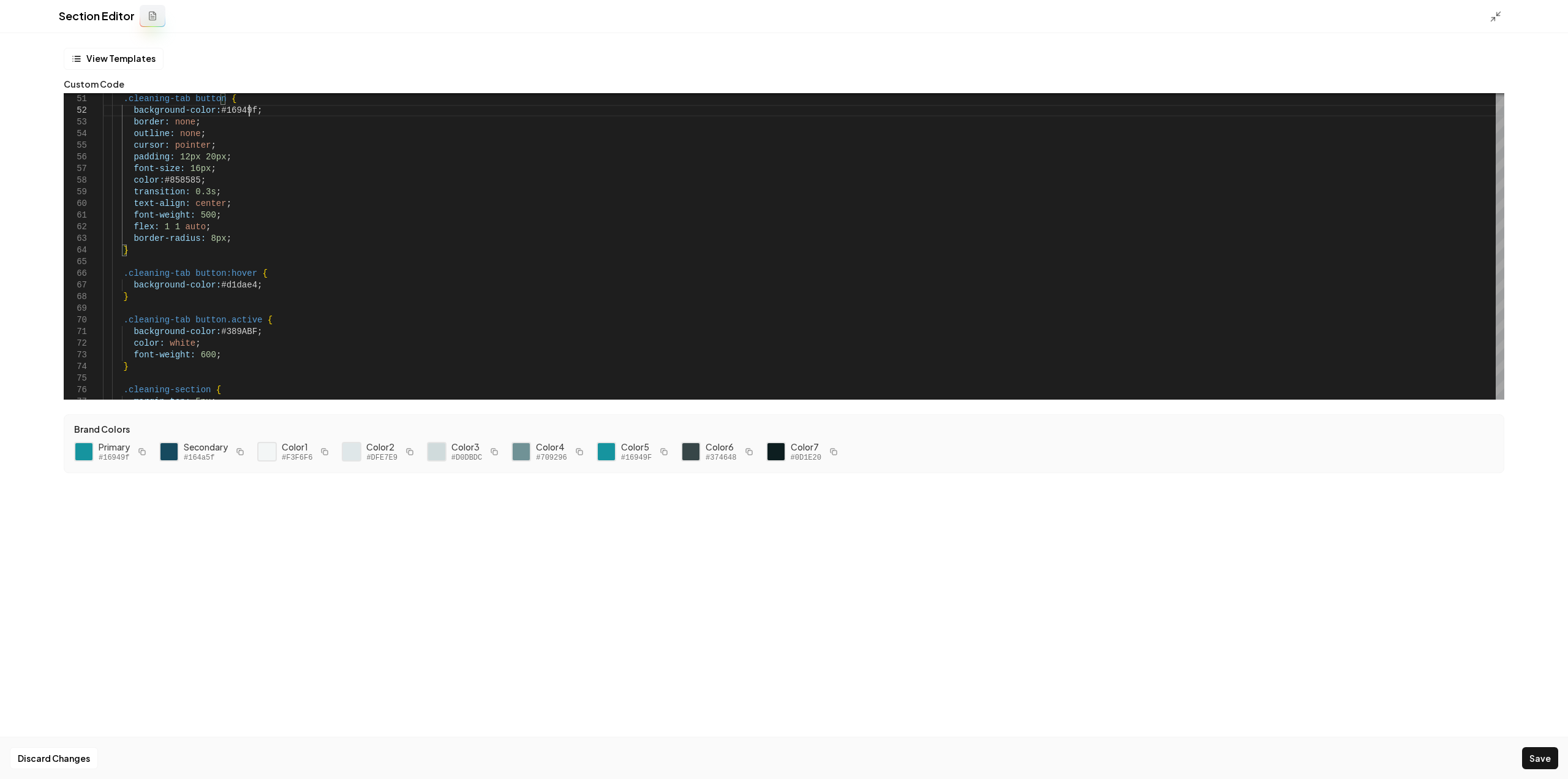
click at [239, 448] on icon "button" at bounding box center [239, 450] width 4 height 4
drag, startPoint x: 215, startPoint y: 282, endPoint x: 250, endPoint y: 284, distance: 35.1
drag, startPoint x: 219, startPoint y: 329, endPoint x: 251, endPoint y: 333, distance: 32.2
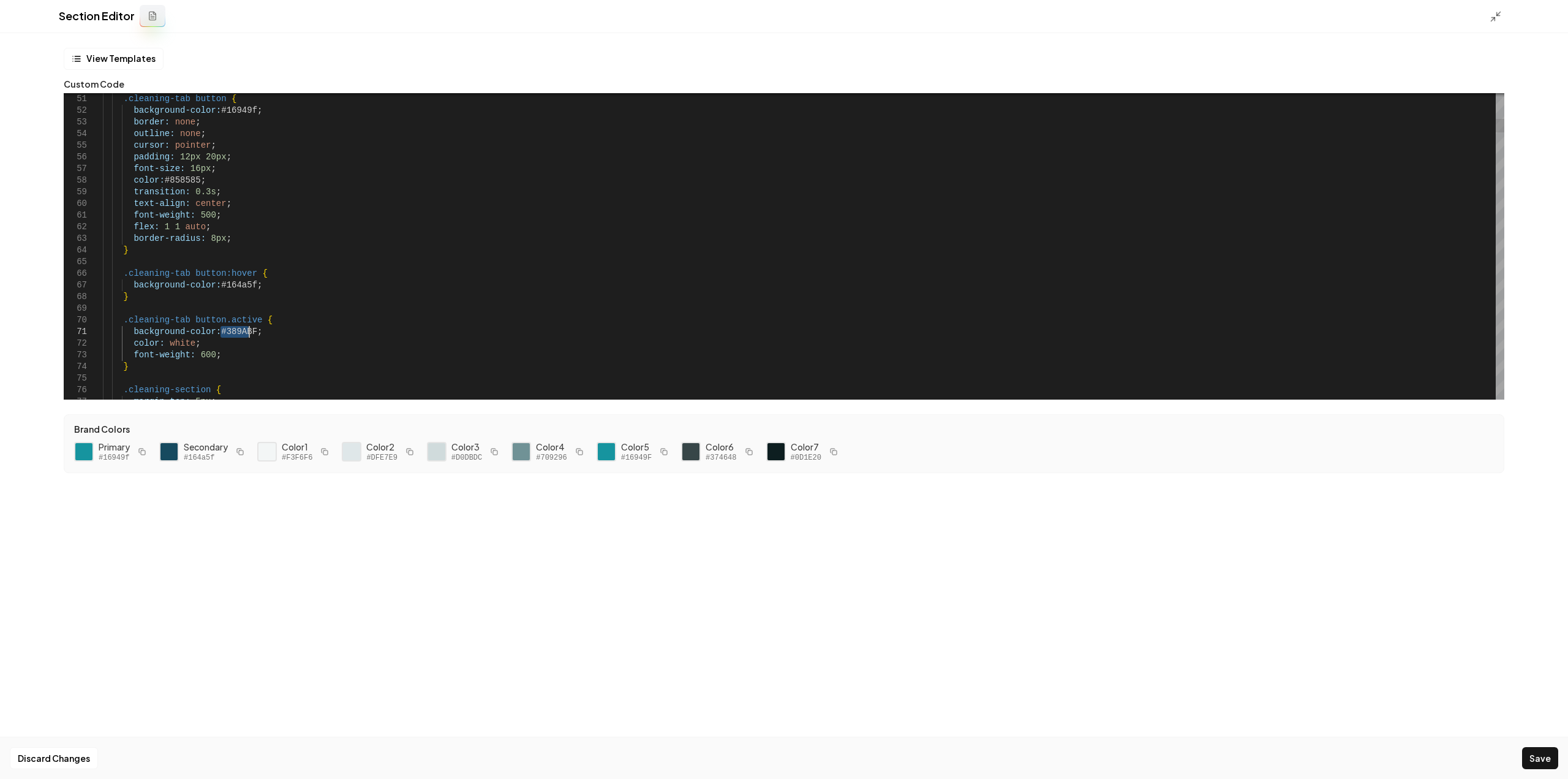
drag, startPoint x: 215, startPoint y: 329, endPoint x: 247, endPoint y: 331, distance: 32.1
click at [1531, 758] on button "Save" at bounding box center [1540, 758] width 36 height 22
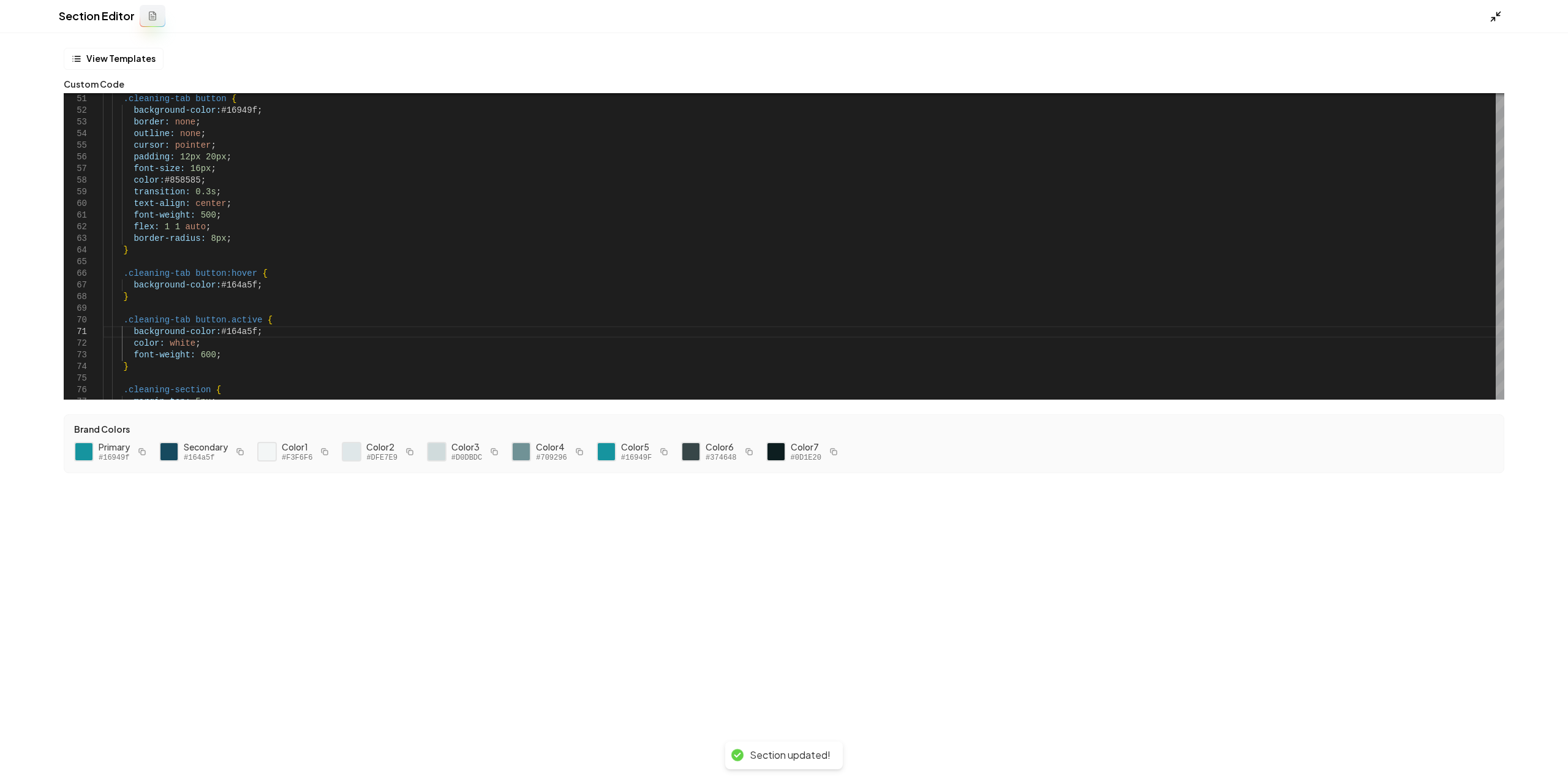
click at [1497, 14] on icon at bounding box center [1495, 17] width 12 height 12
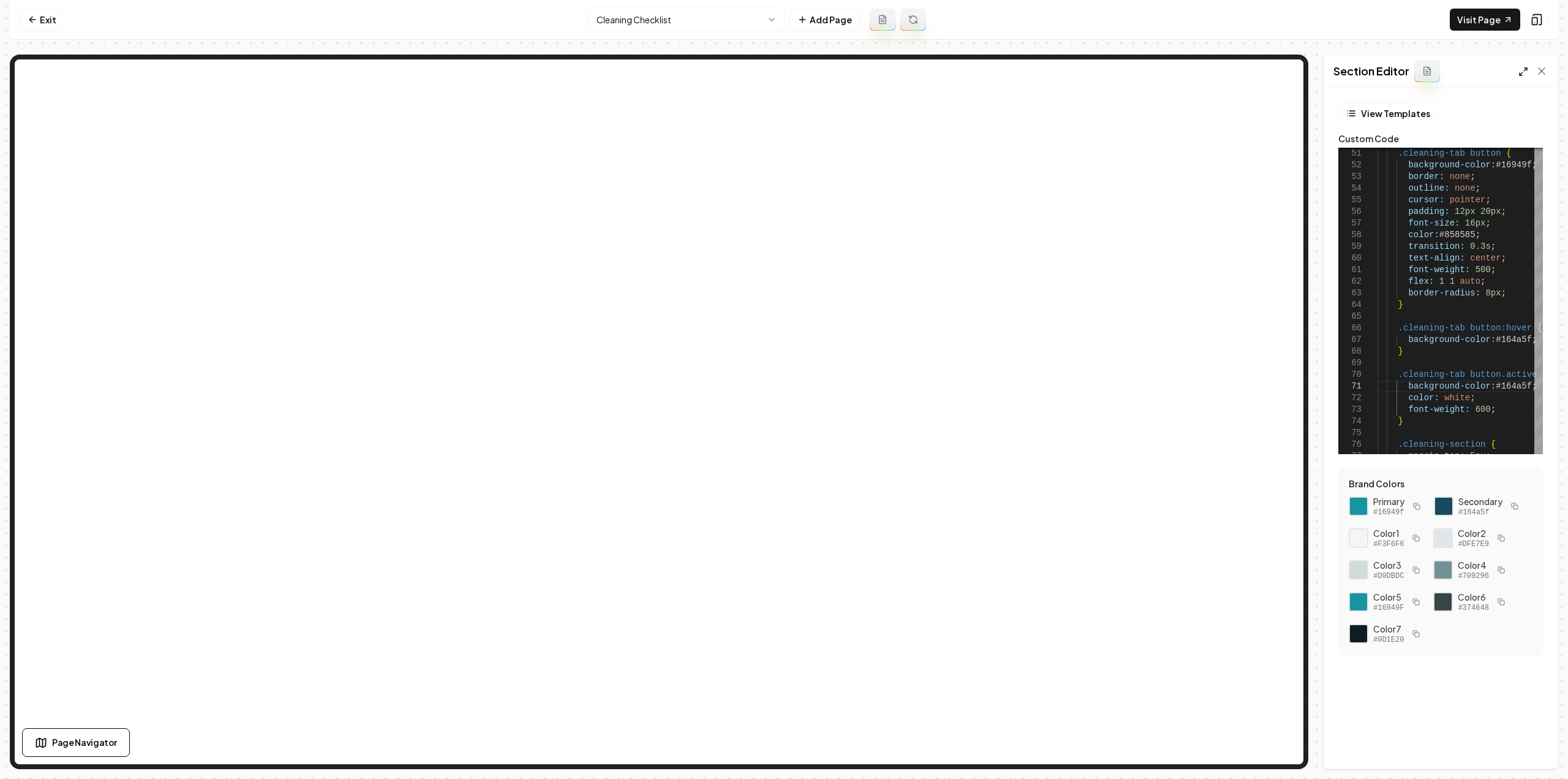
click at [1527, 71] on icon at bounding box center [1523, 71] width 10 height 10
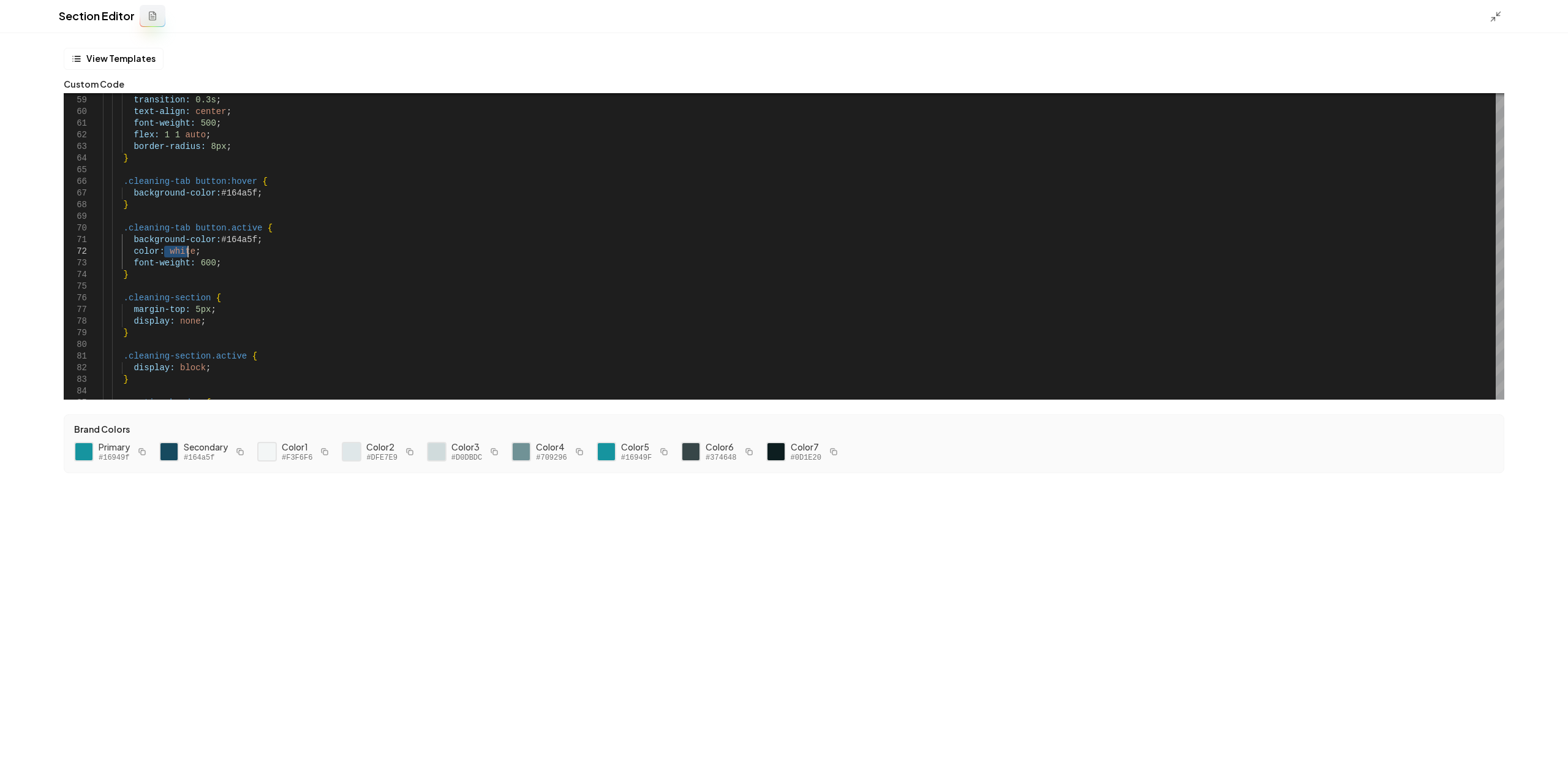
click at [1491, 16] on icon at bounding box center [1495, 17] width 12 height 12
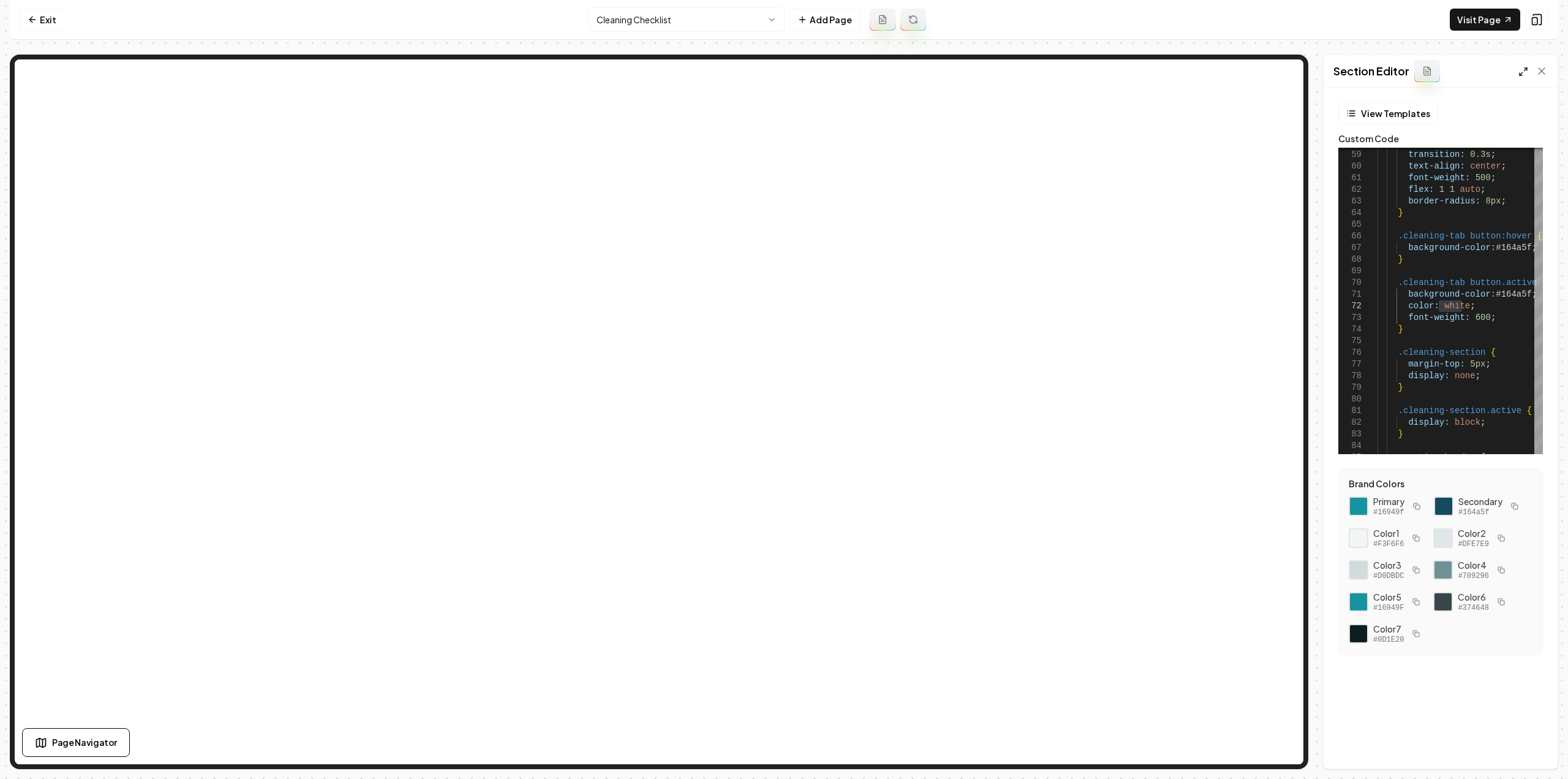
click at [1521, 71] on icon at bounding box center [1523, 71] width 10 height 10
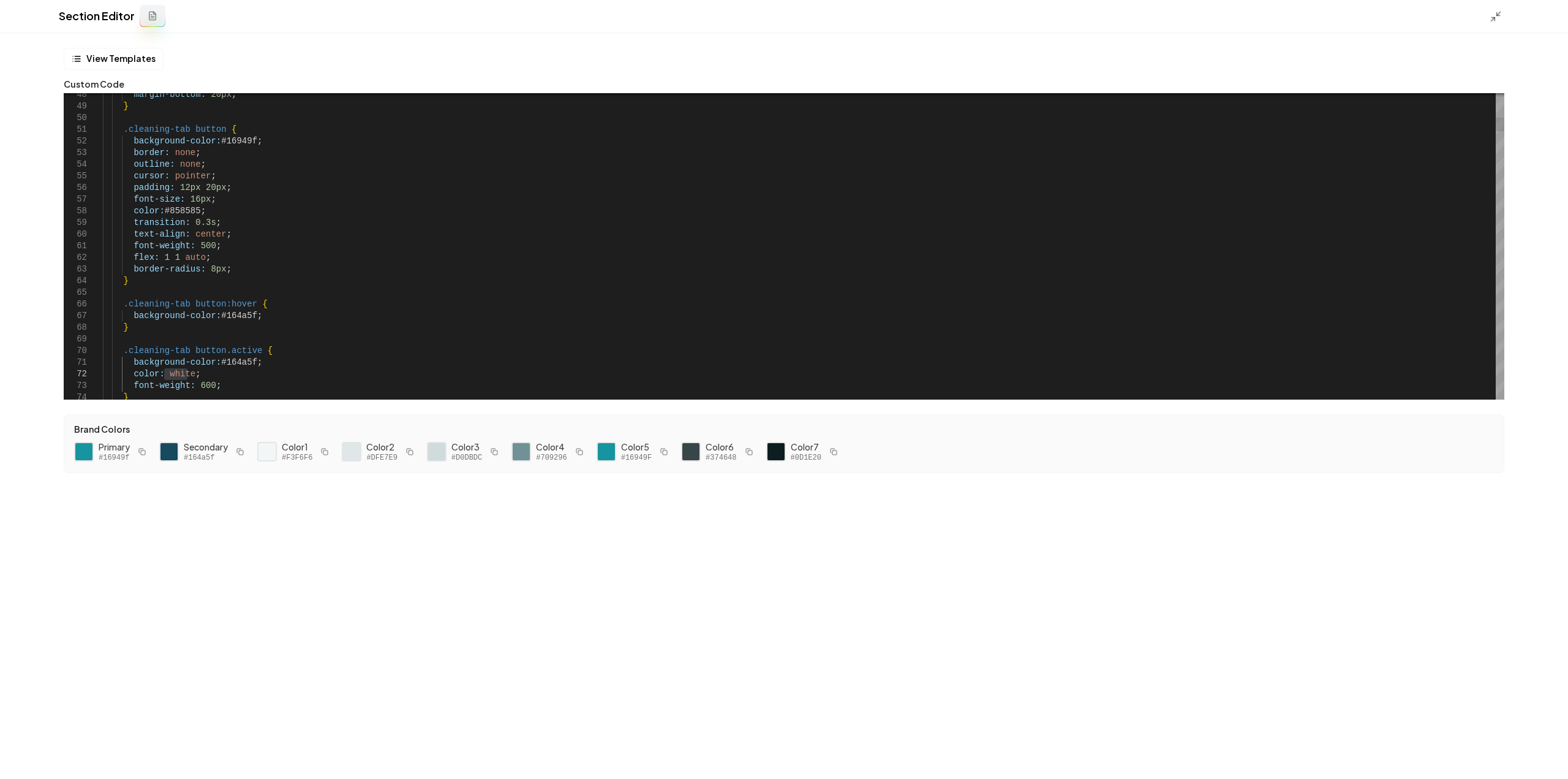
type textarea "**********"
click at [1531, 762] on button "Save" at bounding box center [1540, 758] width 36 height 22
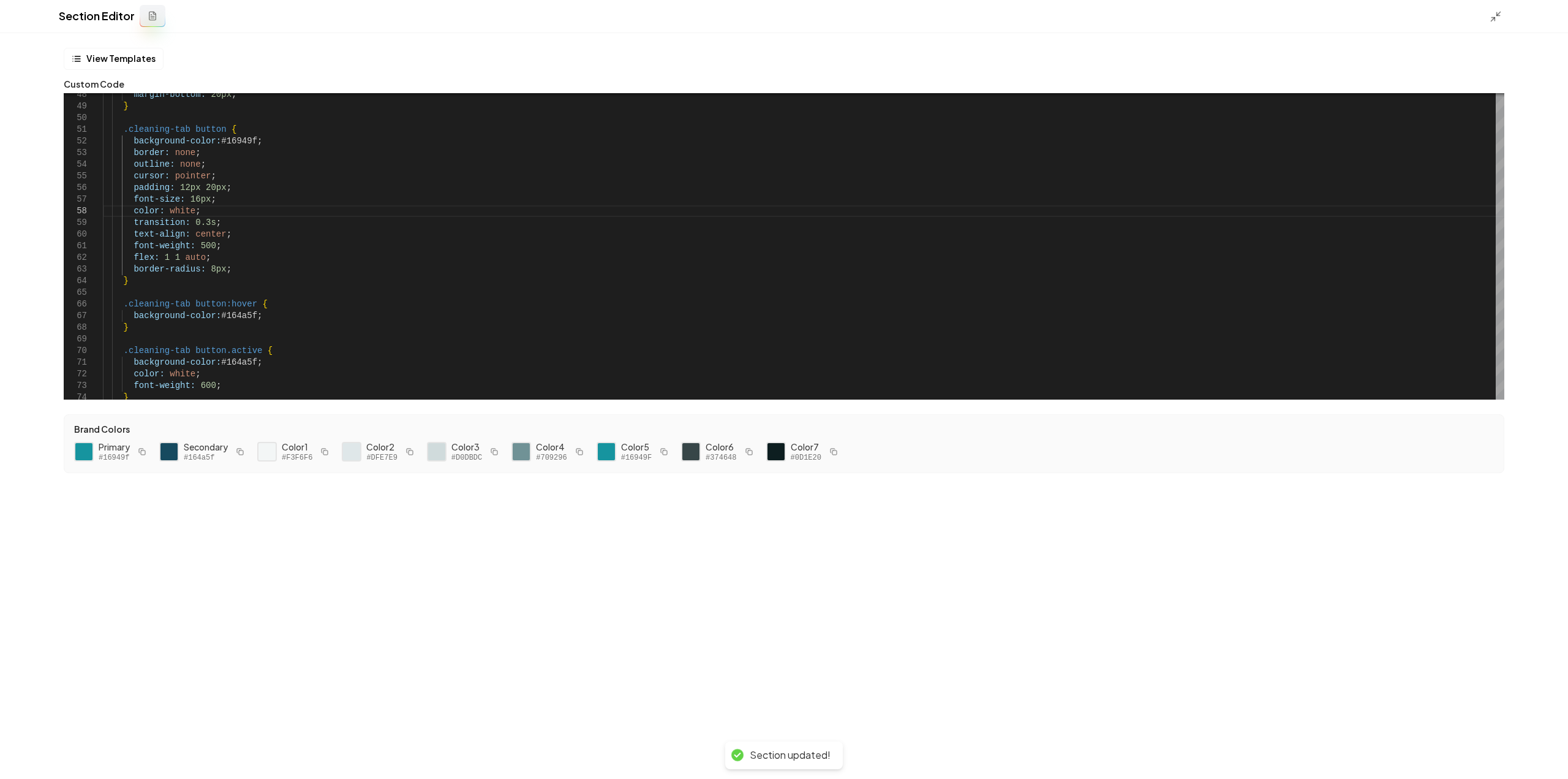
click at [1492, 13] on icon at bounding box center [1495, 17] width 12 height 12
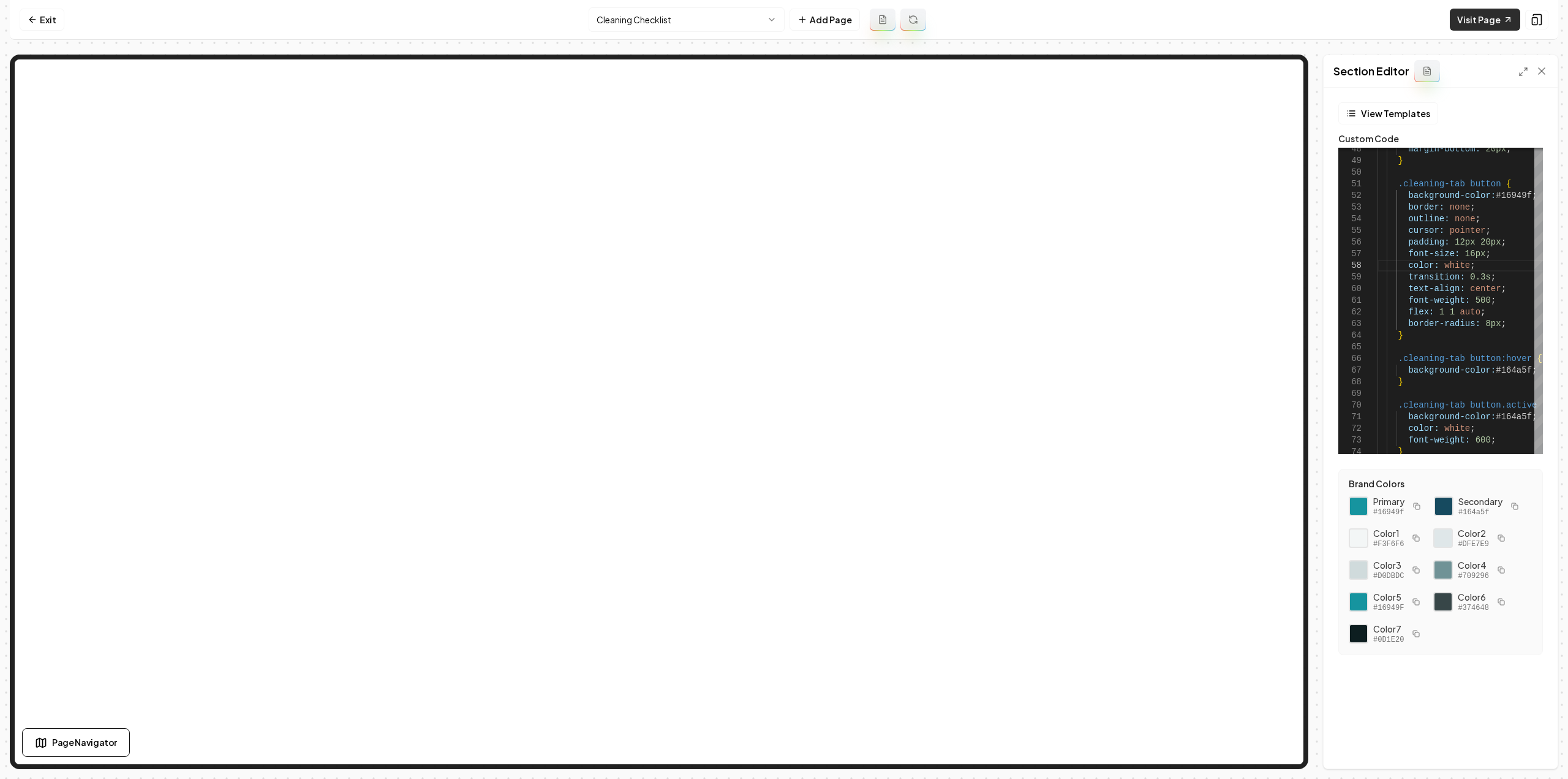
click at [1479, 25] on link "Visit Page" at bounding box center [1485, 19] width 71 height 22
click at [651, 14] on html "Computer Required This feature is only available on a computer. Please switch t…" at bounding box center [784, 390] width 1568 height 779
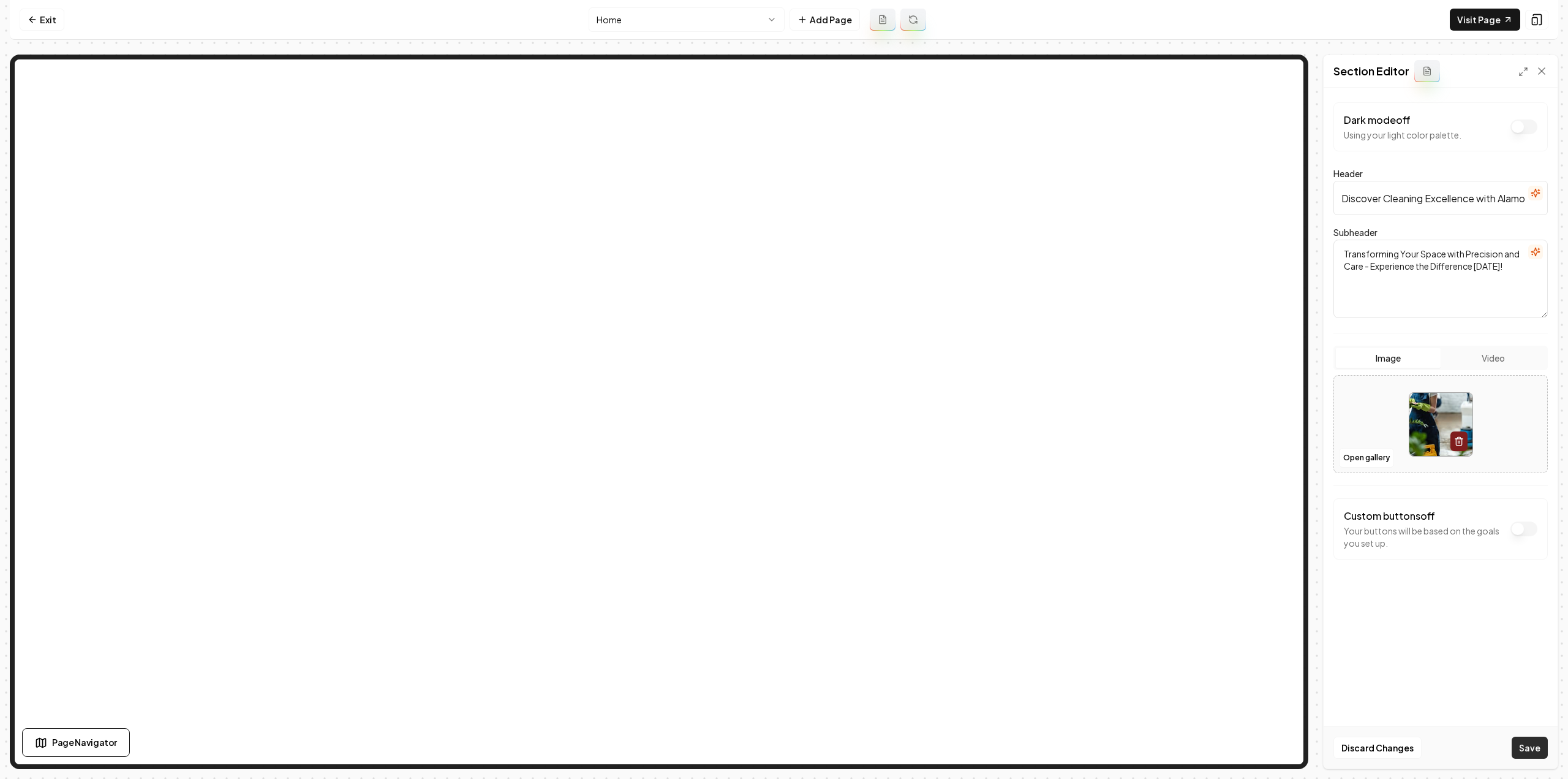
click at [1529, 756] on button "Save" at bounding box center [1529, 747] width 36 height 22
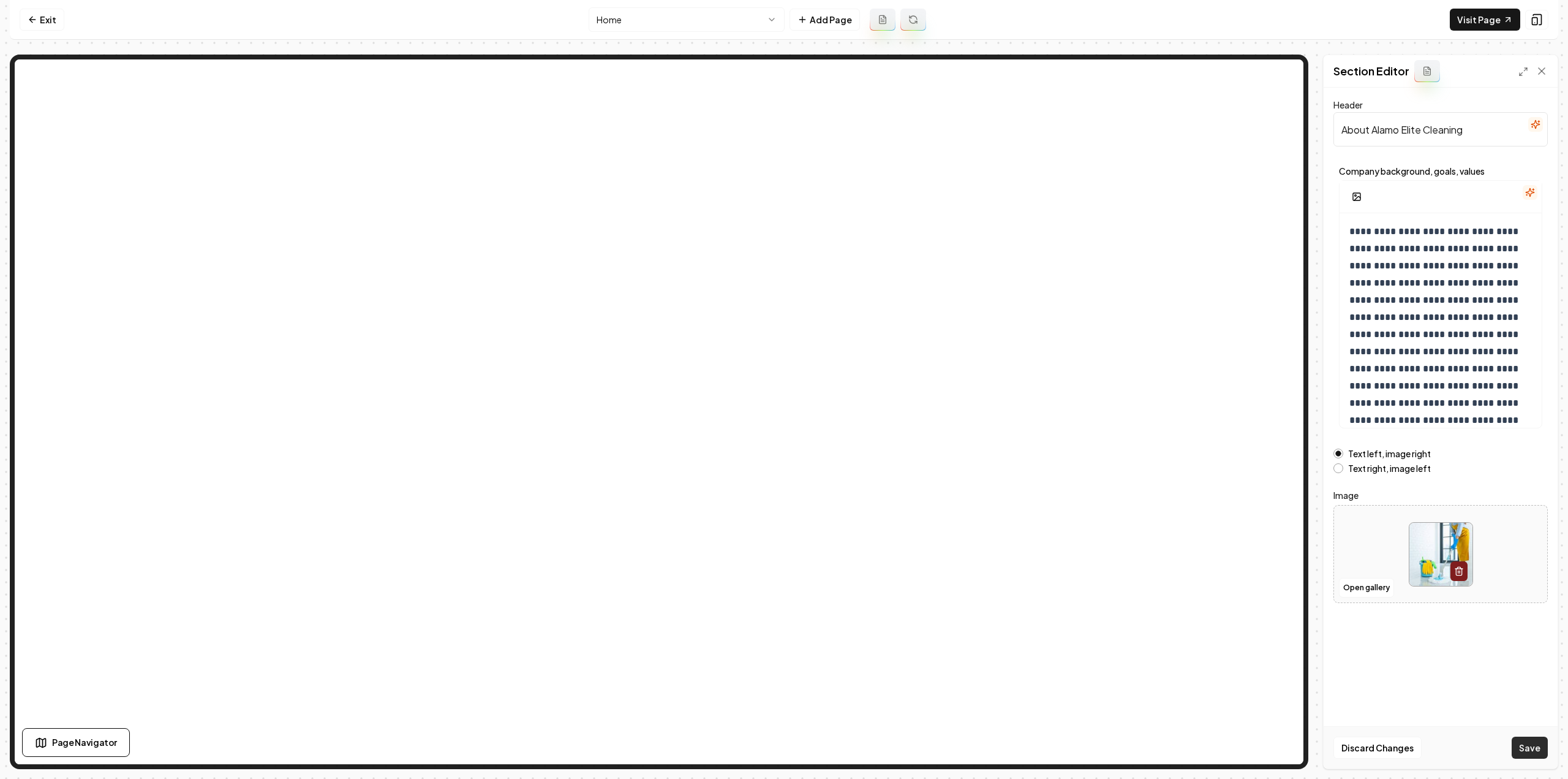
click at [1527, 740] on button "Save" at bounding box center [1529, 747] width 36 height 22
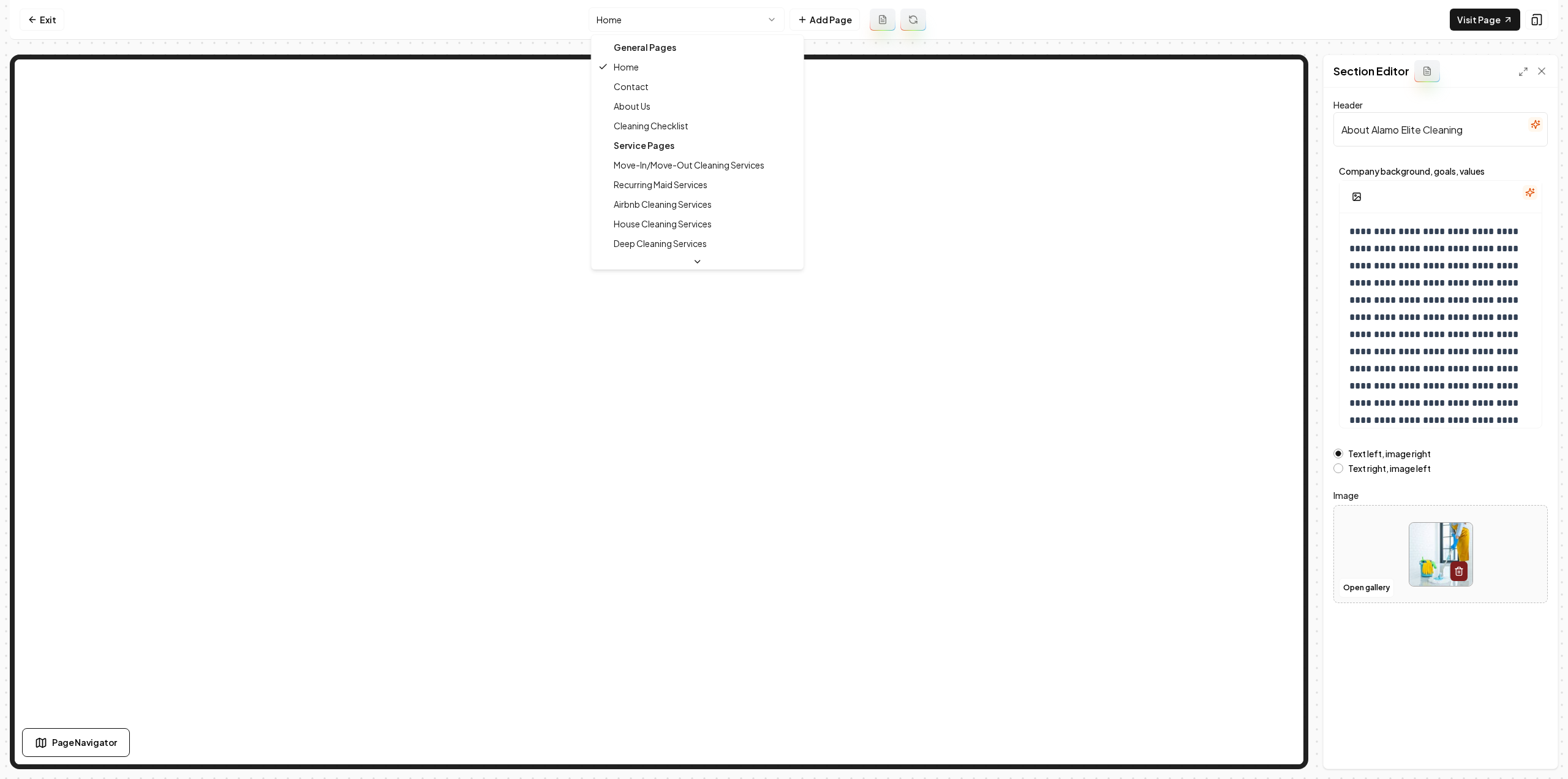
click at [639, 24] on html "**********" at bounding box center [784, 390] width 1568 height 779
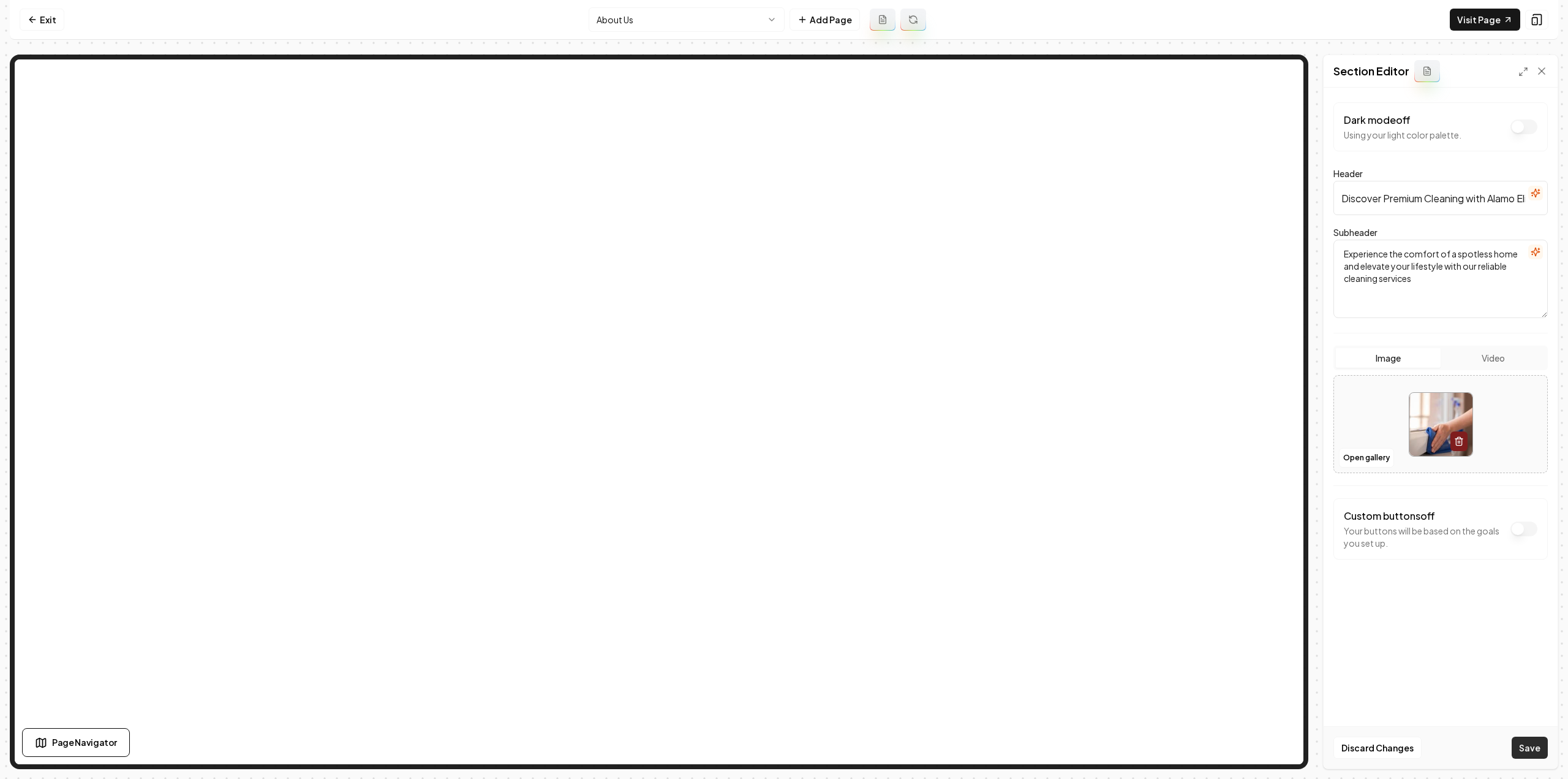
click at [1527, 749] on button "Save" at bounding box center [1529, 747] width 36 height 22
click at [689, 11] on html "Computer Required This feature is only available on a computer. Please switch t…" at bounding box center [784, 390] width 1568 height 779
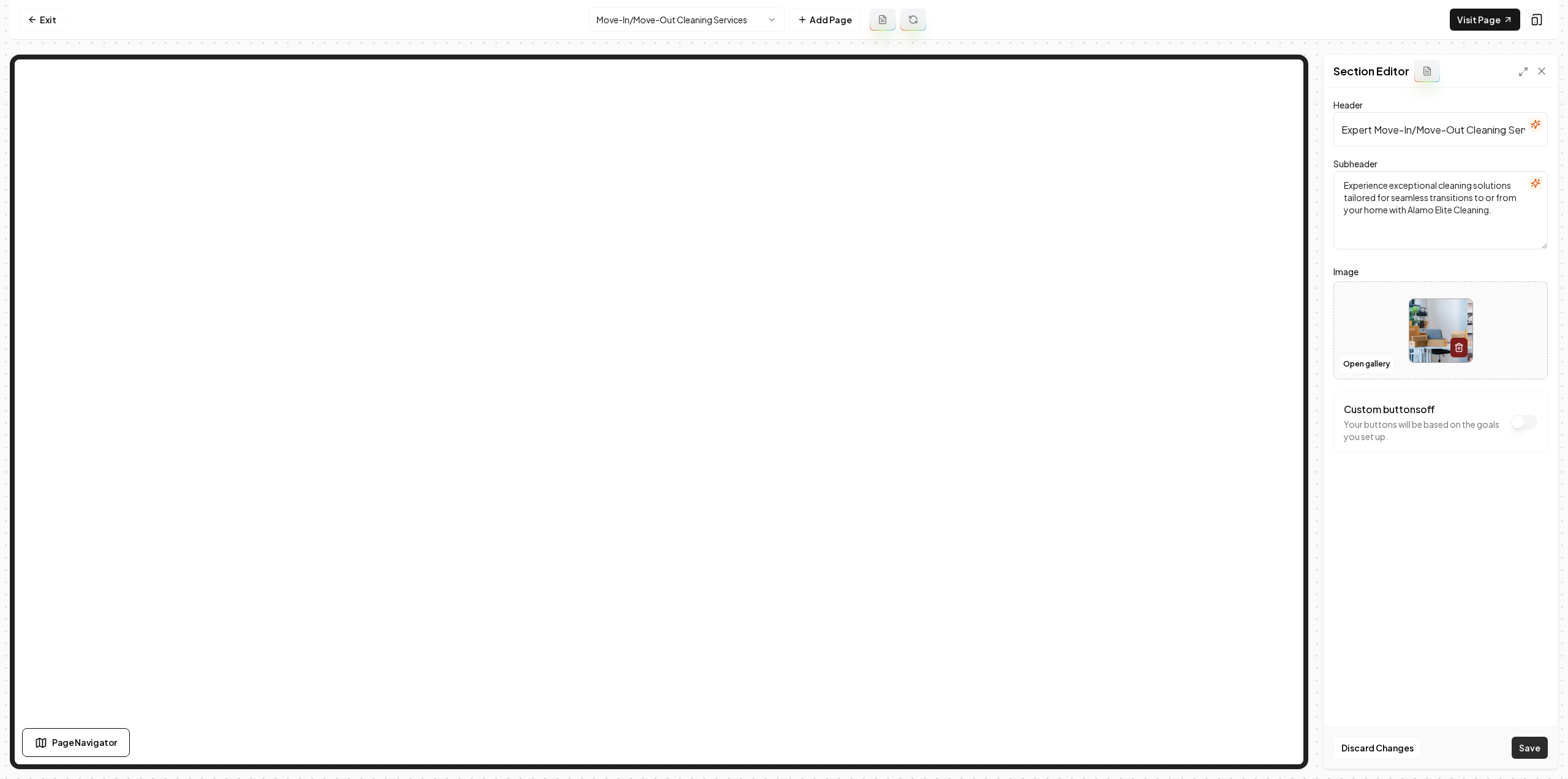
click at [1526, 746] on button "Save" at bounding box center [1529, 747] width 36 height 22
click at [689, 20] on html "Computer Required This feature is only available on a computer. Please switch t…" at bounding box center [784, 390] width 1568 height 779
click at [1539, 745] on button "Save" at bounding box center [1529, 747] width 36 height 22
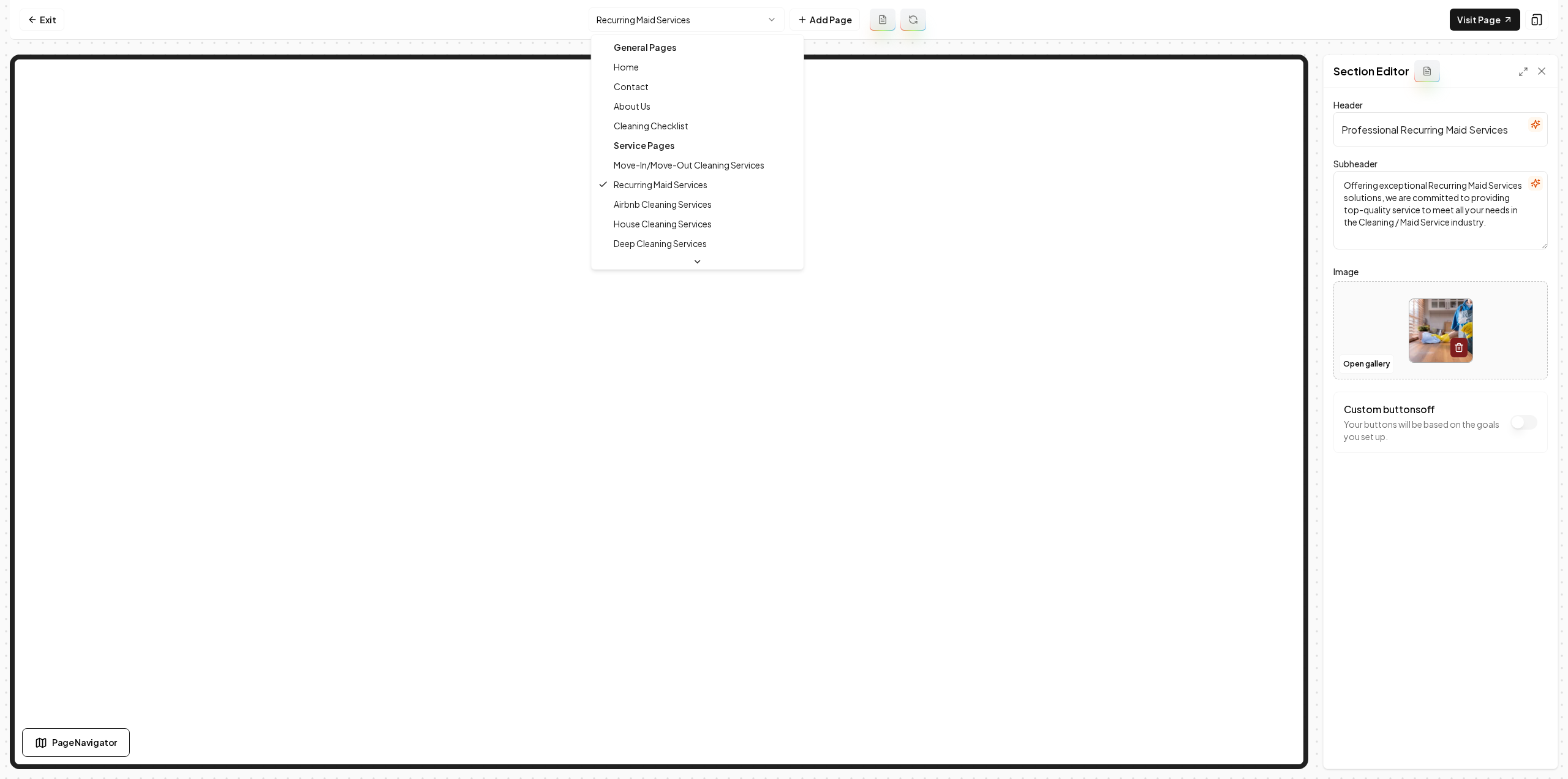
click at [704, 24] on html "Computer Required This feature is only available on a computer. Please switch t…" at bounding box center [784, 390] width 1568 height 779
click at [617, 27] on html "Computer Required This feature is only available on a computer. Please switch t…" at bounding box center [784, 390] width 1568 height 779
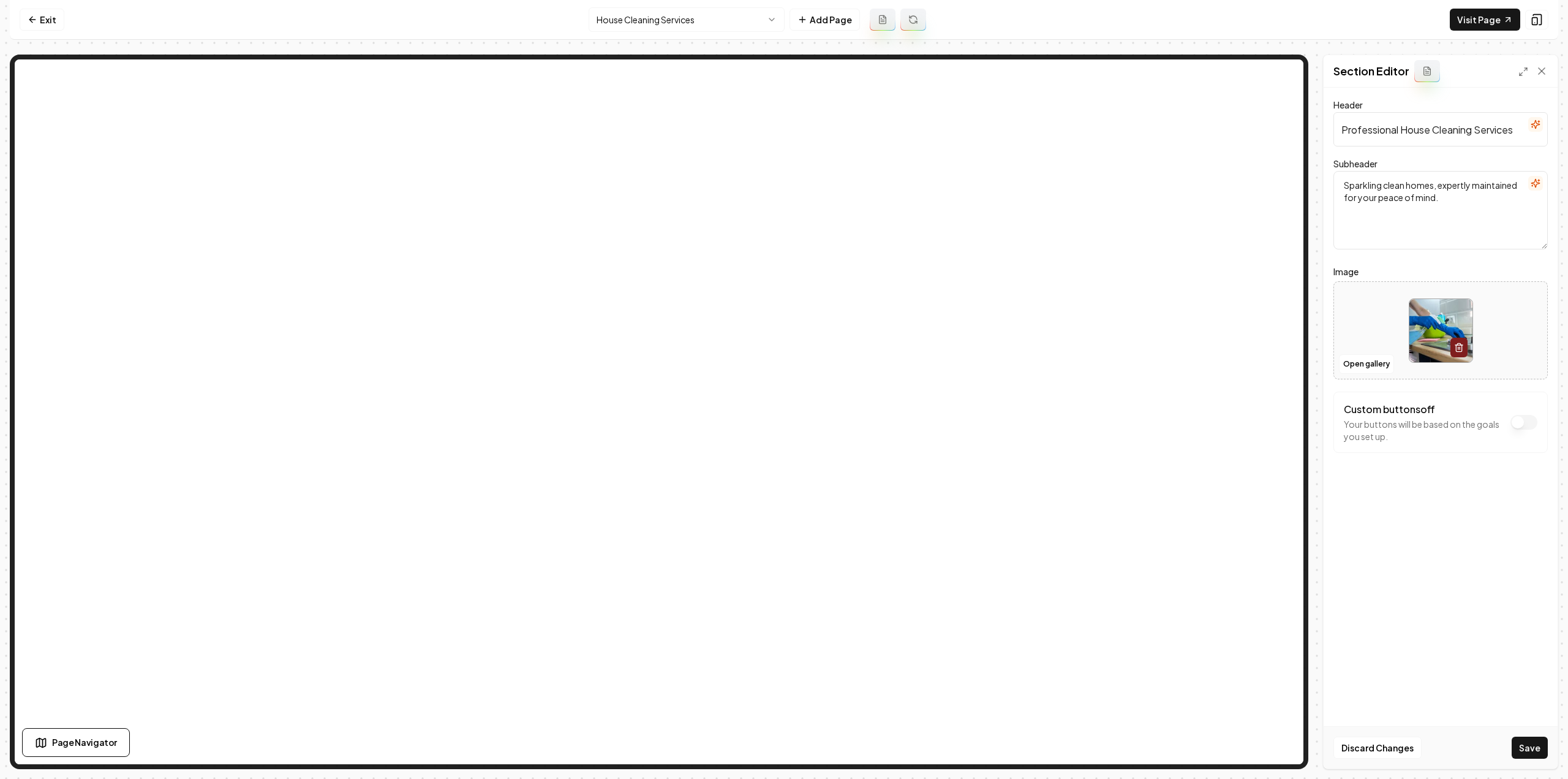
click at [1523, 734] on div "Discard Changes Save" at bounding box center [1440, 747] width 234 height 42
click at [1534, 746] on button "Save" at bounding box center [1529, 747] width 36 height 22
click at [695, 14] on html "Computer Required This feature is only available on a computer. Please switch t…" at bounding box center [784, 390] width 1568 height 779
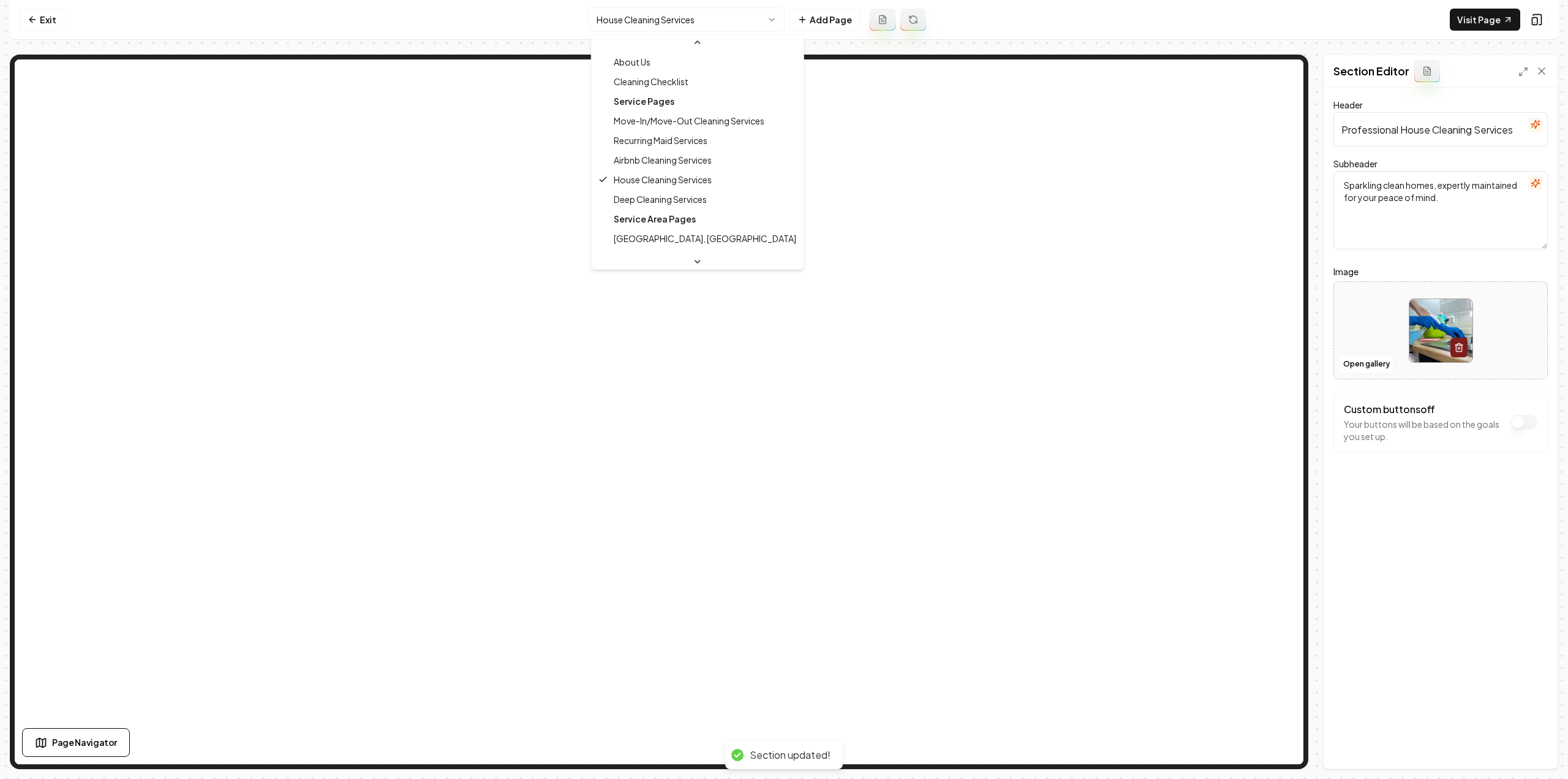
scroll to position [98, 0]
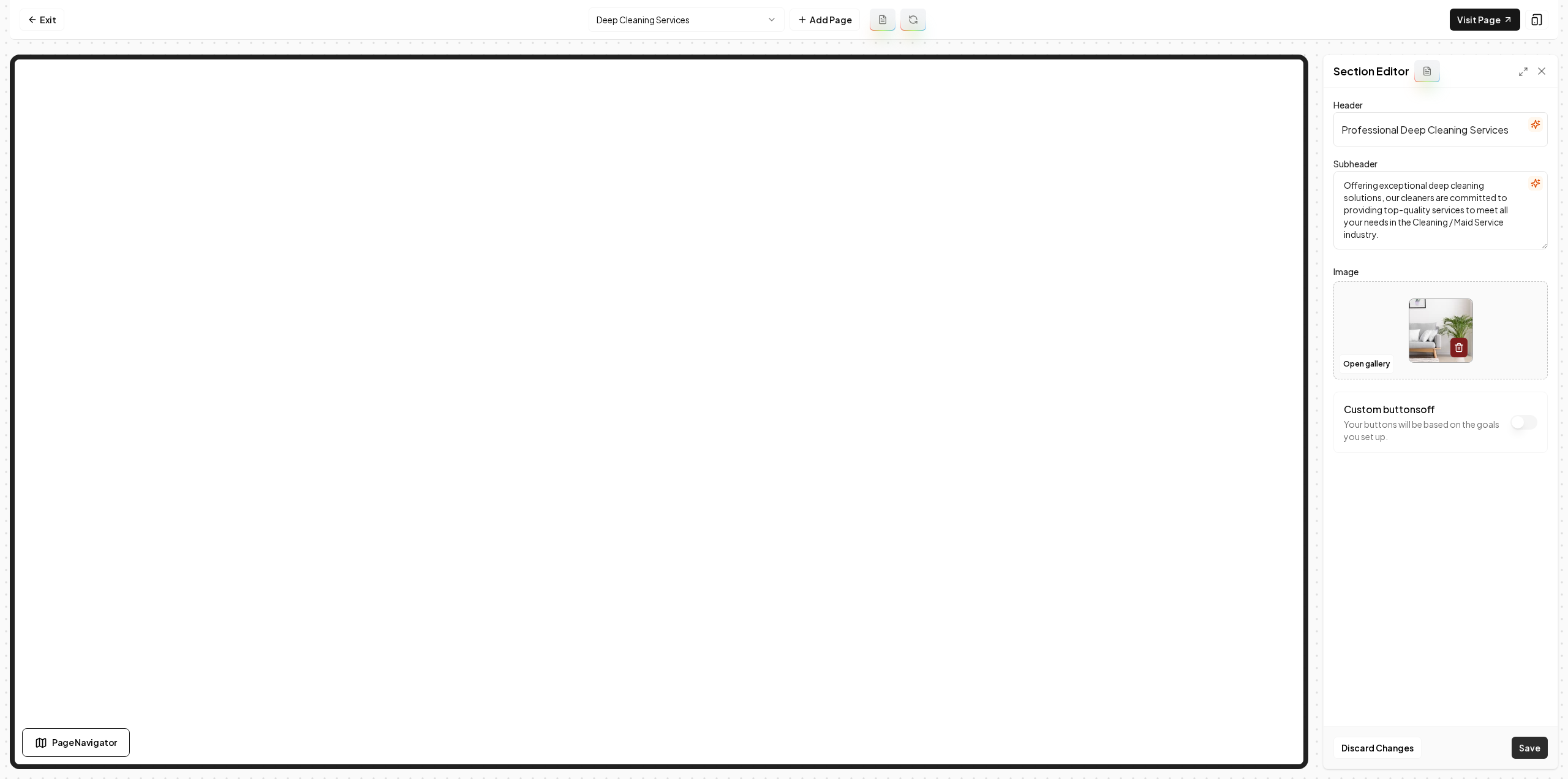
click at [1525, 748] on button "Save" at bounding box center [1529, 747] width 36 height 22
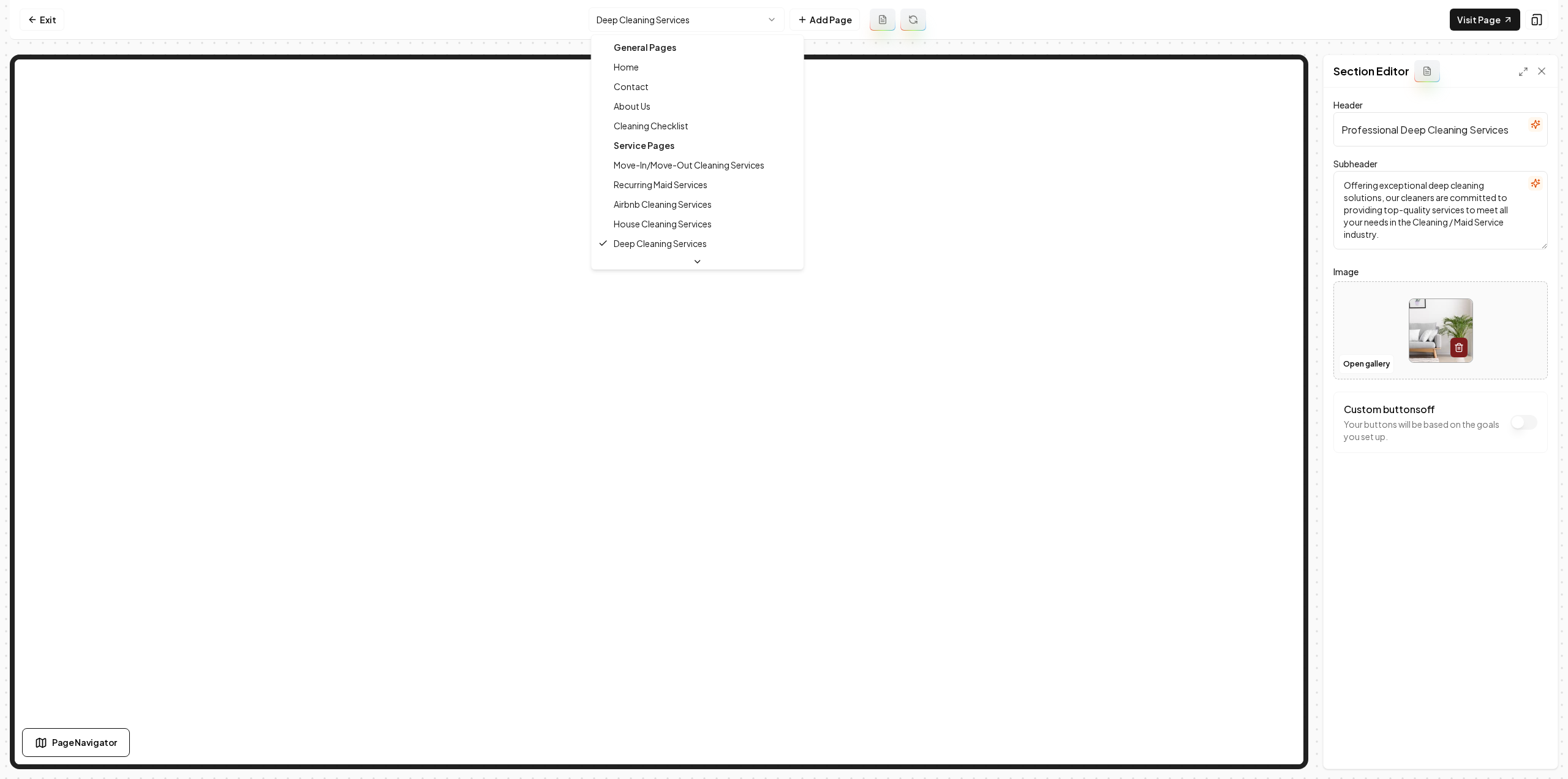
click at [703, 29] on html "Computer Required This feature is only available on a computer. Please switch t…" at bounding box center [784, 390] width 1568 height 779
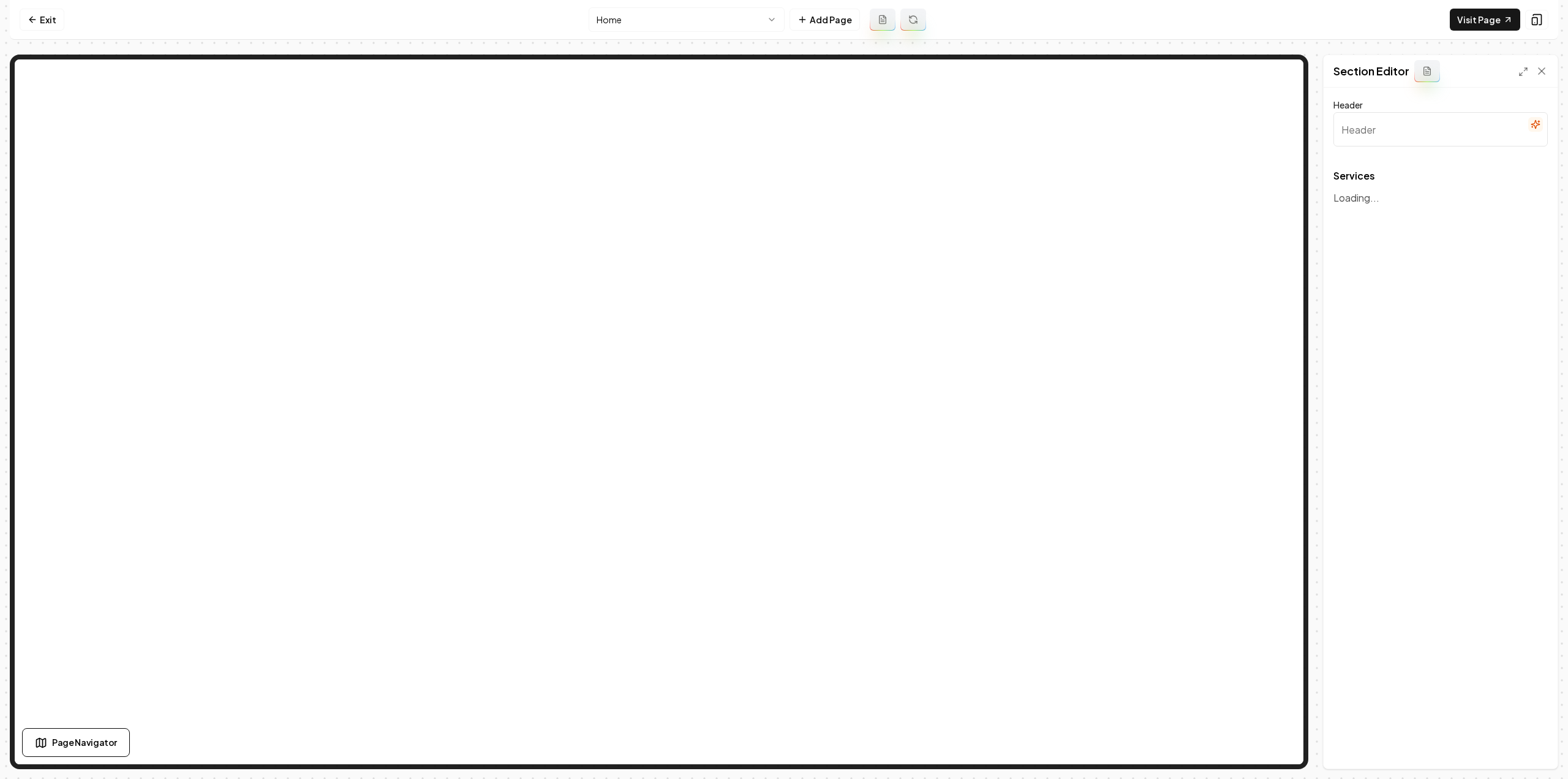
type input "Our Expert Cleaning Services"
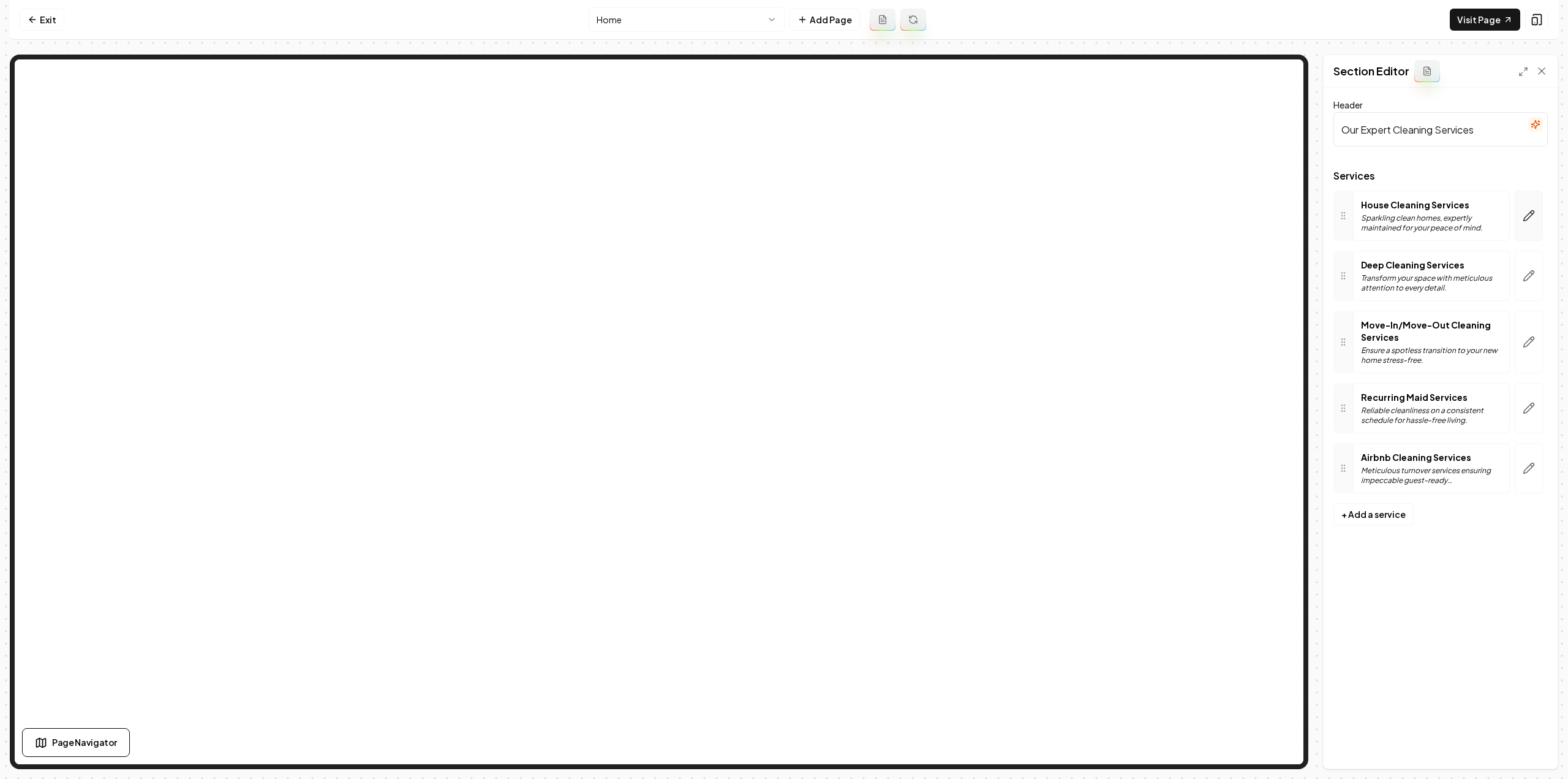
click at [1522, 217] on button "button" at bounding box center [1529, 215] width 28 height 50
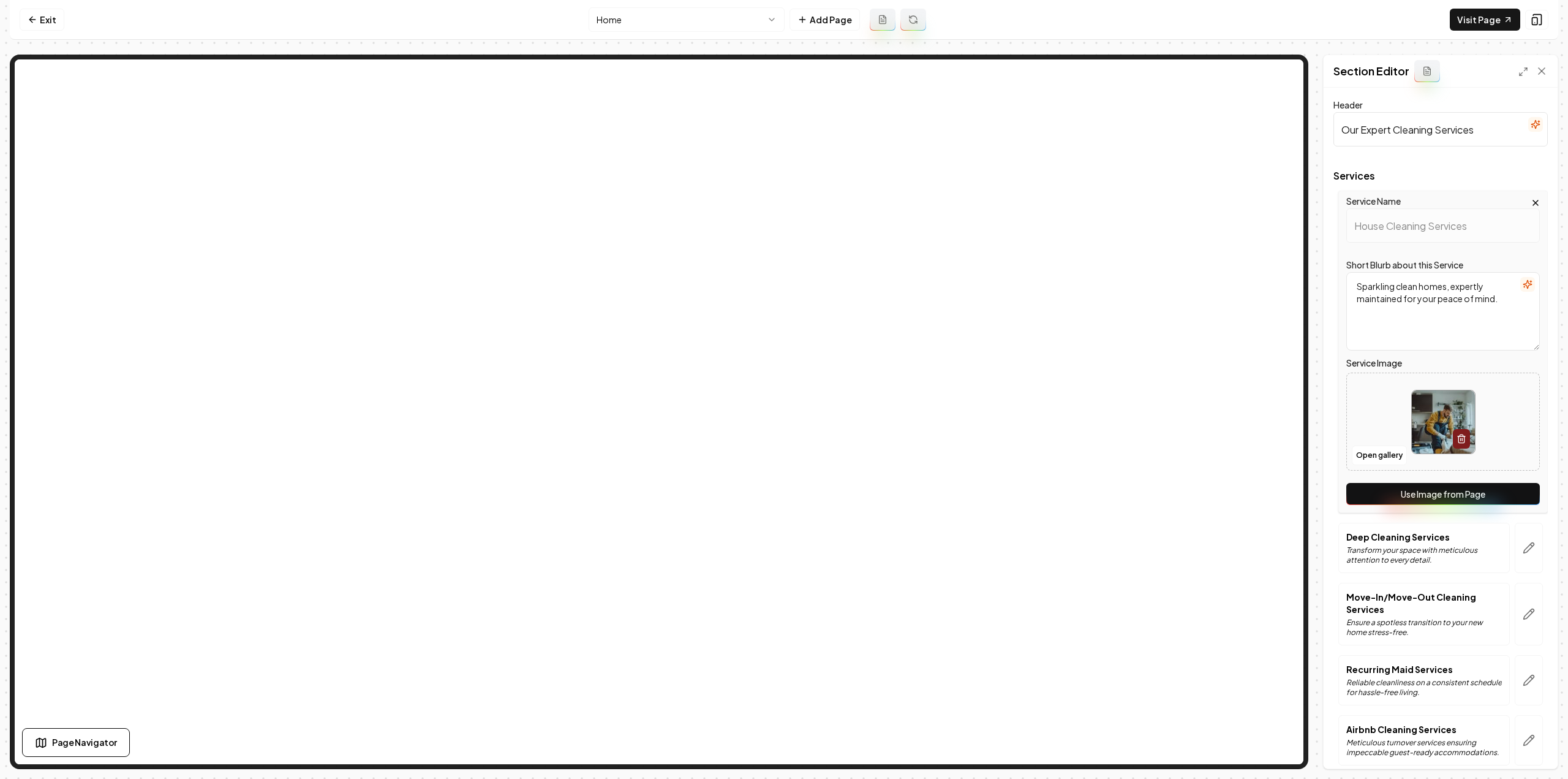
click at [1413, 500] on button "Use Image from Page" at bounding box center [1443, 494] width 193 height 22
click at [1515, 537] on button "button" at bounding box center [1529, 548] width 28 height 50
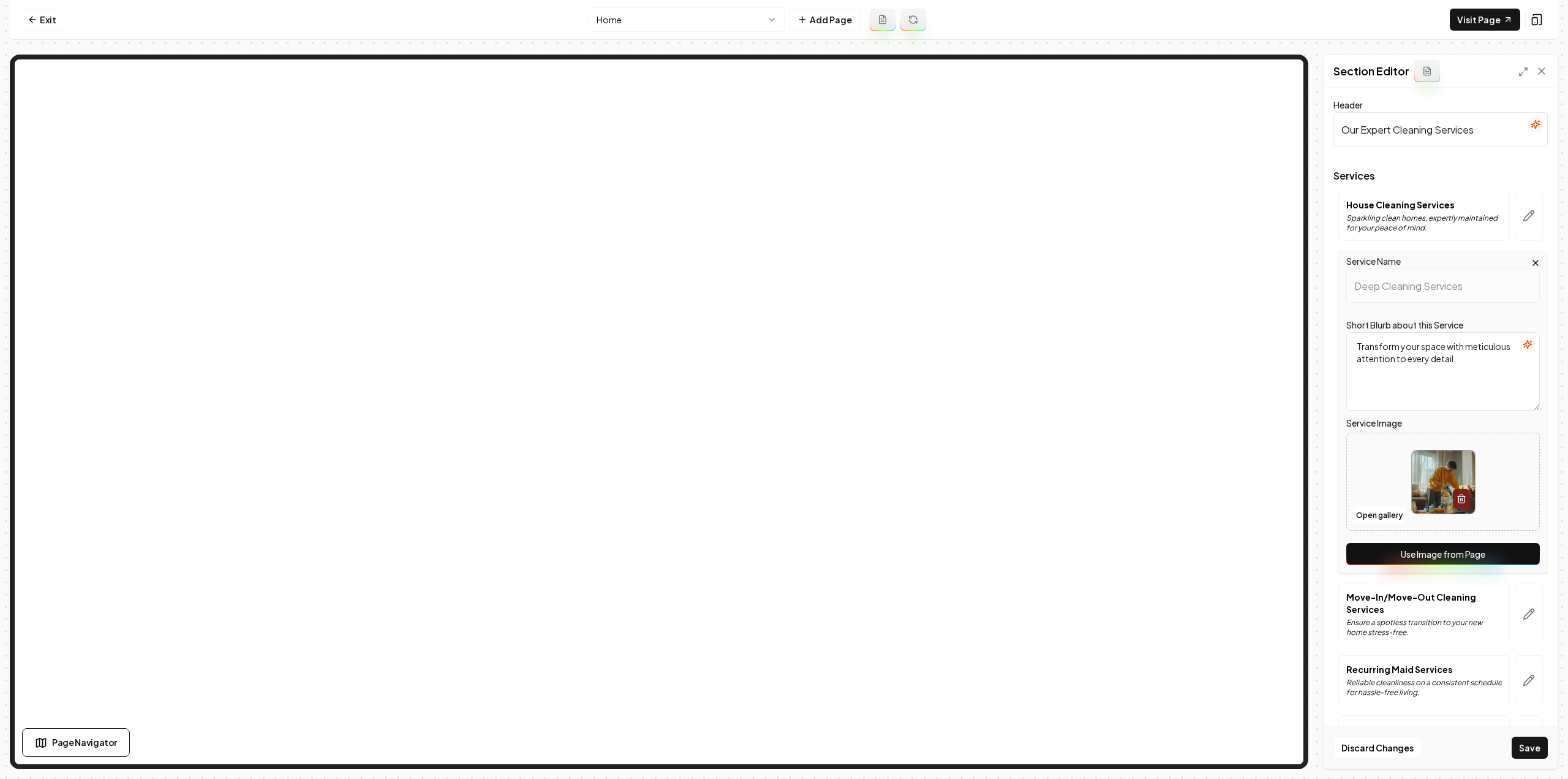
click at [1506, 552] on button "Use Image from Page" at bounding box center [1443, 554] width 193 height 22
click at [1519, 606] on button "button" at bounding box center [1529, 614] width 28 height 63
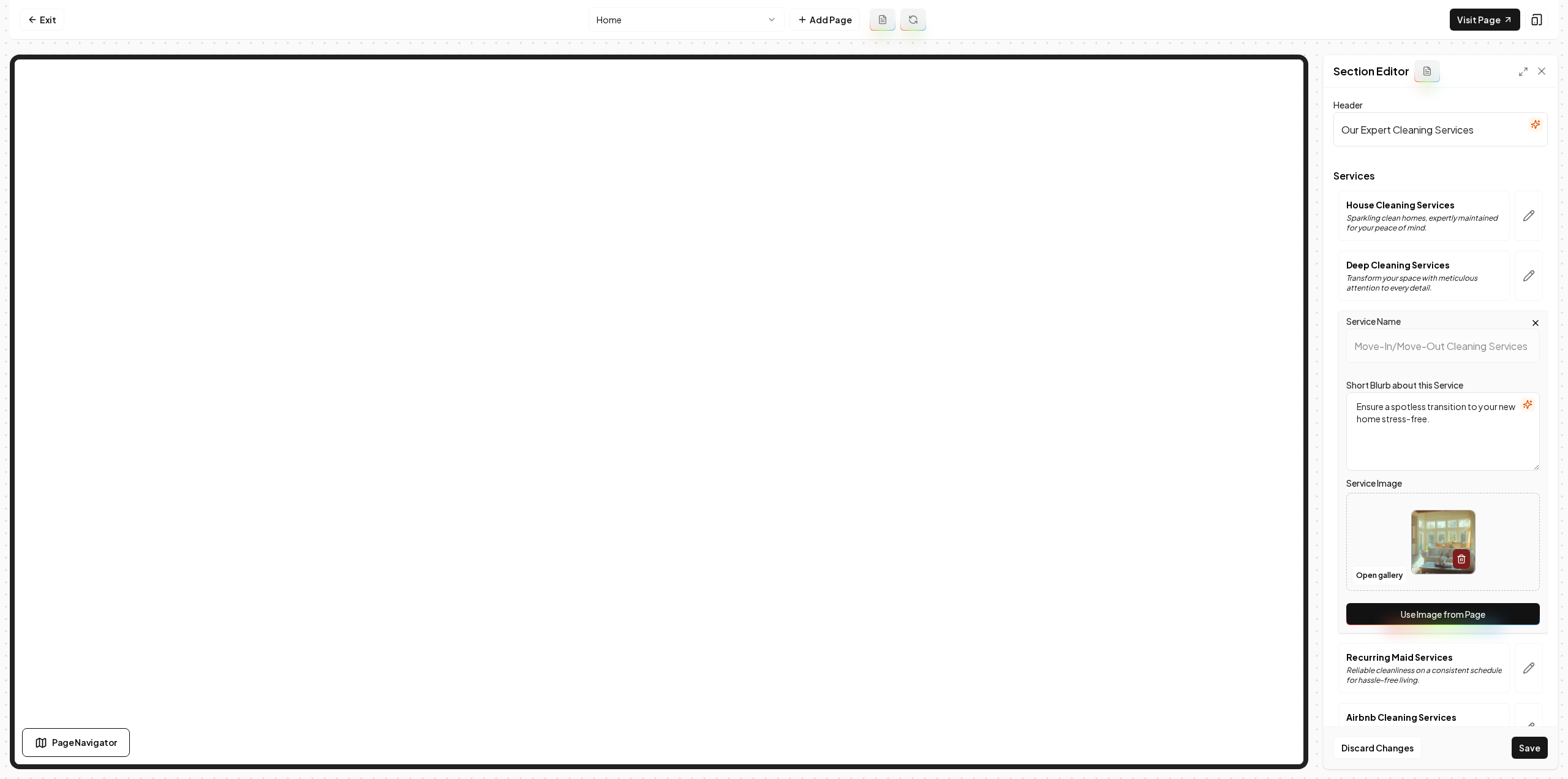
click at [1509, 616] on button "Use Image from Page" at bounding box center [1443, 614] width 193 height 22
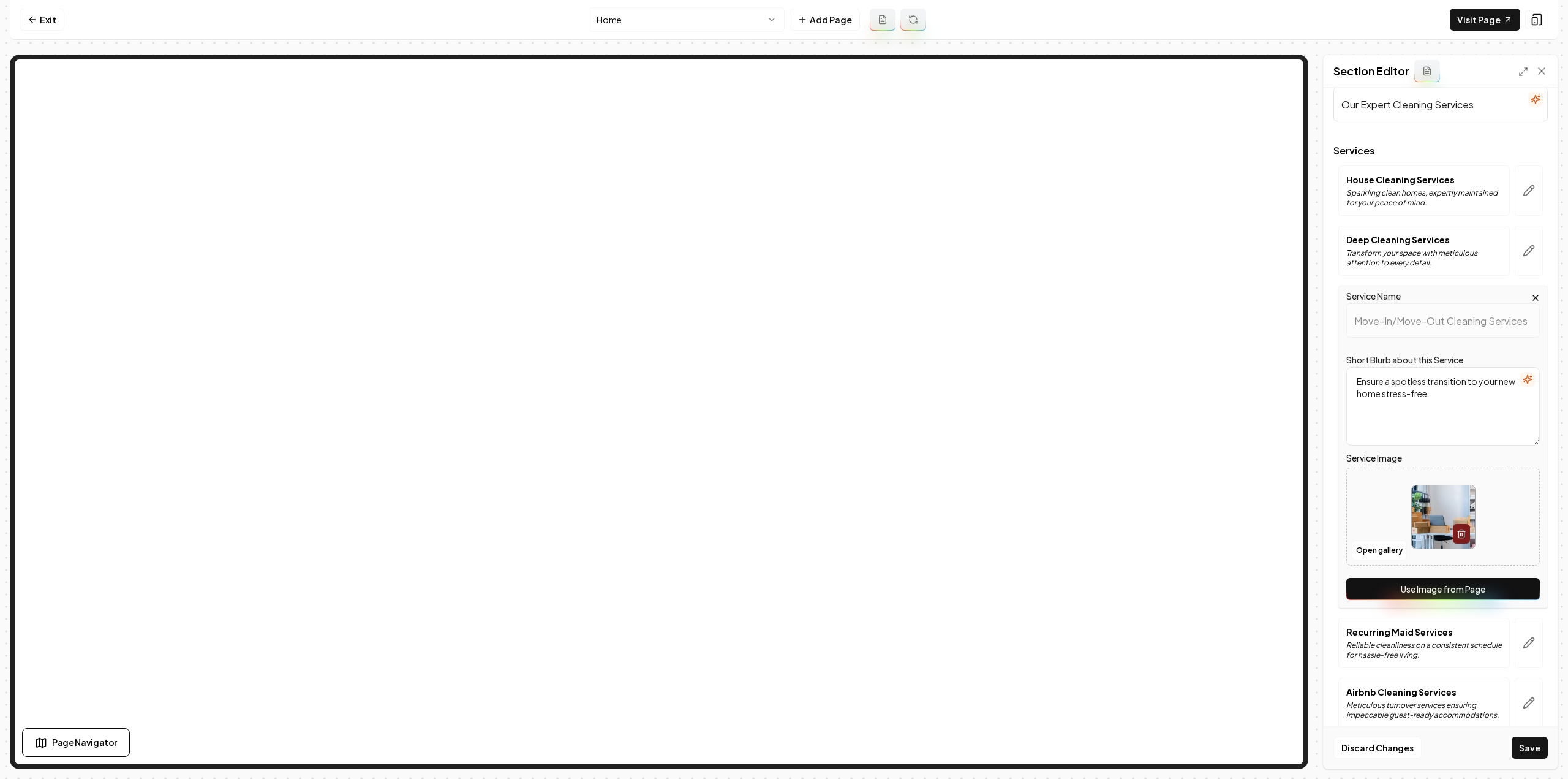
scroll to position [38, 0]
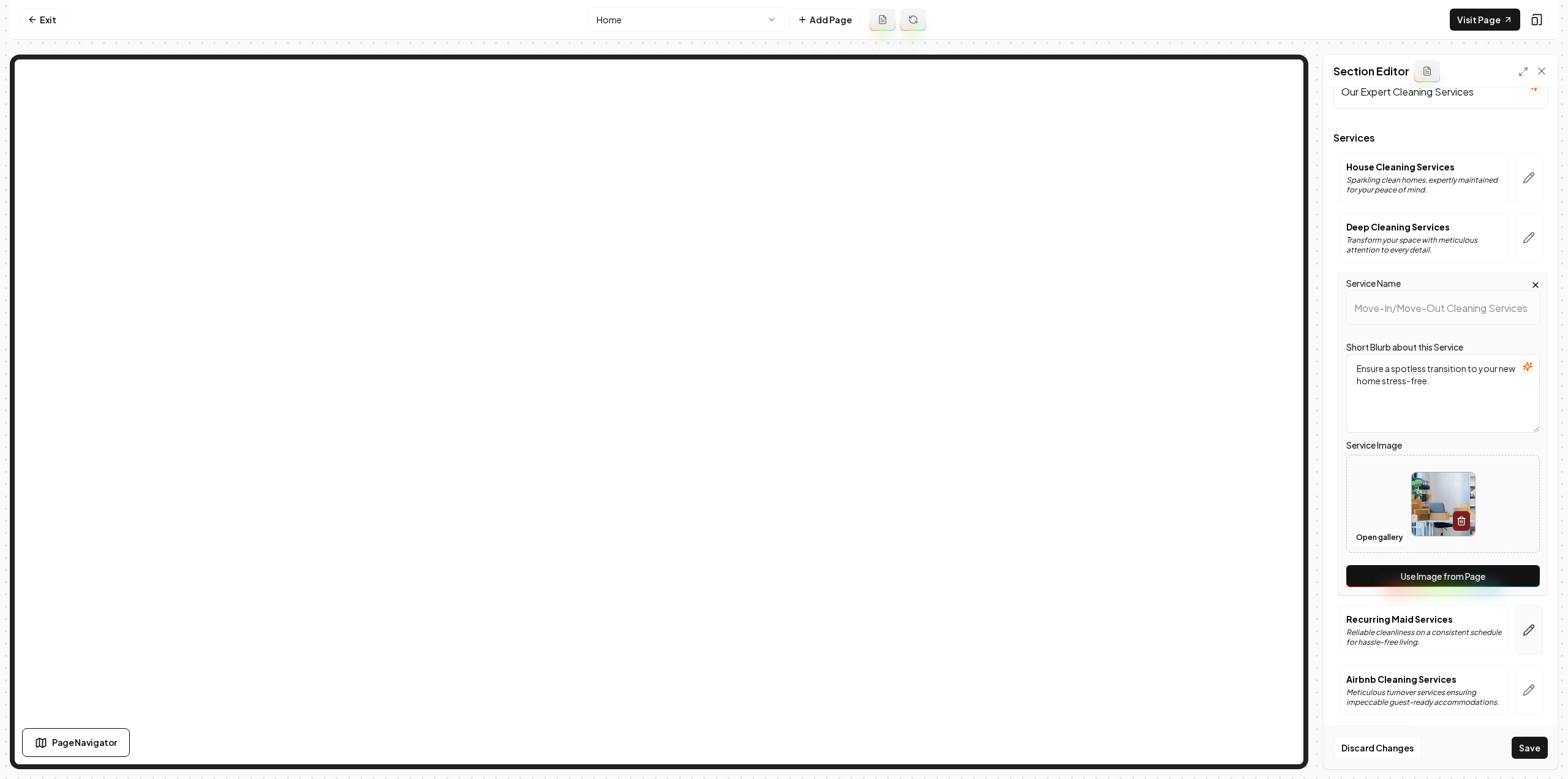
click at [1525, 620] on button "button" at bounding box center [1529, 630] width 28 height 50
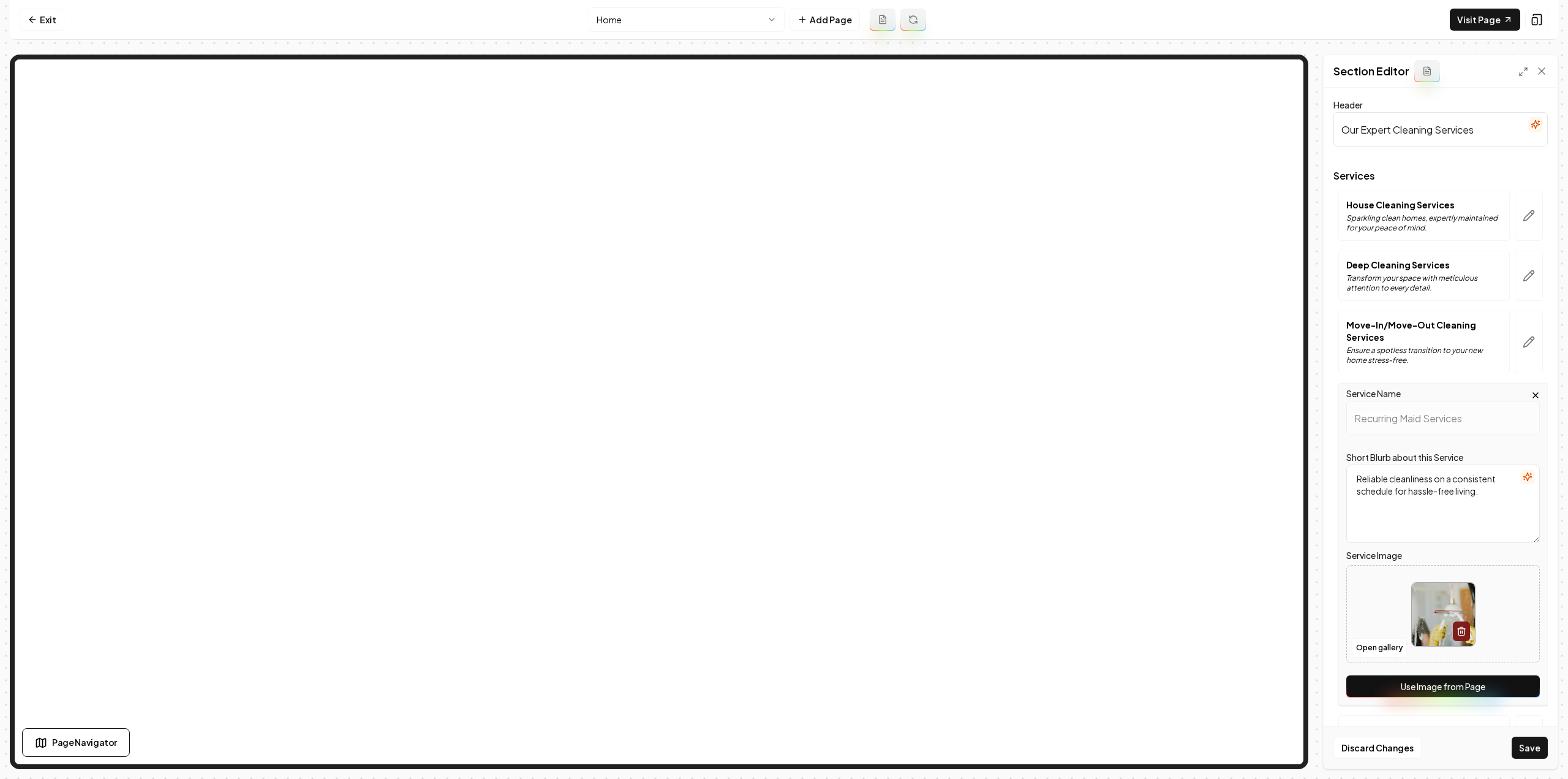
click at [1501, 651] on div at bounding box center [1443, 614] width 192 height 84
click at [1483, 682] on button "Use Image from Page" at bounding box center [1443, 686] width 193 height 22
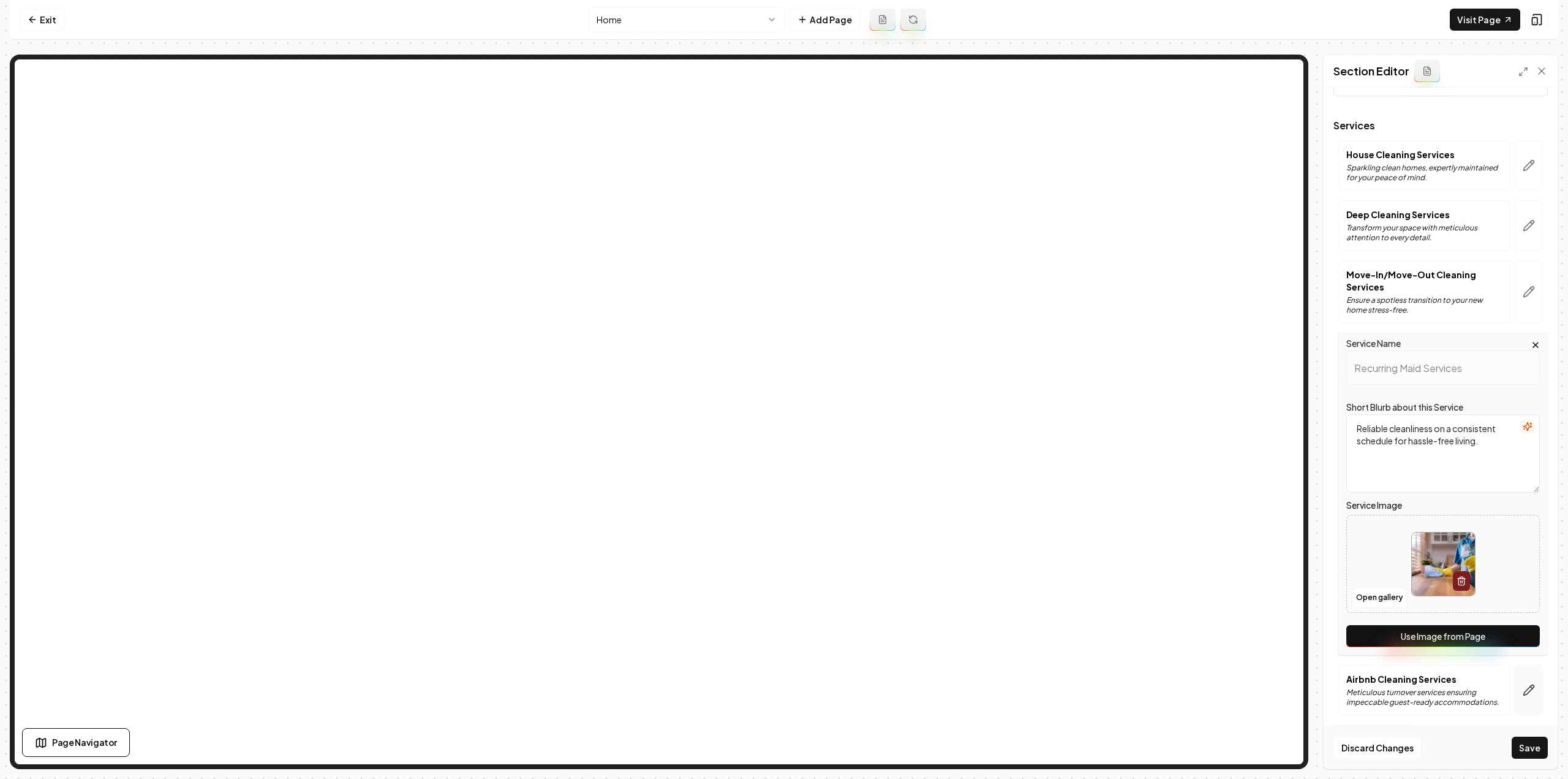
click at [1515, 688] on button "button" at bounding box center [1529, 690] width 28 height 50
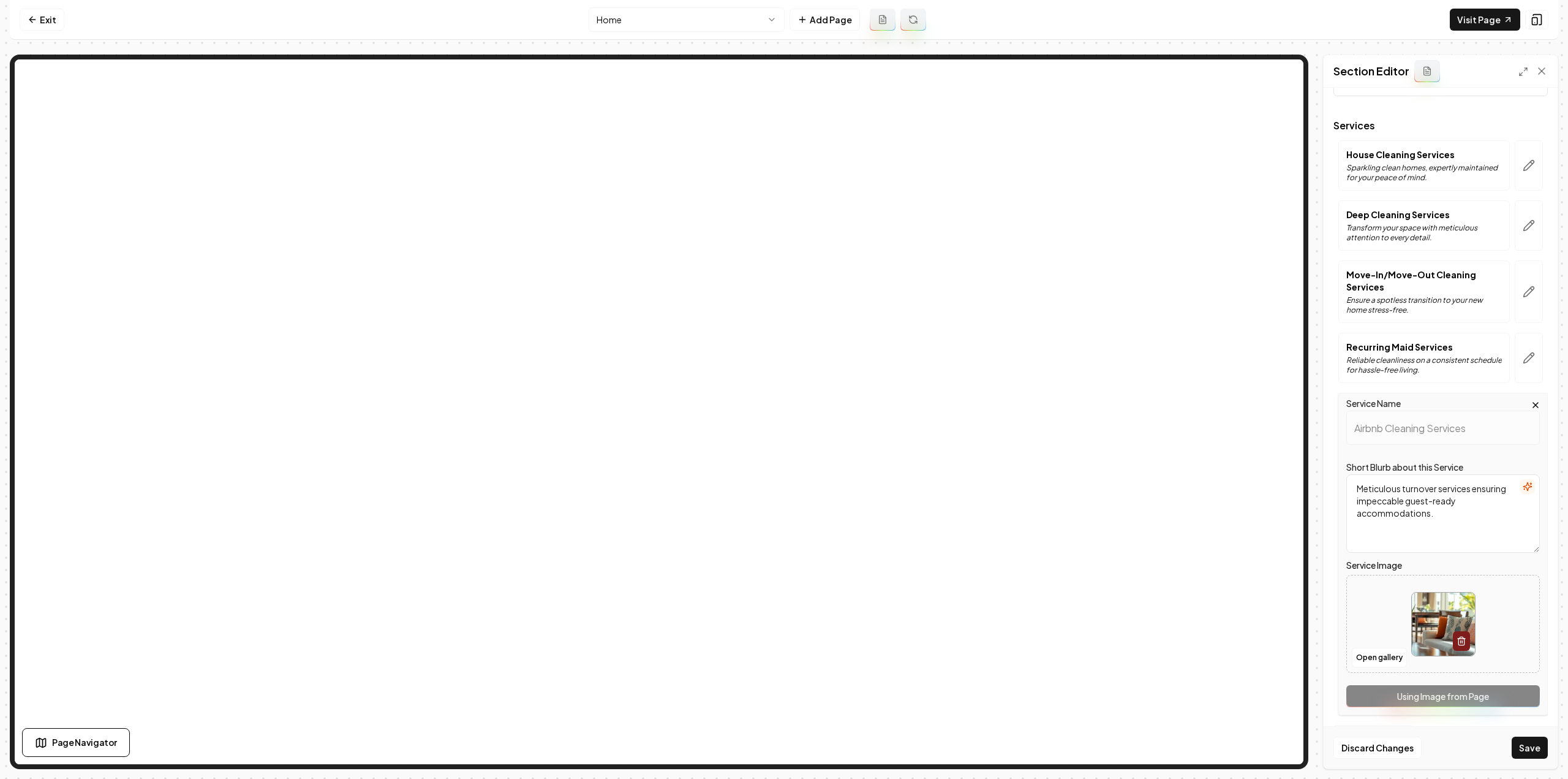
scroll to position [0, 0]
click at [1501, 704] on div "Service Name Airbnb Cleaning Services Short Blurb about this Service Meticulous…" at bounding box center [1443, 554] width 209 height 322
click at [1537, 754] on button "Save" at bounding box center [1529, 747] width 36 height 22
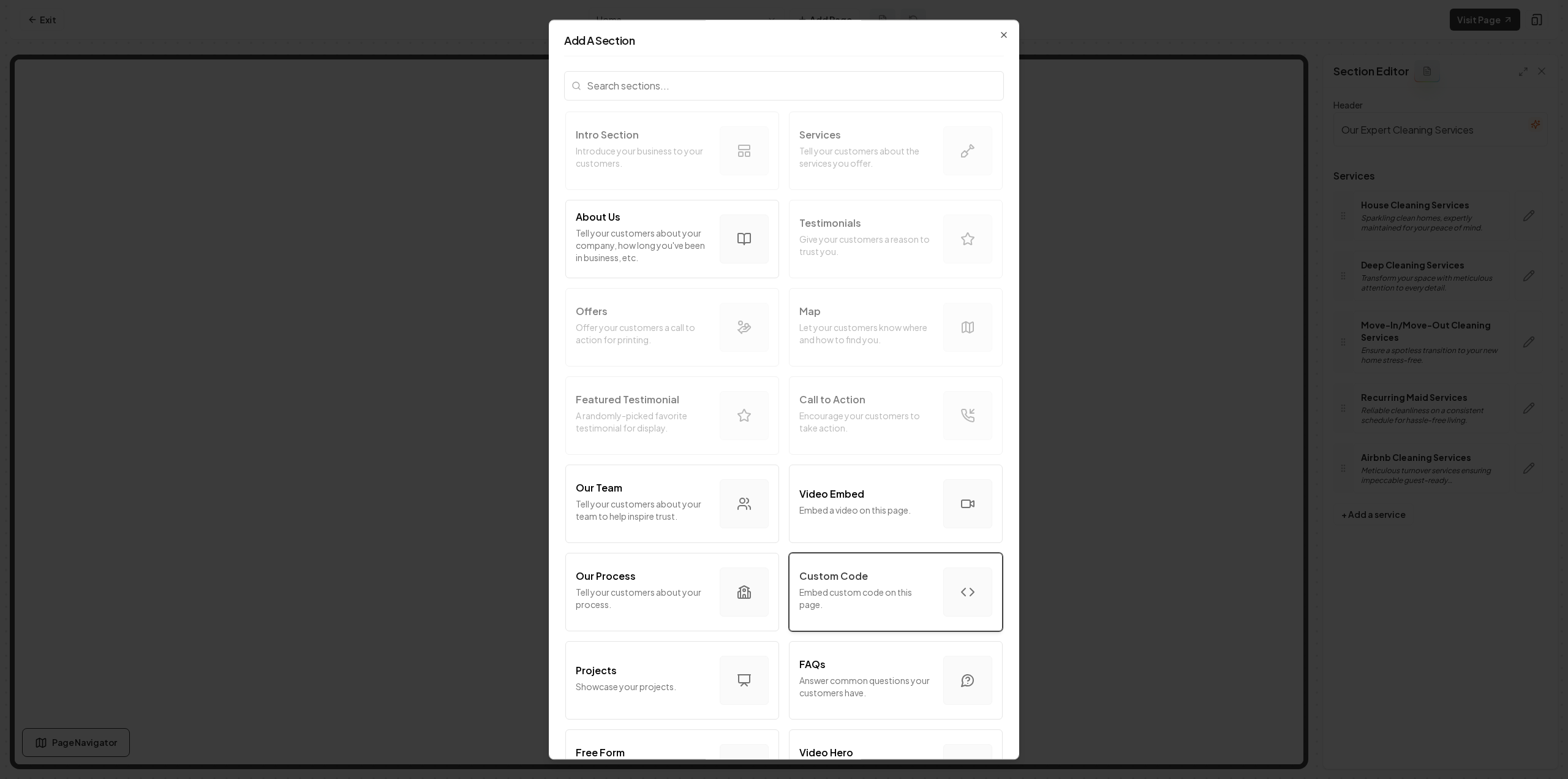
click at [817, 568] on p "Custom Code" at bounding box center [833, 576] width 69 height 15
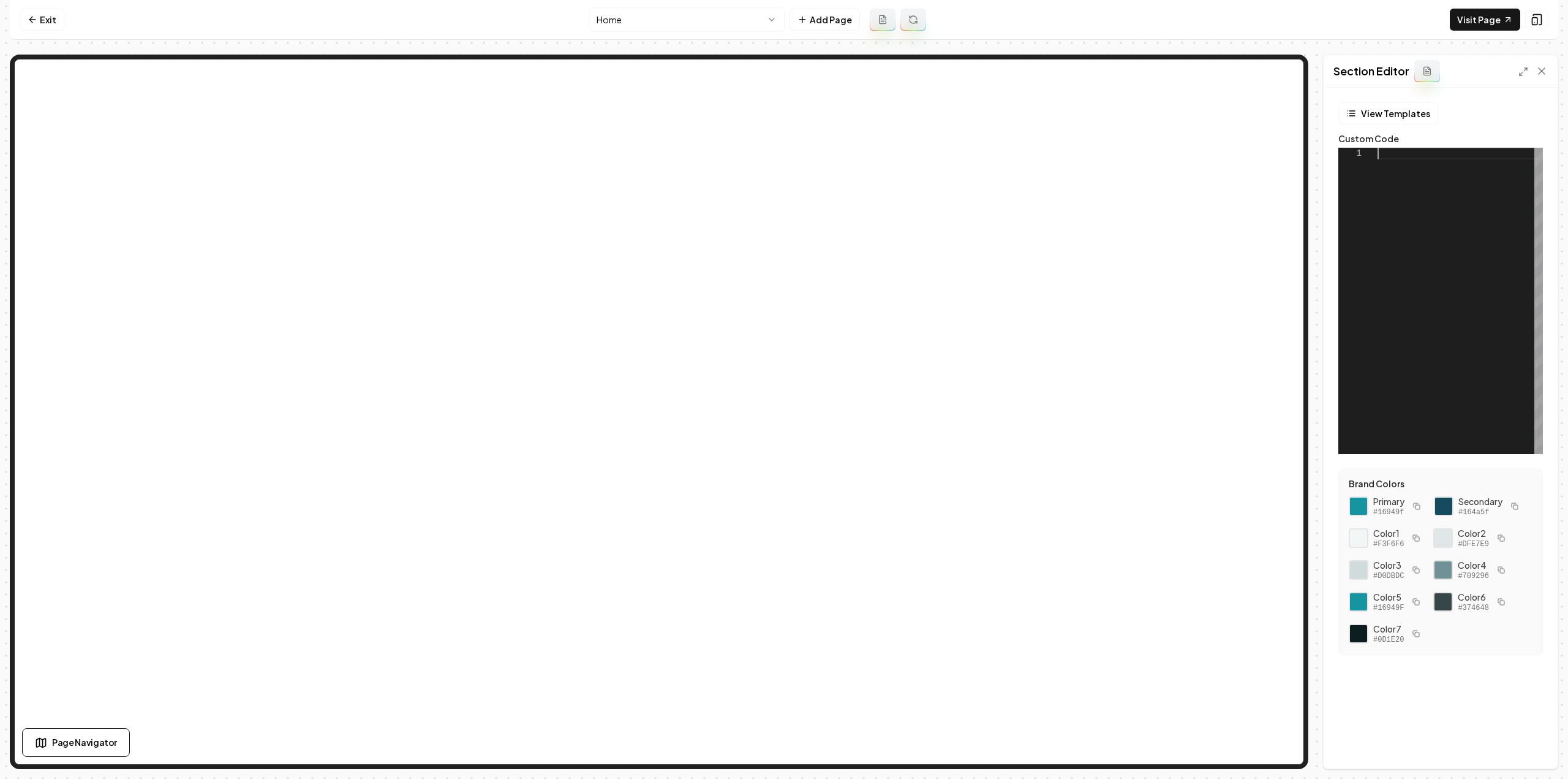
click at [1472, 187] on div at bounding box center [1460, 300] width 165 height 306
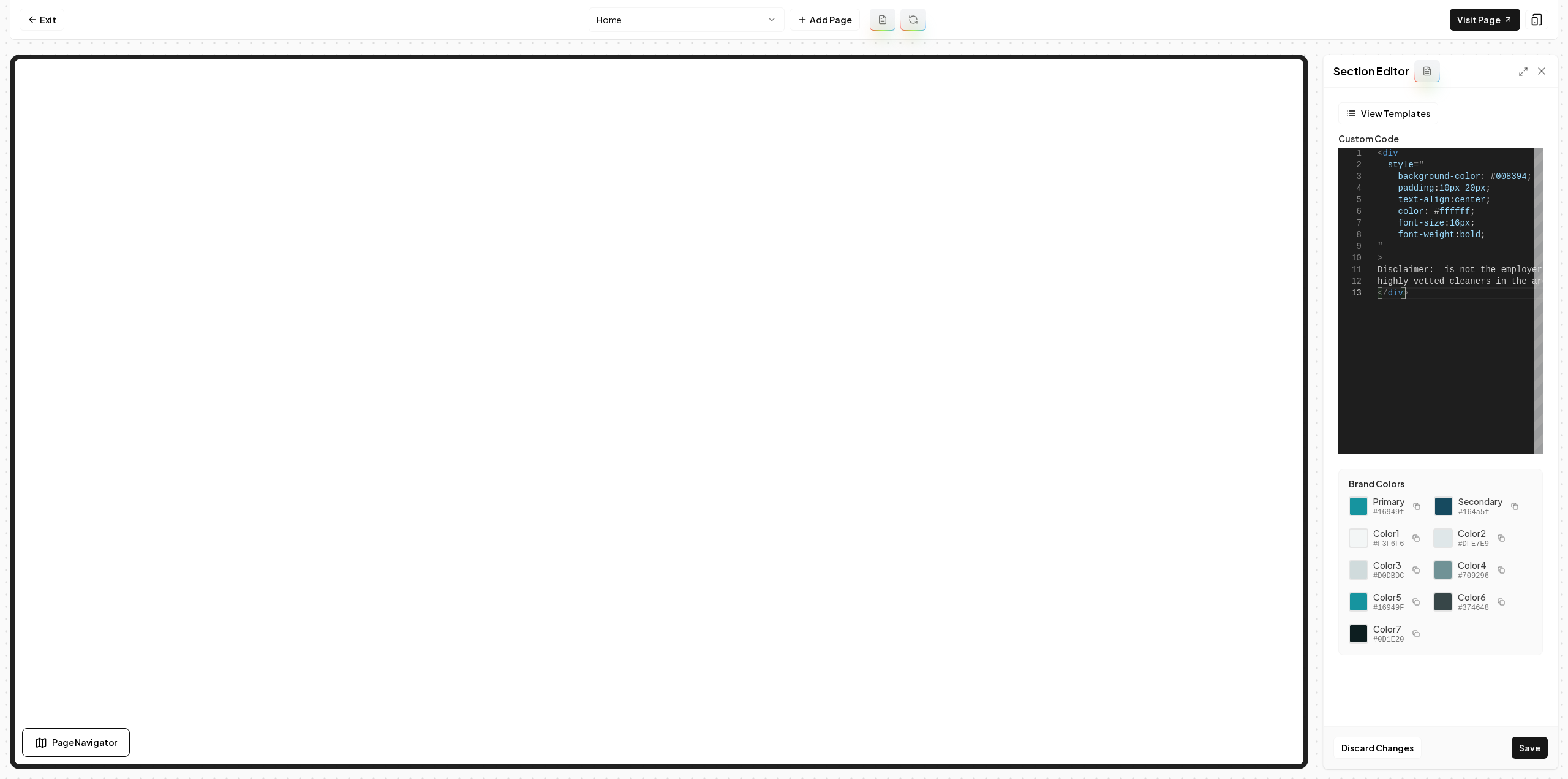
click at [1413, 503] on icon "button" at bounding box center [1416, 506] width 7 height 7
click at [1511, 175] on div "< div style = " background-color : # 008394 ; padding : 10px 20px ; text-align …" at bounding box center [1582, 300] width 409 height 306
drag, startPoint x: 1515, startPoint y: 175, endPoint x: 1482, endPoint y: 176, distance: 33.0
click at [1482, 176] on div "< div style = " background-color : # 008394 ; padding : 10px 20px ; text-align …" at bounding box center [1582, 300] width 409 height 306
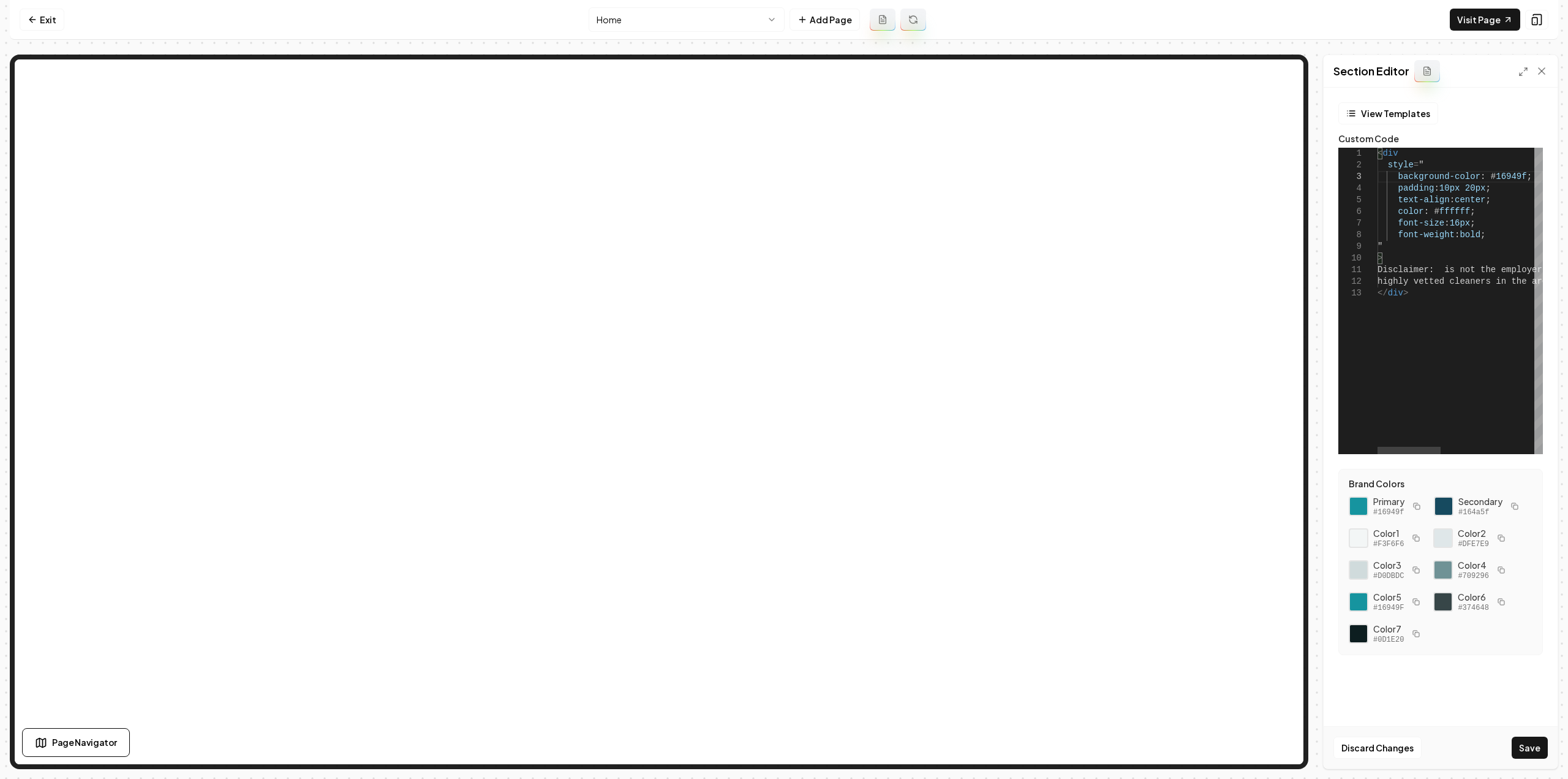
click at [1441, 267] on div "< div style = " background-color : # 16949f ; padding : 10px 20px ; text-align …" at bounding box center [1582, 300] width 409 height 306
click at [1527, 746] on button "Save" at bounding box center [1529, 747] width 36 height 22
type textarea "**********"
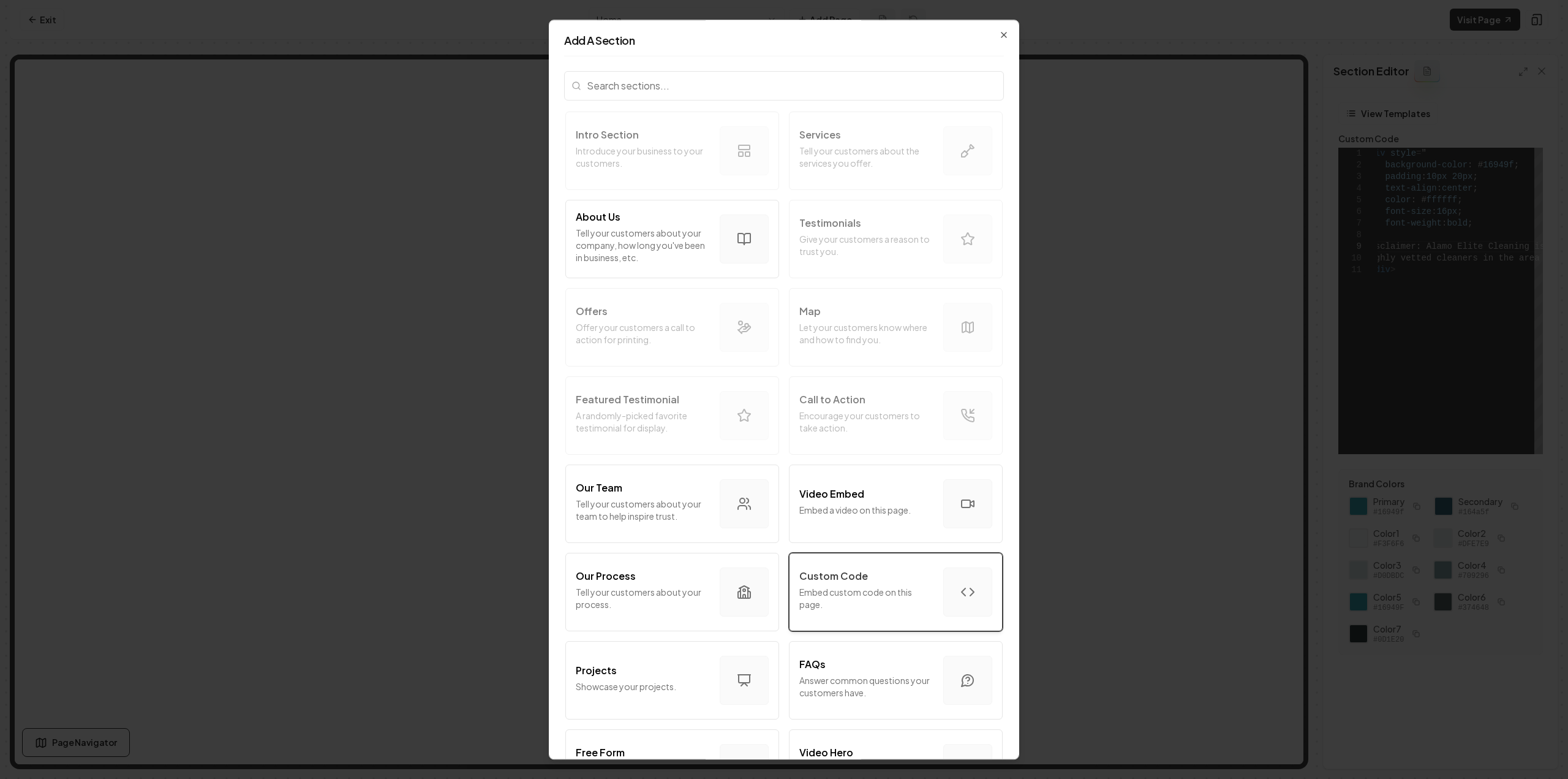
click at [829, 566] on button "Custom Code Embed custom code on this page." at bounding box center [895, 592] width 214 height 79
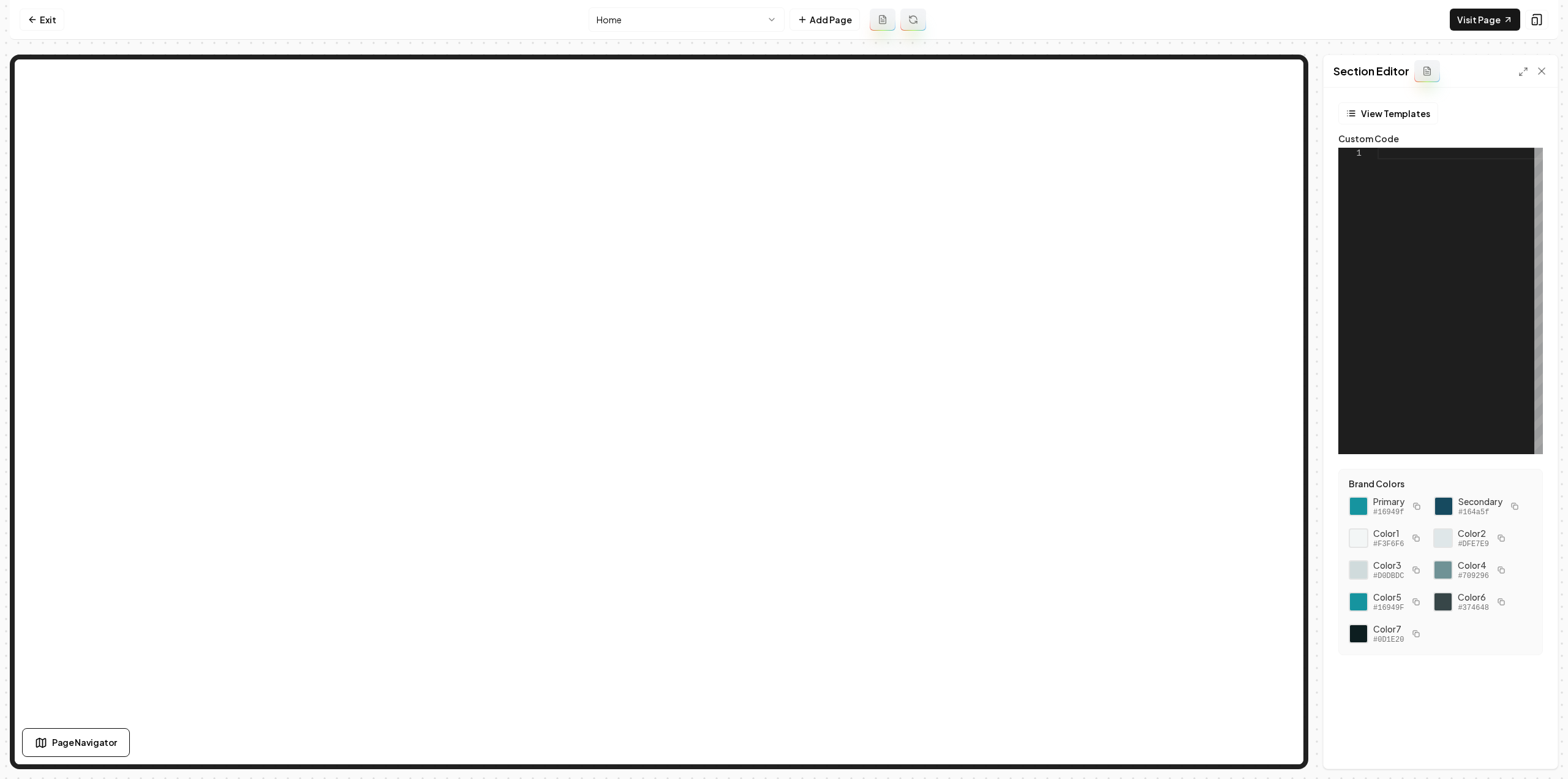
click at [1512, 295] on div at bounding box center [1460, 300] width 165 height 306
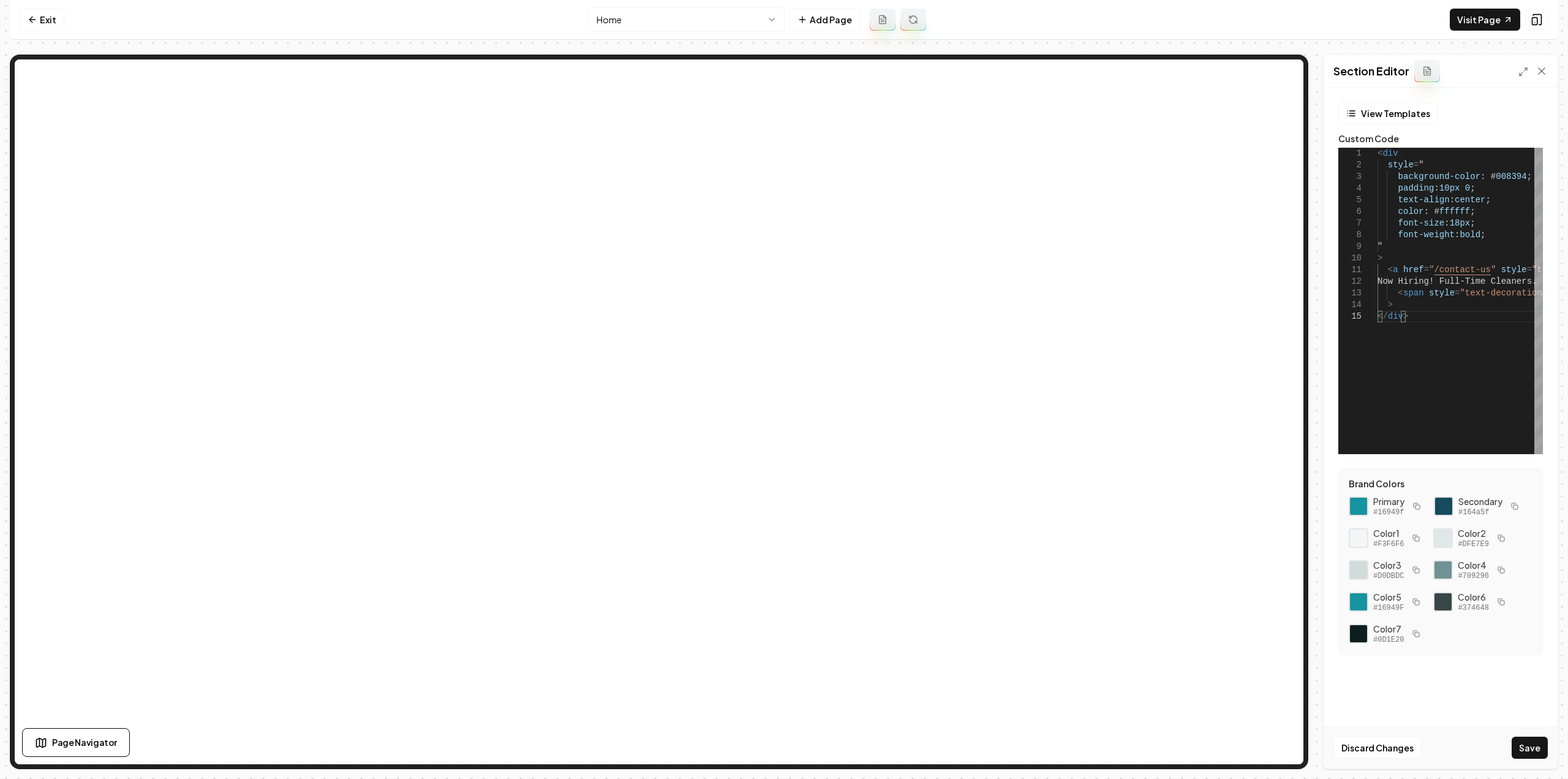
click at [1515, 505] on rect "button" at bounding box center [1515, 507] width 4 height 4
drag, startPoint x: 1515, startPoint y: 172, endPoint x: 1479, endPoint y: 171, distance: 36.0
click at [1479, 171] on div "< div style = " background-color : # 008394 ; padding : 10px 0 ; text-align : c…" at bounding box center [1544, 300] width 333 height 306
click at [1538, 746] on button "Save" at bounding box center [1529, 747] width 36 height 22
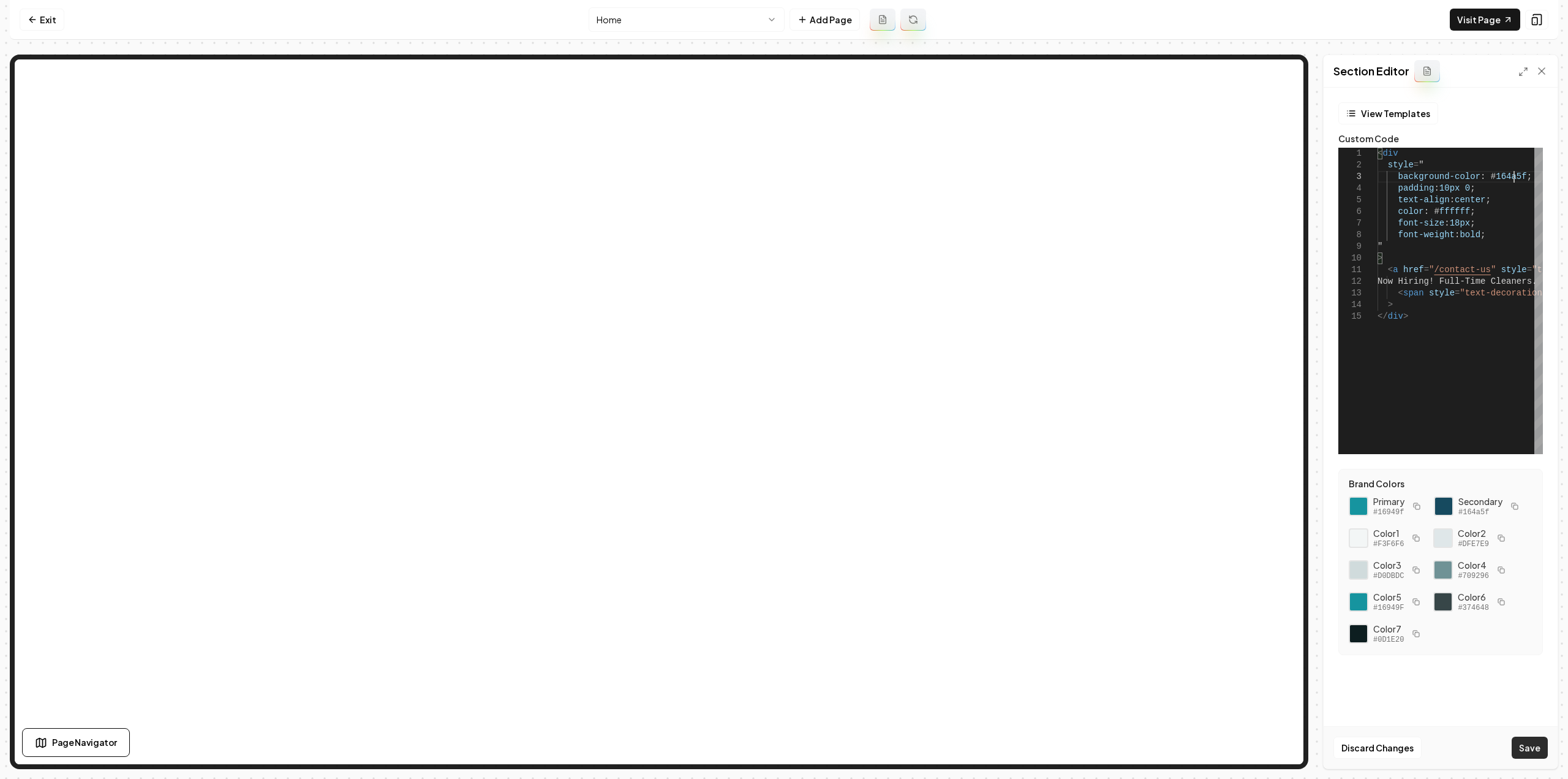
type textarea "**********"
click at [1477, 15] on link "Visit Page" at bounding box center [1485, 19] width 71 height 22
drag, startPoint x: 54, startPoint y: 18, endPoint x: 49, endPoint y: 33, distance: 15.8
click at [54, 18] on link "Exit" at bounding box center [41, 19] width 45 height 22
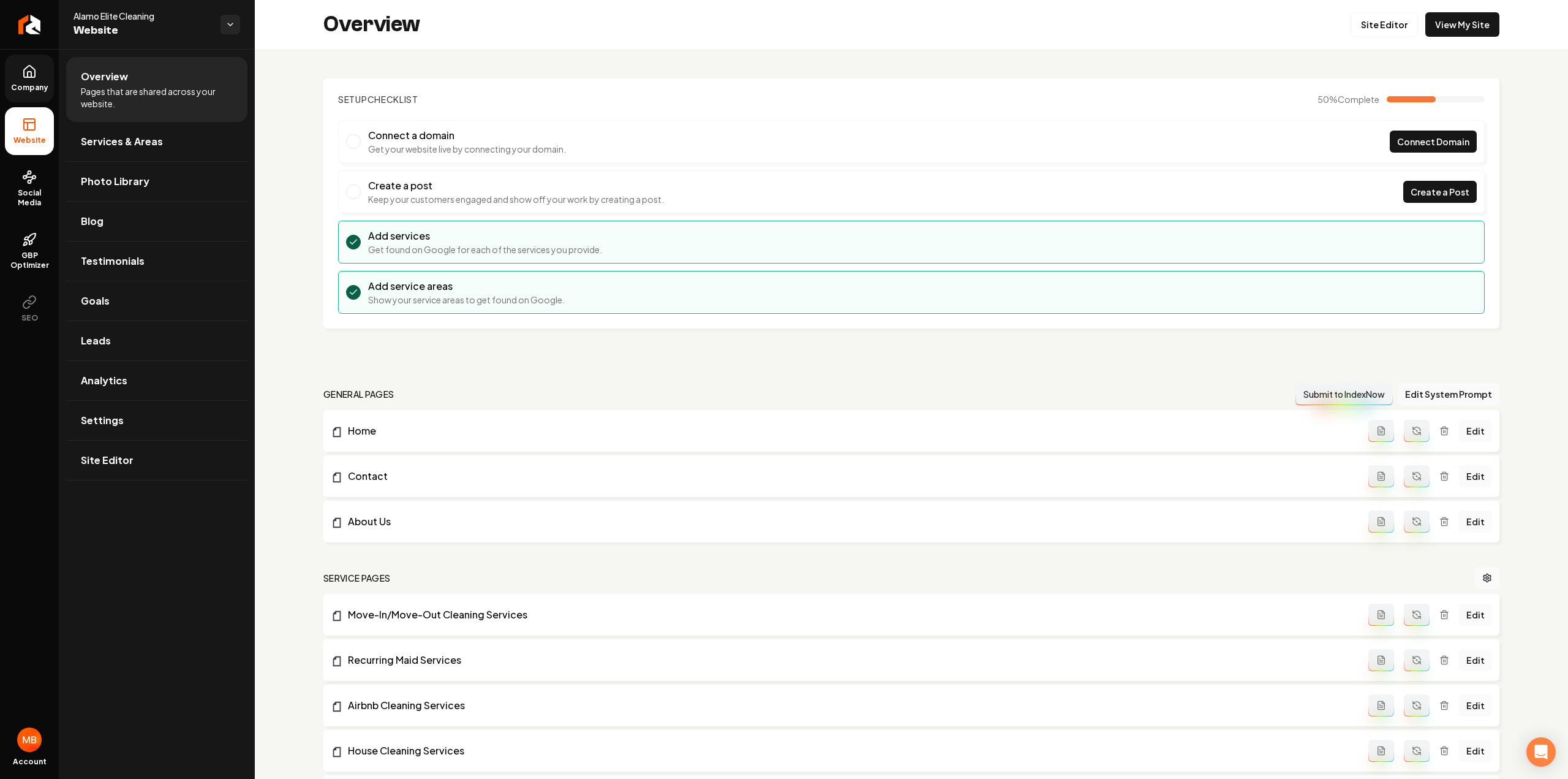
click at [35, 79] on link "Company" at bounding box center [29, 79] width 49 height 48
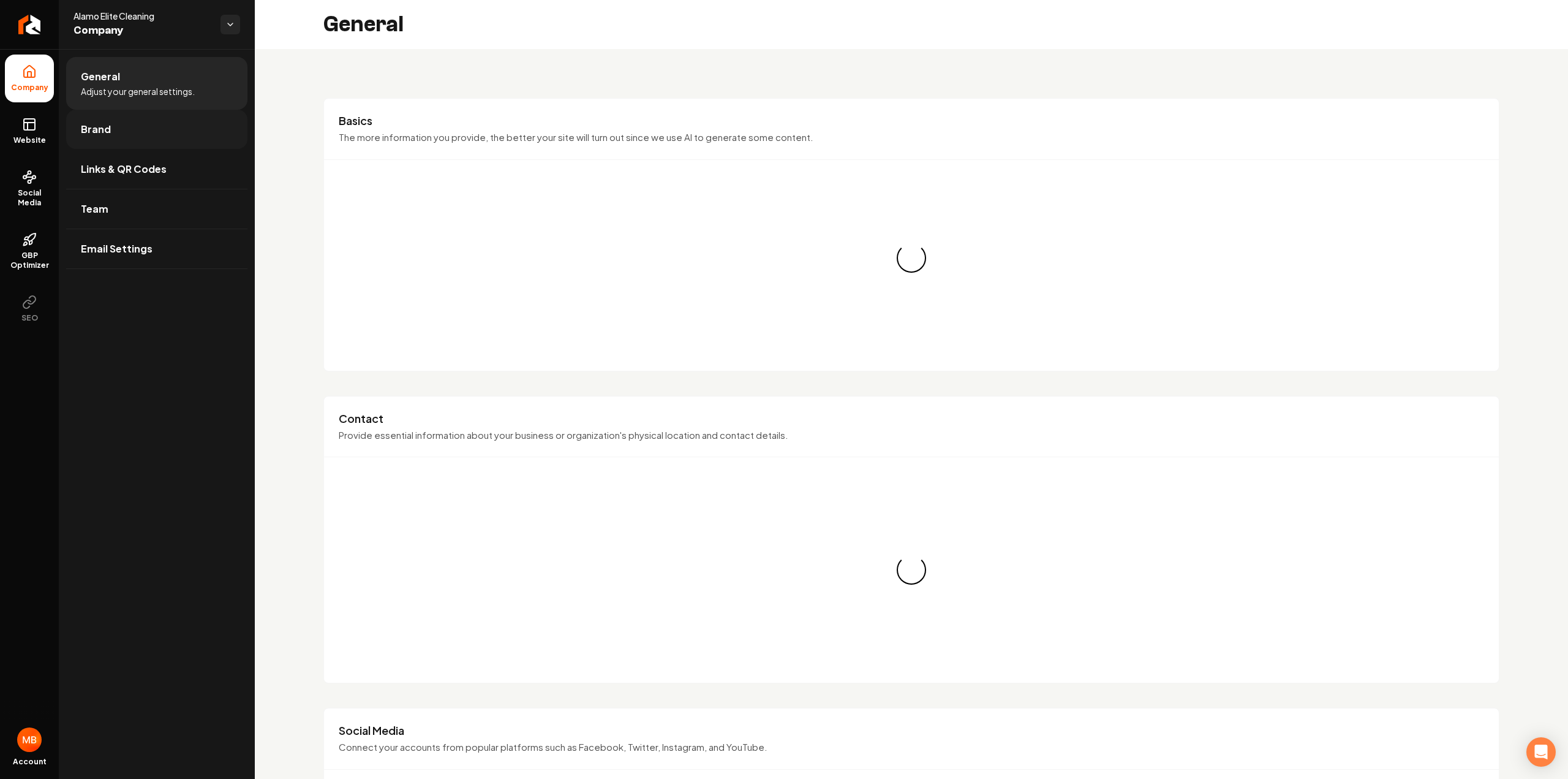
click at [115, 137] on link "Brand" at bounding box center [157, 129] width 181 height 39
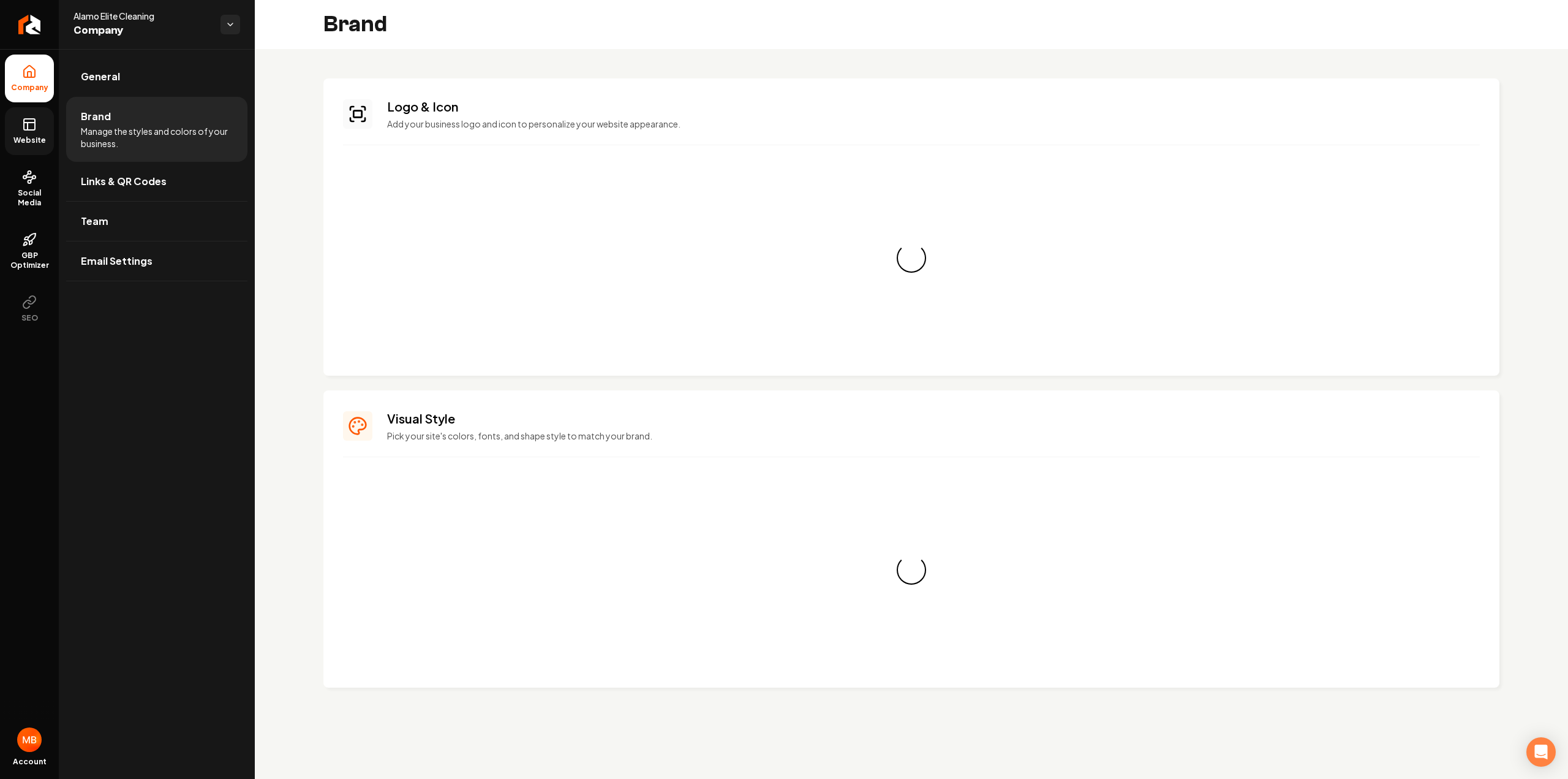
click at [34, 128] on rect at bounding box center [29, 124] width 11 height 11
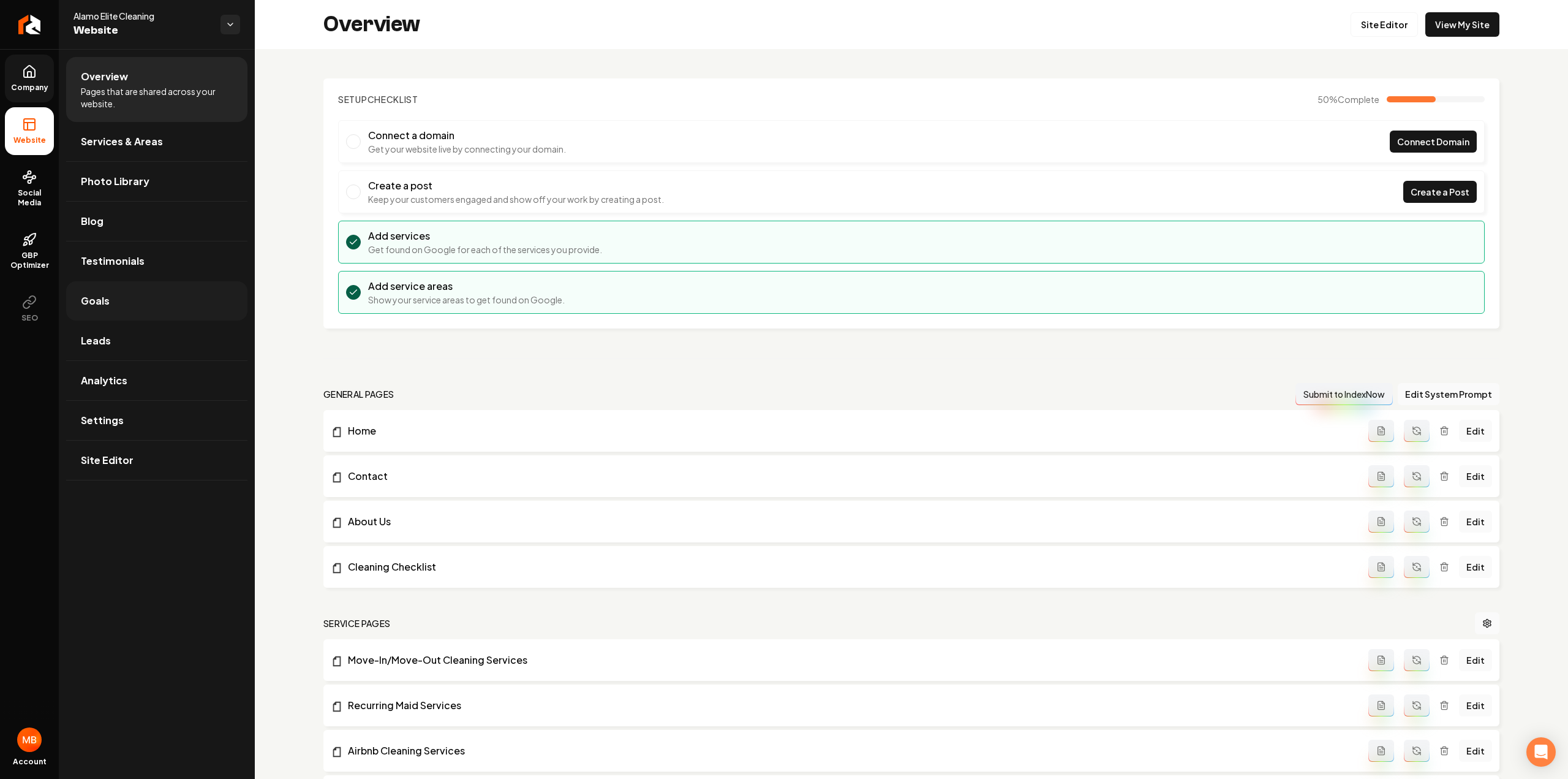
click at [123, 298] on link "Goals" at bounding box center [157, 301] width 181 height 39
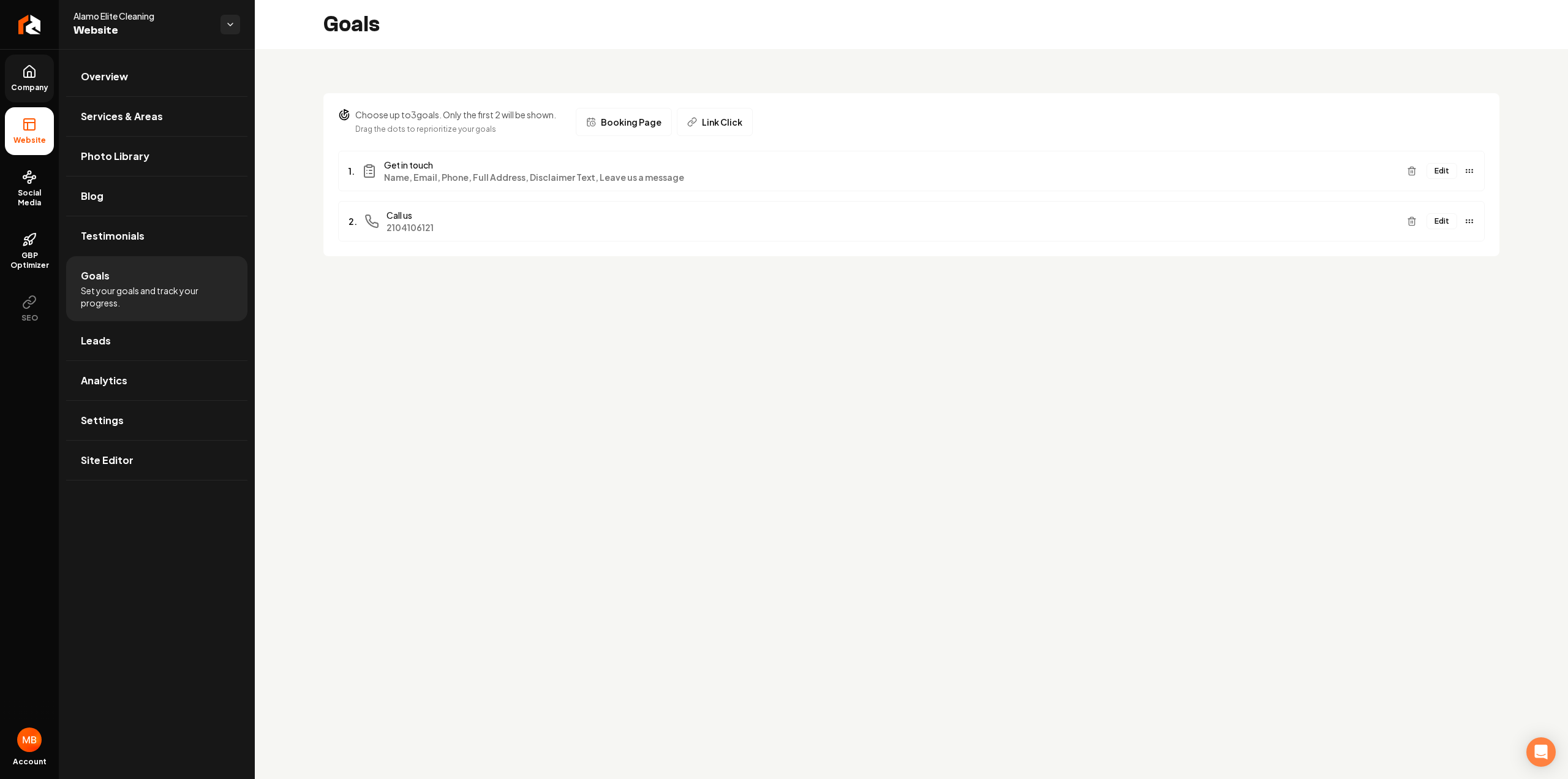
click at [1441, 169] on button "Edit" at bounding box center [1441, 171] width 31 height 16
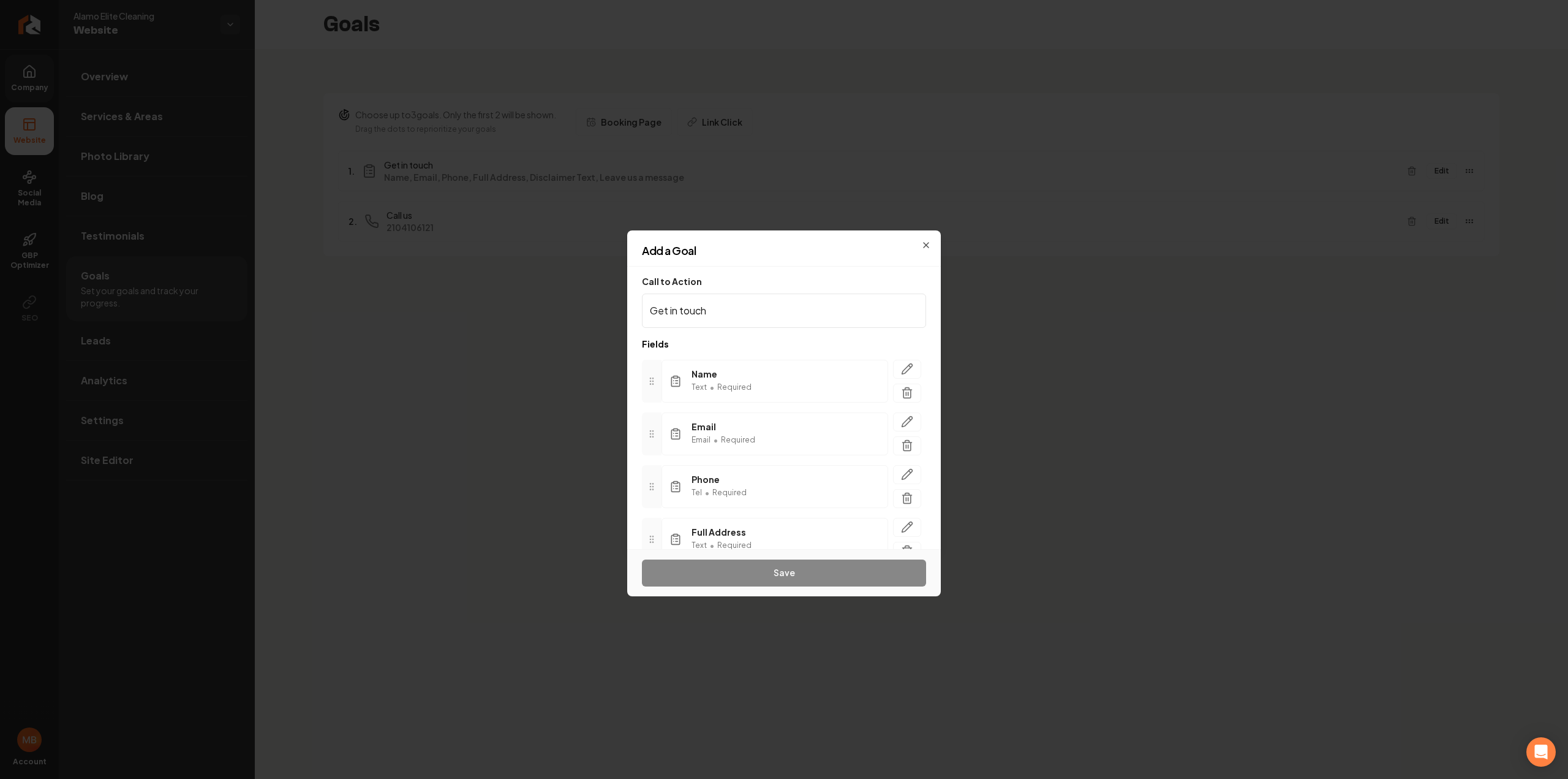
scroll to position [149, 0]
click at [899, 476] on button "button" at bounding box center [907, 472] width 28 height 19
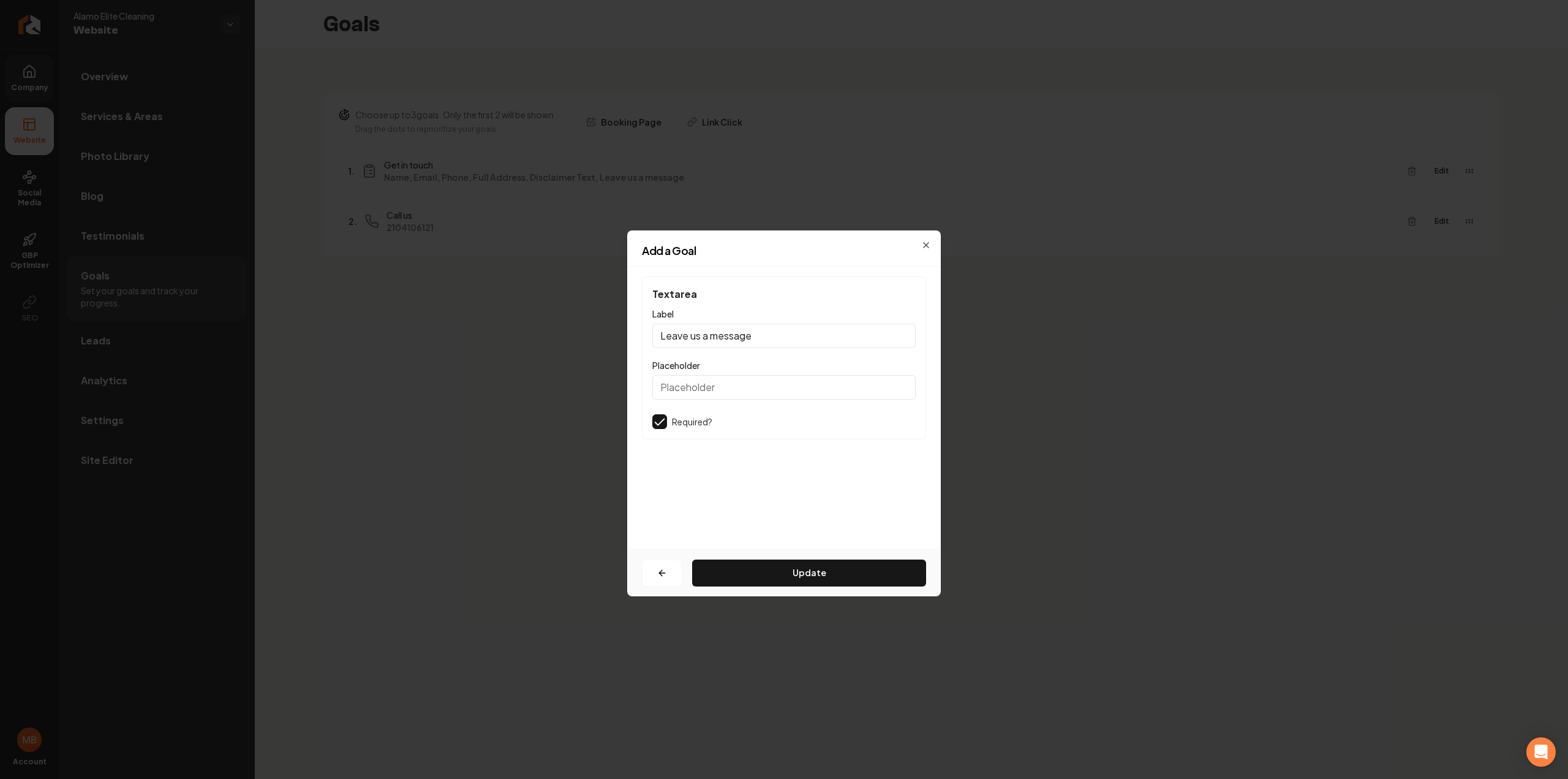
scroll to position [0, 0]
click at [658, 563] on button "button" at bounding box center [662, 573] width 41 height 27
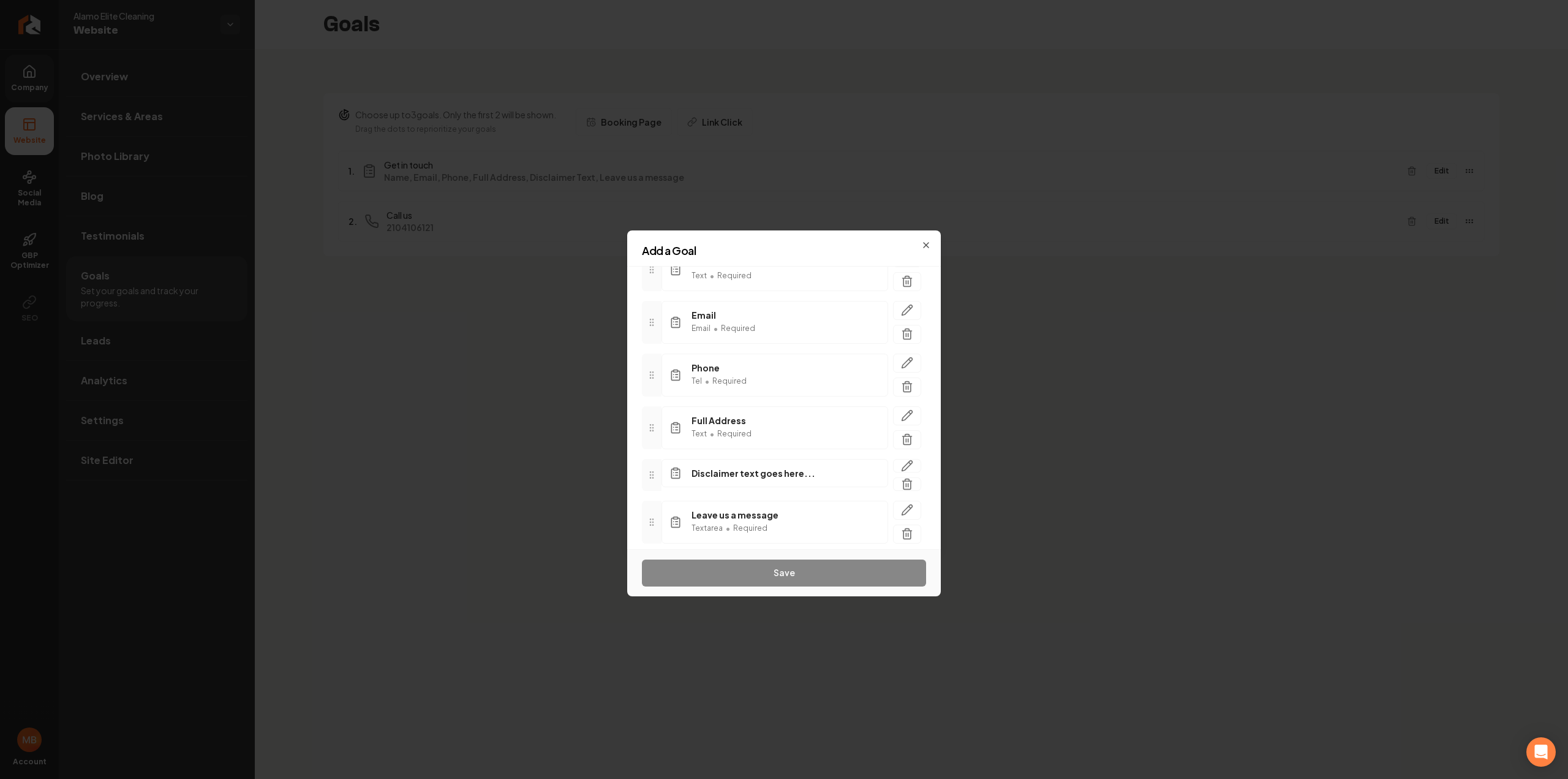
scroll to position [149, 0]
drag, startPoint x: 655, startPoint y: 429, endPoint x: 661, endPoint y: 487, distance: 58.3
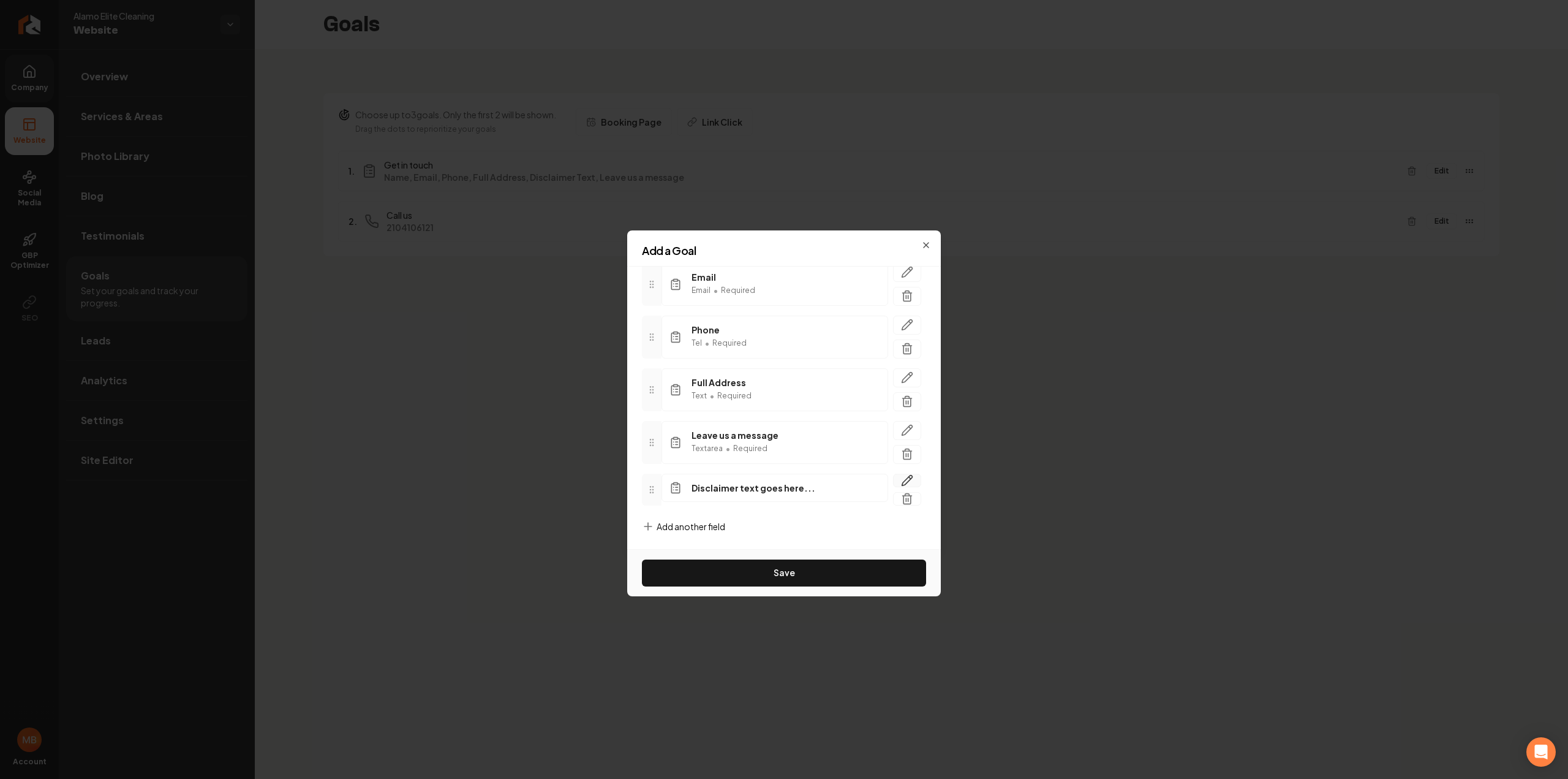
click at [901, 480] on icon "button" at bounding box center [907, 480] width 12 height 12
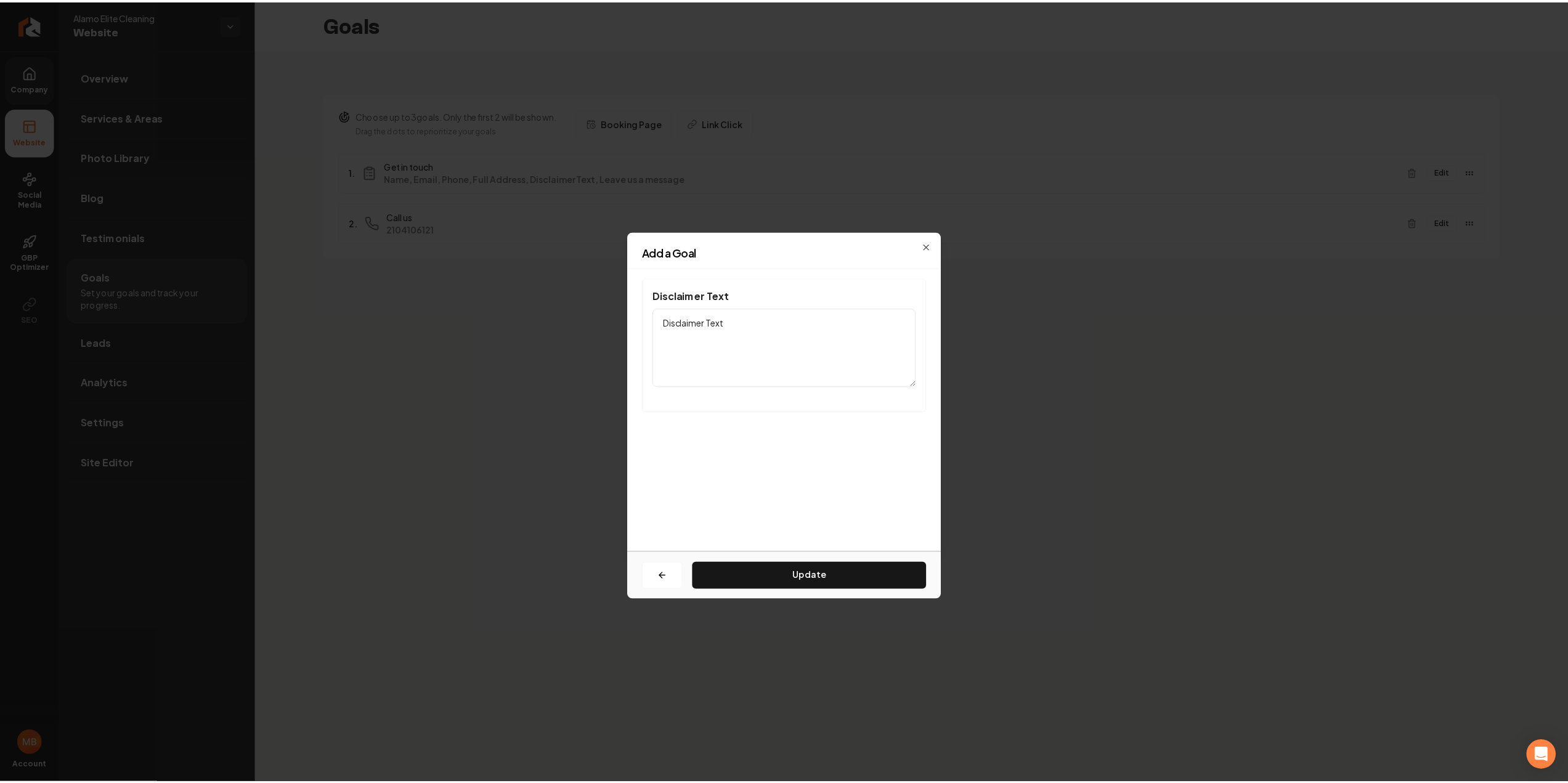
scroll to position [0, 0]
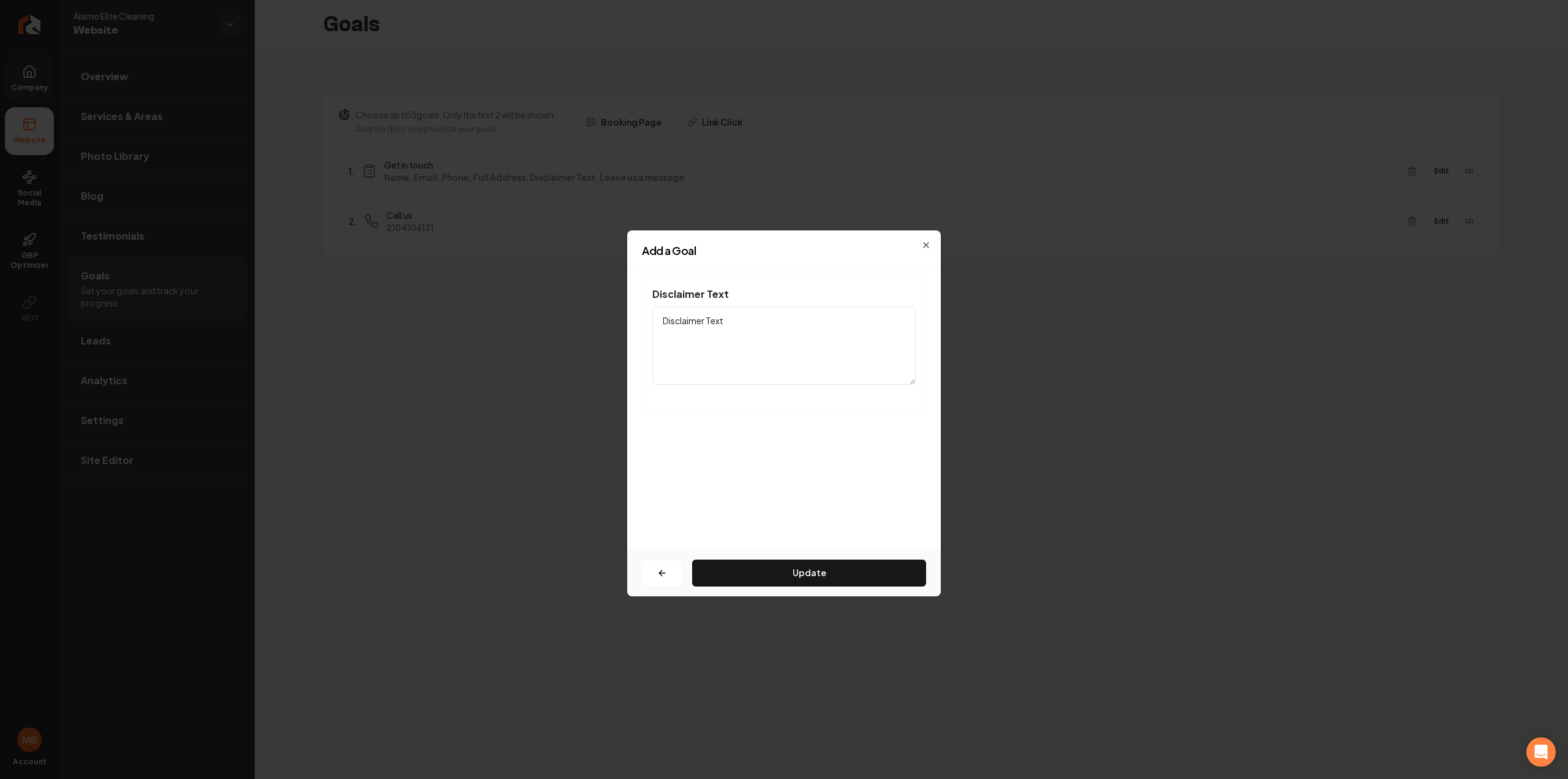
click at [743, 347] on textarea "Disclaimer Text" at bounding box center [783, 345] width 263 height 79
paste textarea "I Consent to Receive SMS Notifications, Appointment Reminders and Updates, and …"
drag, startPoint x: 827, startPoint y: 330, endPoint x: 693, endPoint y: 350, distance: 135.5
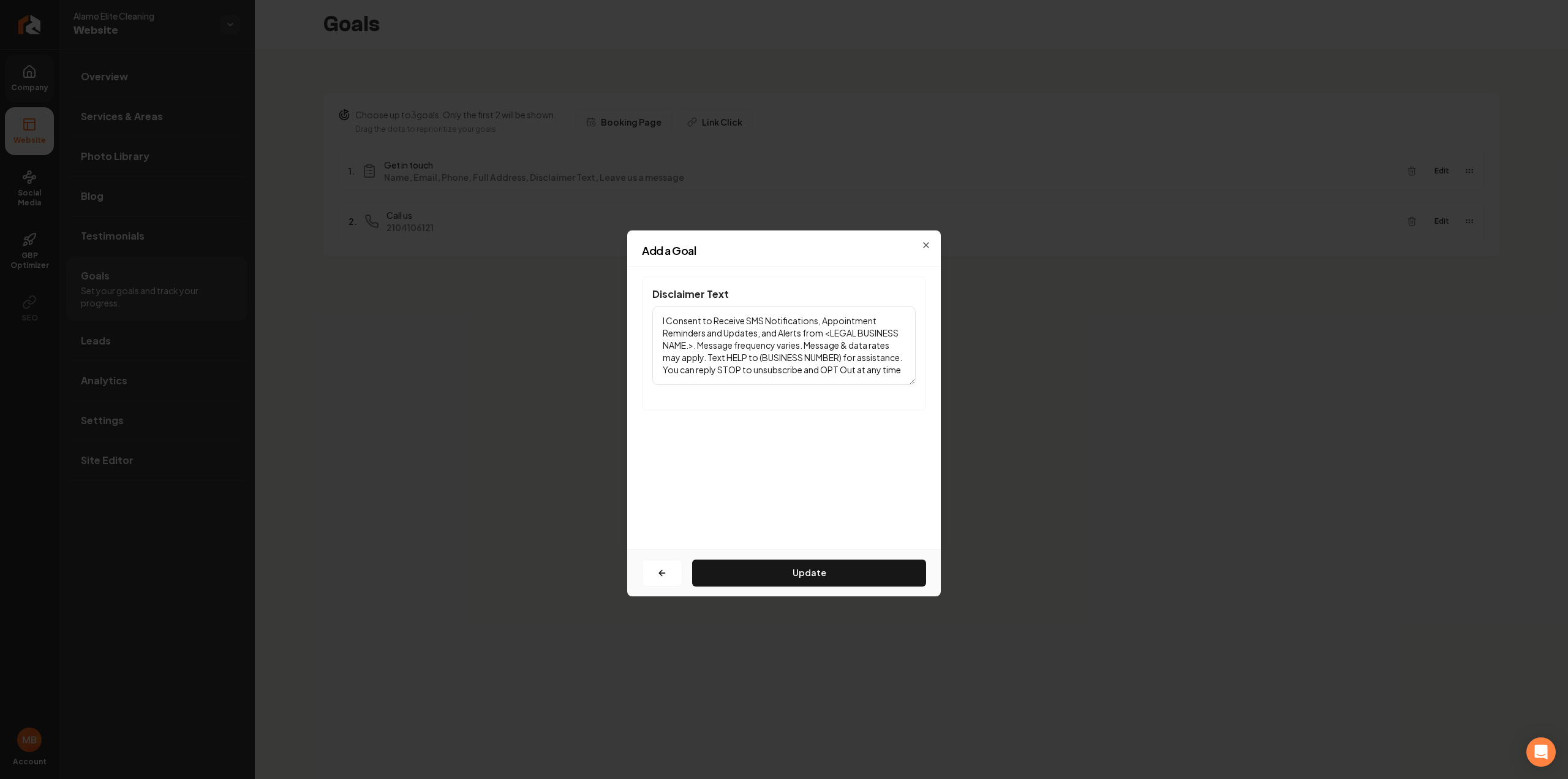
click at [693, 350] on textarea "I Consent to Receive SMS Notifications, Appointment Reminders and Updates, and …" at bounding box center [783, 345] width 263 height 79
drag, startPoint x: 843, startPoint y: 355, endPoint x: 759, endPoint y: 354, distance: 84.0
click at [759, 354] on textarea "I Consent to Receive SMS Notifications, Appointment Reminders and Updates, and …" at bounding box center [783, 345] width 263 height 79
paste textarea "210) 410-6121"
type textarea "I Consent to Receive SMS Notifications, Appointment Reminders and Updates, and …"
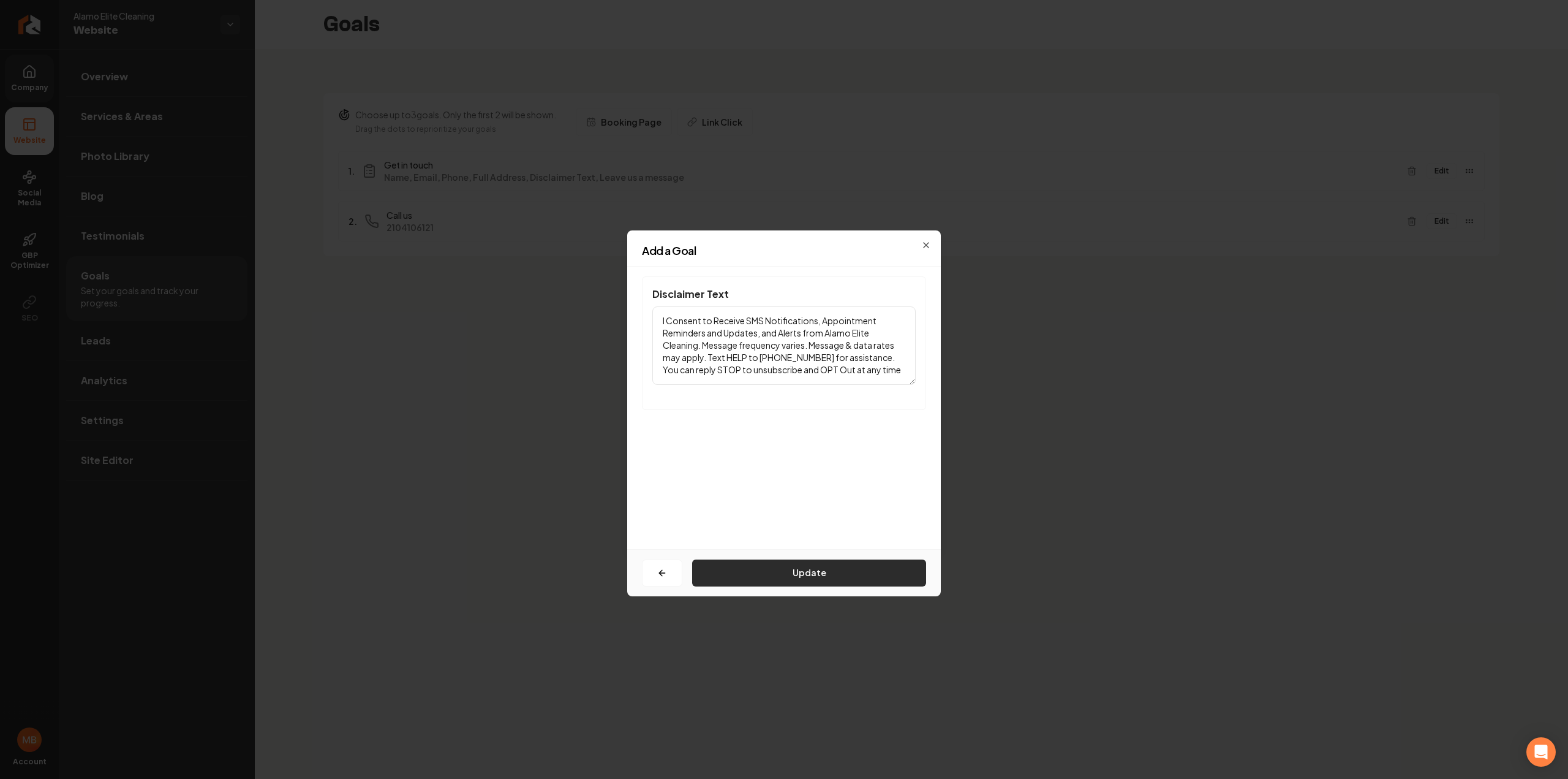
click at [835, 566] on button "Update" at bounding box center [809, 573] width 234 height 27
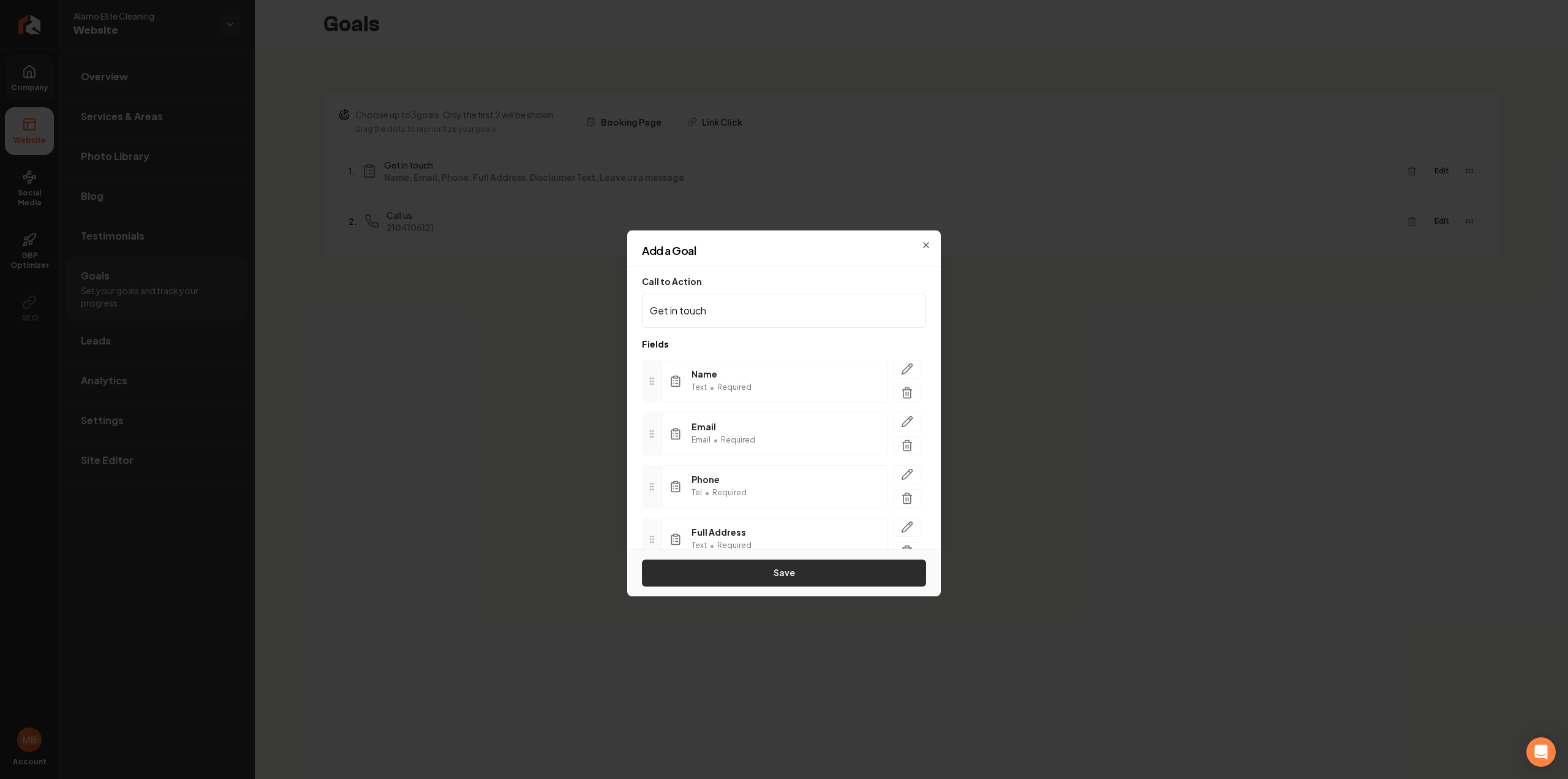
click at [843, 562] on button "Save" at bounding box center [784, 573] width 284 height 27
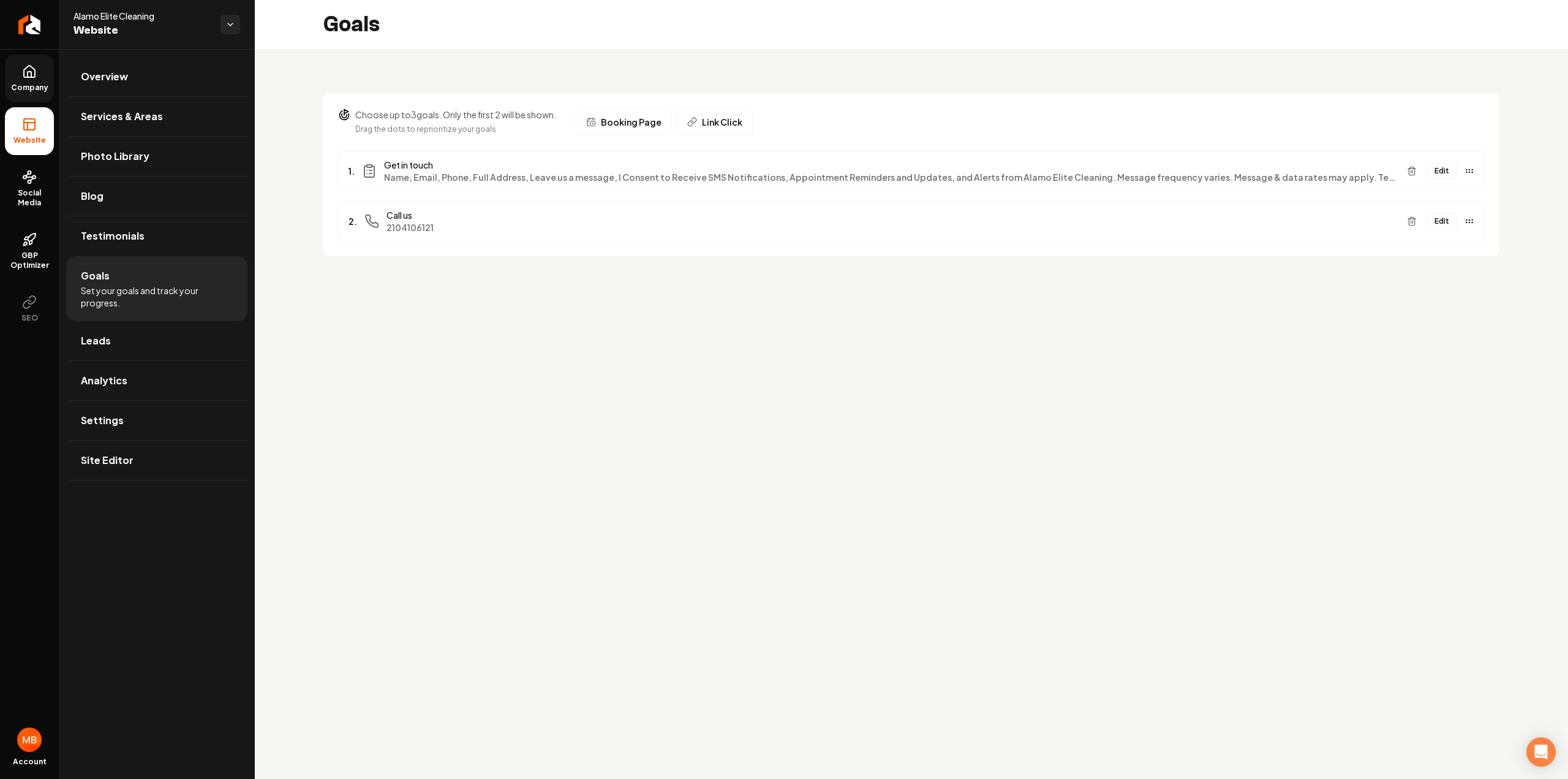
click at [36, 21] on img "Return to dashboard" at bounding box center [30, 24] width 23 height 19
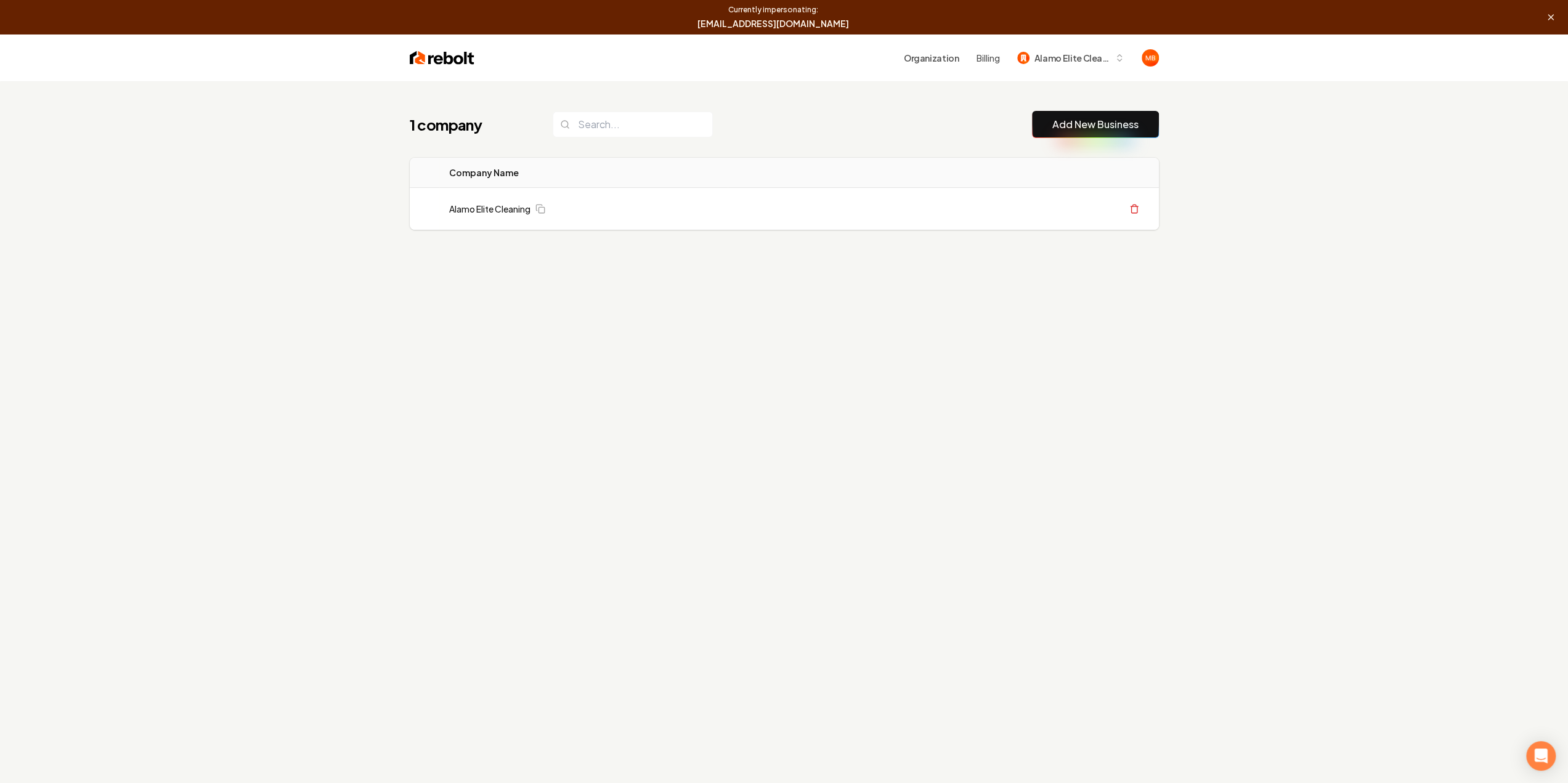
click at [1548, 17] on icon at bounding box center [1551, 17] width 10 height 10
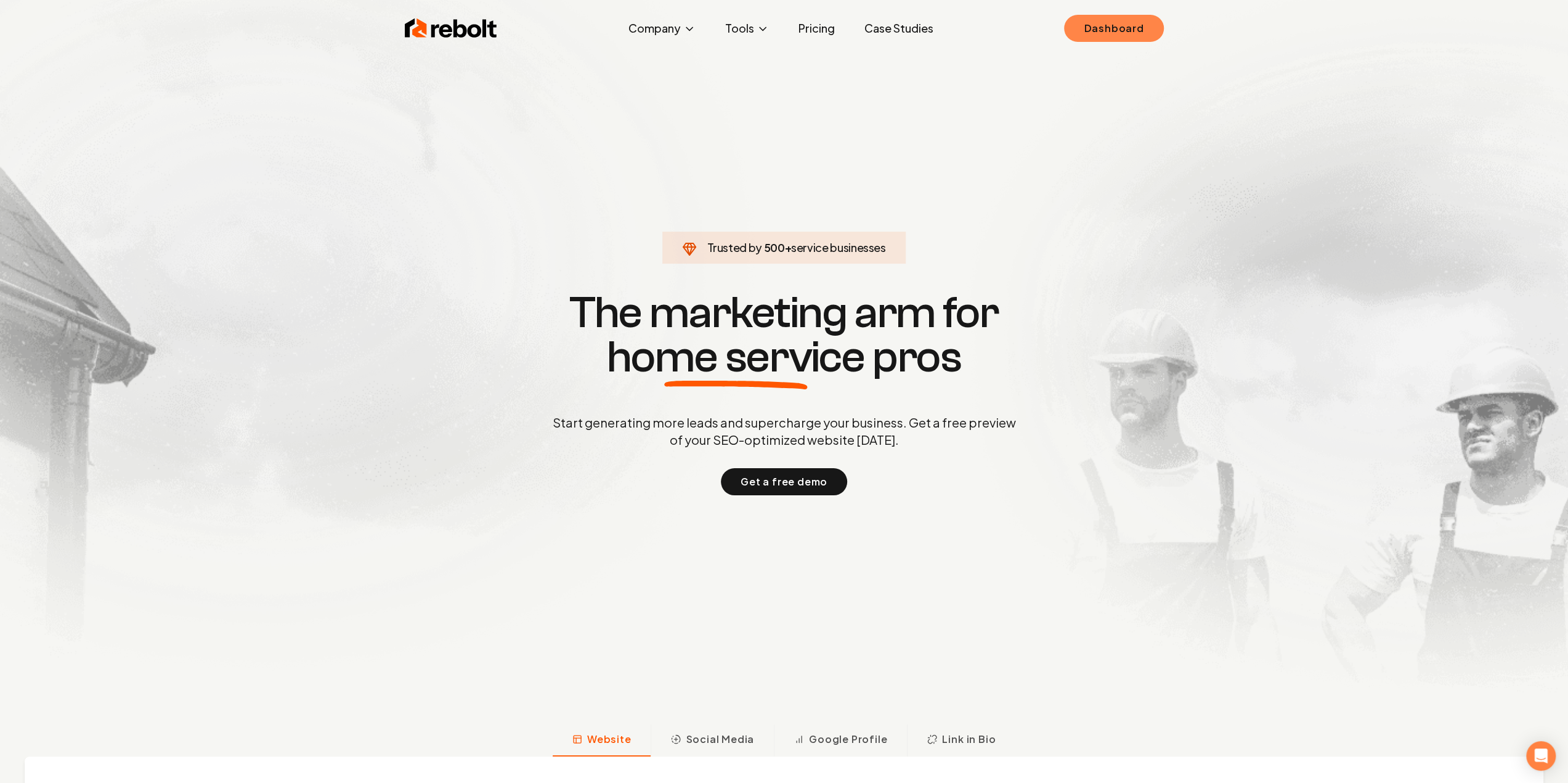
click at [1090, 23] on link "Dashboard" at bounding box center [1113, 28] width 99 height 27
